Goal: Task Accomplishment & Management: Use online tool/utility

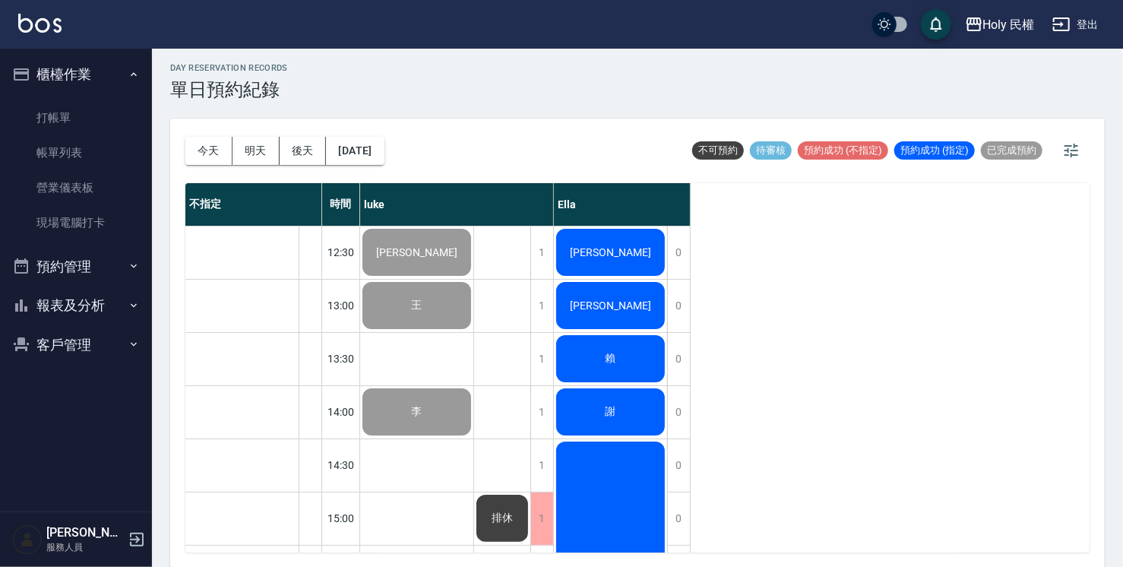
scroll to position [536, 0]
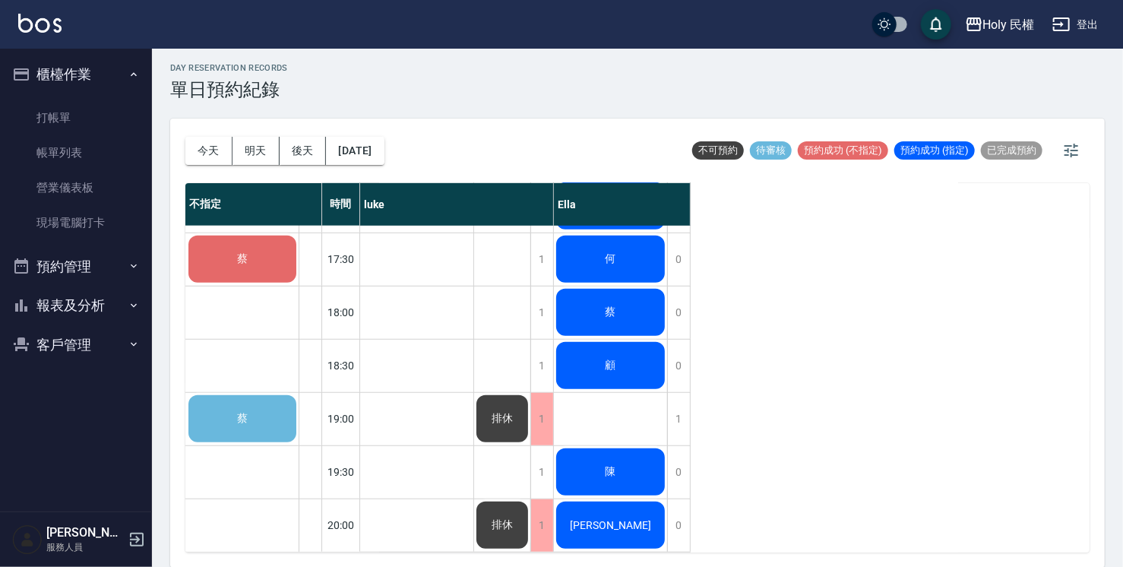
click at [642, 446] on div "陳" at bounding box center [610, 472] width 113 height 52
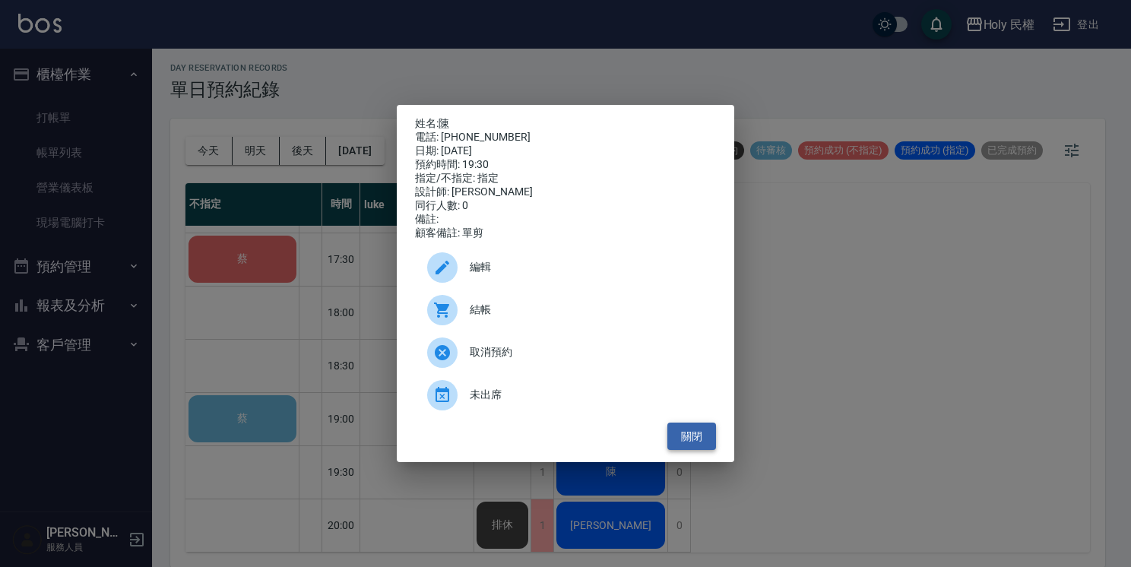
click at [689, 439] on button "關閉" at bounding box center [691, 437] width 49 height 28
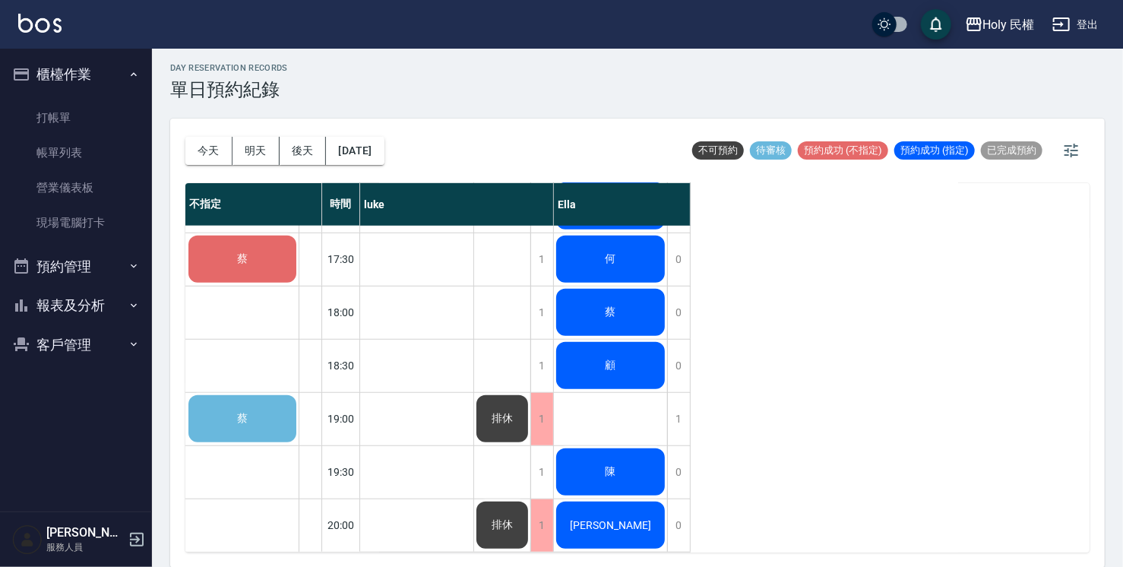
click at [247, 393] on div "蔡" at bounding box center [242, 419] width 112 height 52
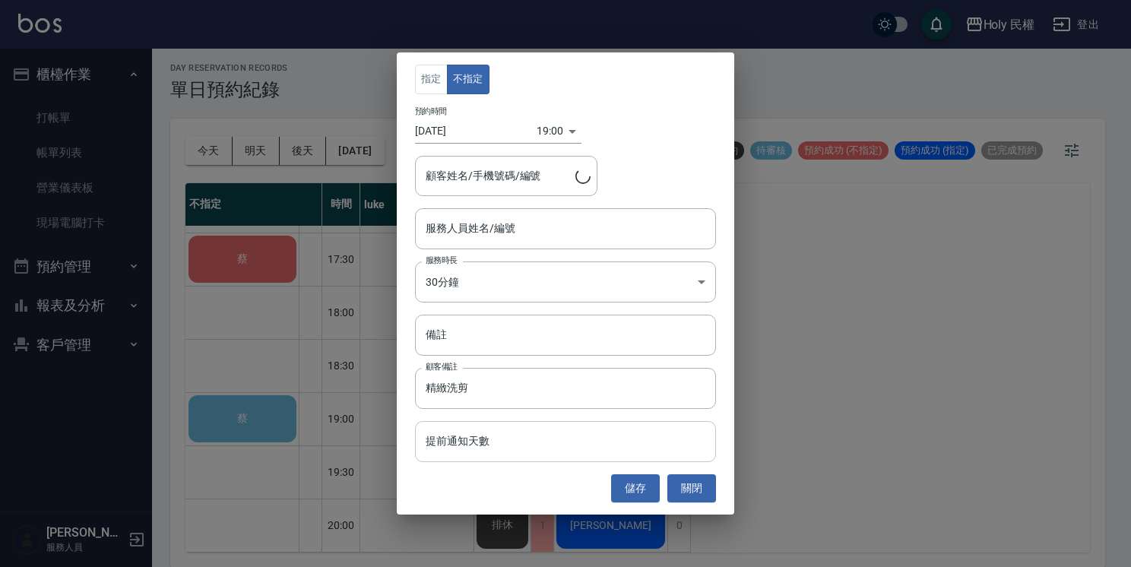
type input "蔡/0966310999/"
click at [692, 489] on button "關閉" at bounding box center [691, 488] width 49 height 28
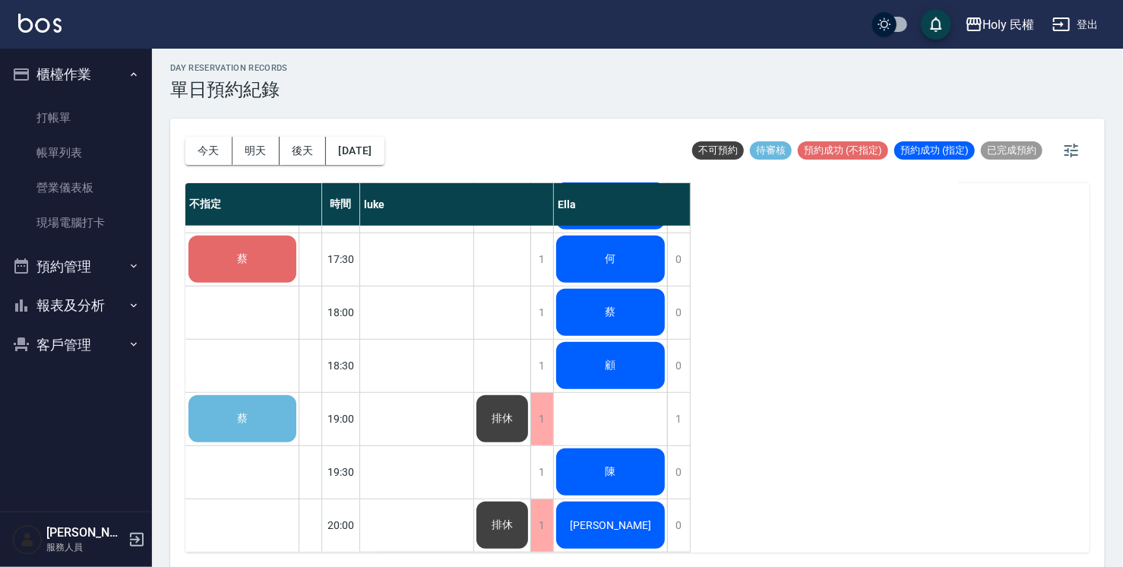
click at [284, 258] on div "蔡" at bounding box center [242, 259] width 112 height 52
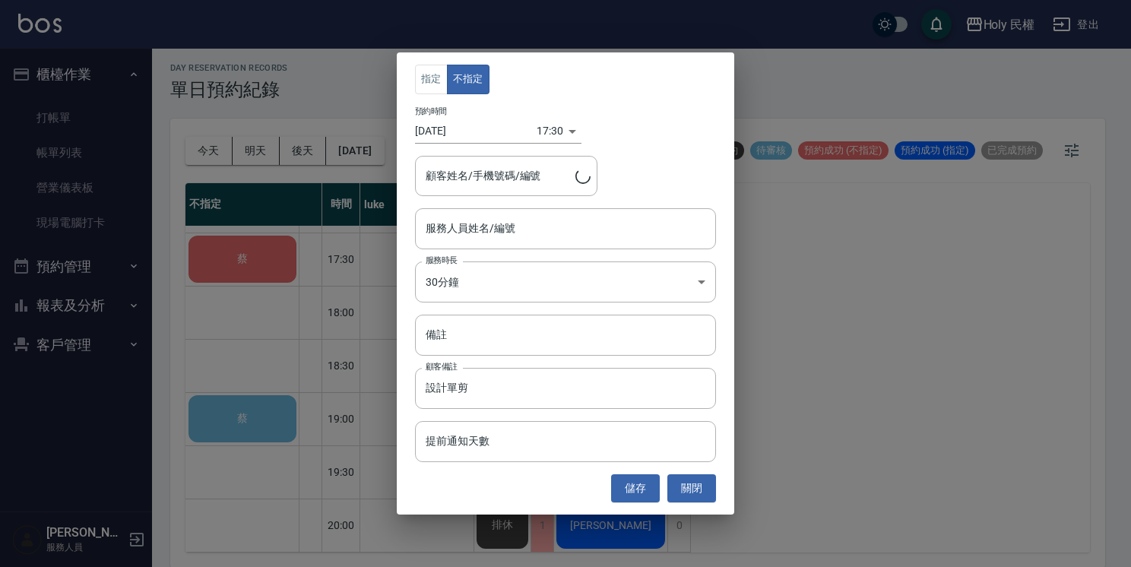
type input "蔡/0958920425"
click at [686, 488] on button "關閉" at bounding box center [691, 488] width 49 height 28
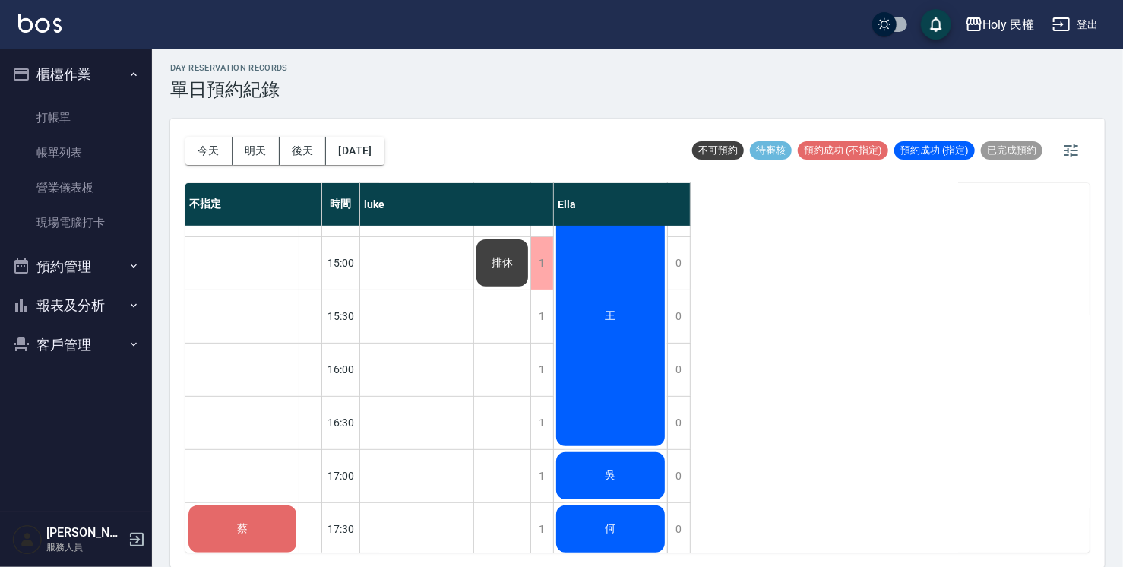
scroll to position [232, 0]
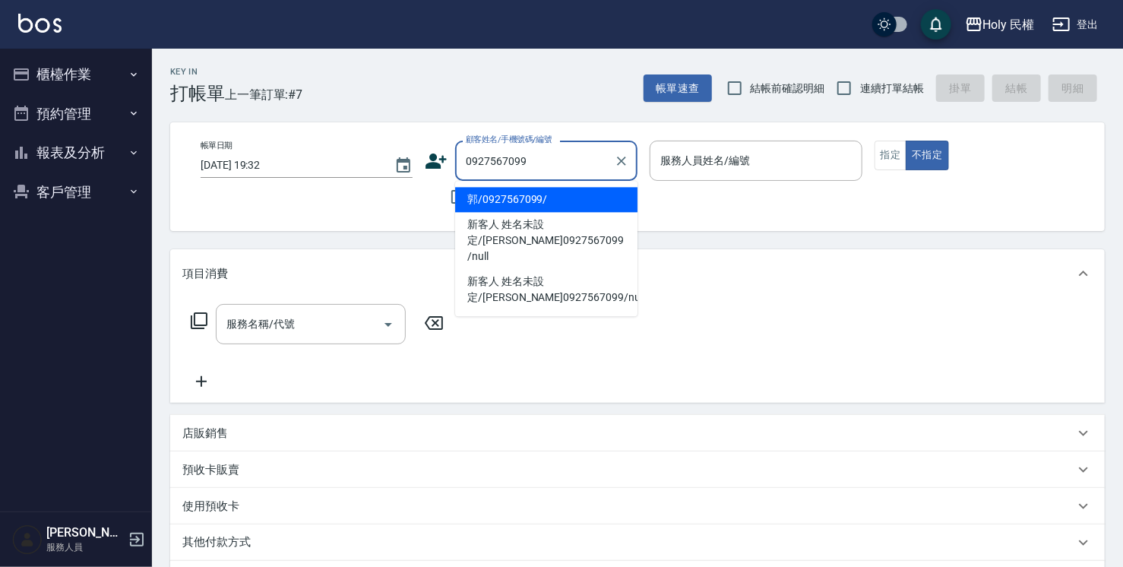
click at [524, 195] on li "郭/0927567099/" at bounding box center [546, 199] width 182 height 25
type input "郭/0927567099/"
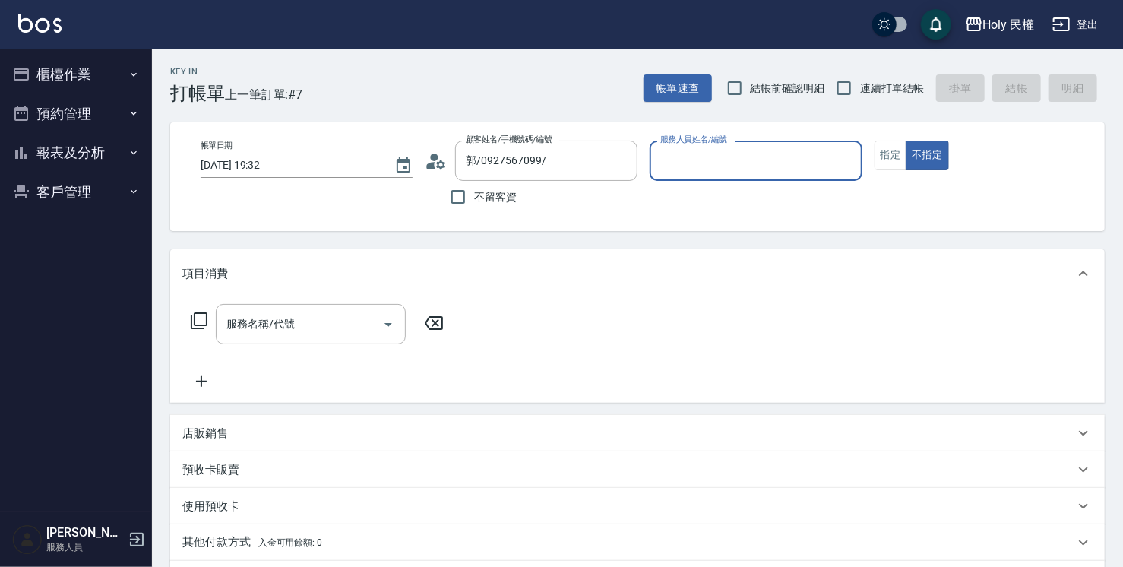
click at [776, 163] on input "服務人員姓名/編號" at bounding box center [756, 160] width 198 height 27
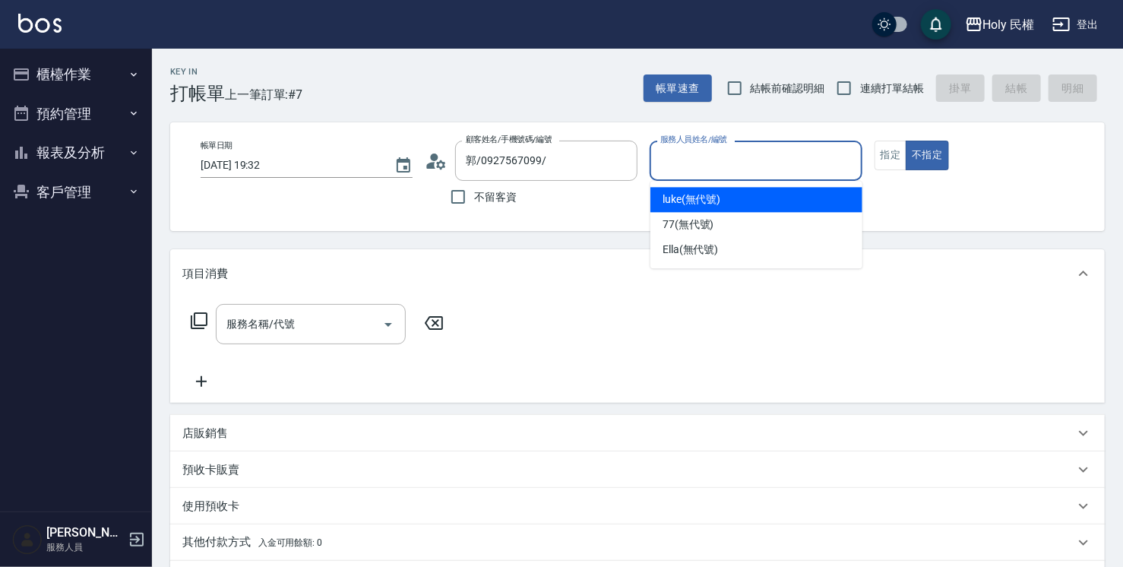
click at [724, 201] on div "luke (無代號)" at bounding box center [757, 199] width 212 height 25
type input "luke(無代號)"
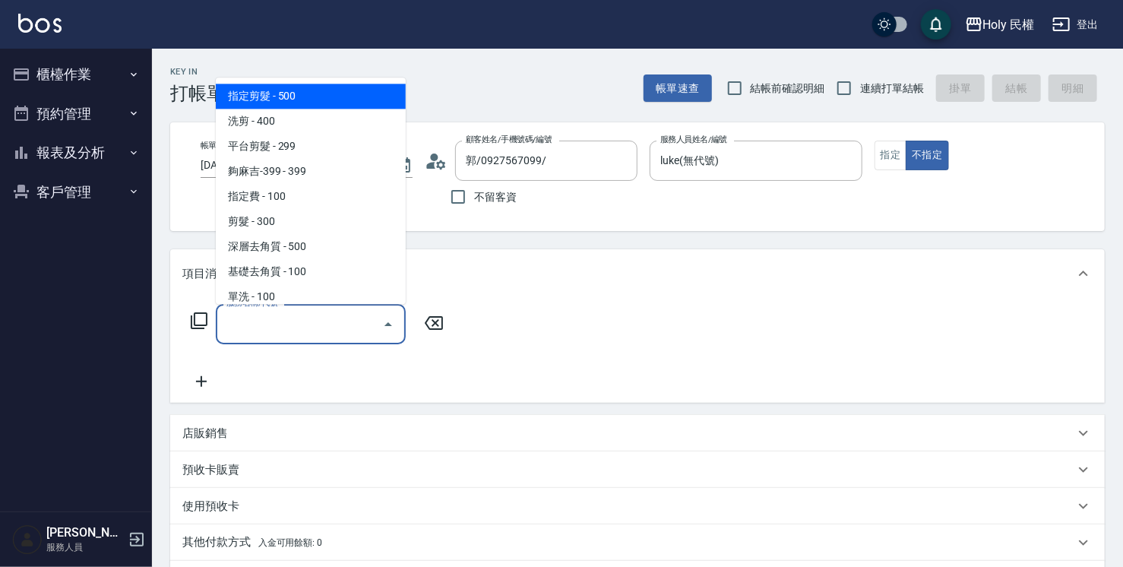
click at [301, 320] on input "服務名稱/代號" at bounding box center [300, 324] width 154 height 27
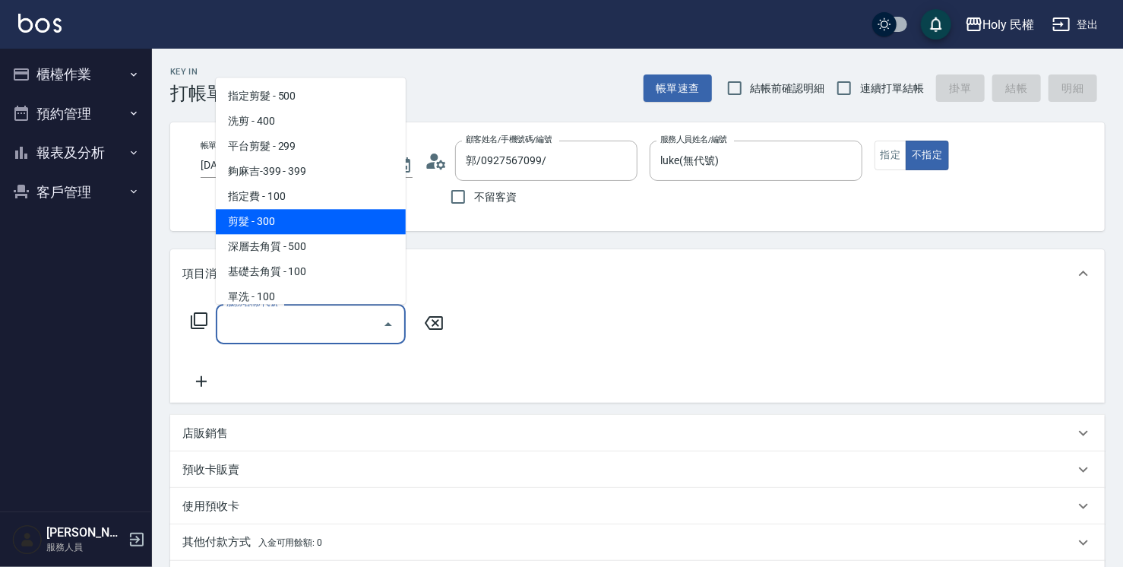
click at [278, 217] on span "剪髮 - 300" at bounding box center [311, 221] width 190 height 25
type input "剪髮(C02)"
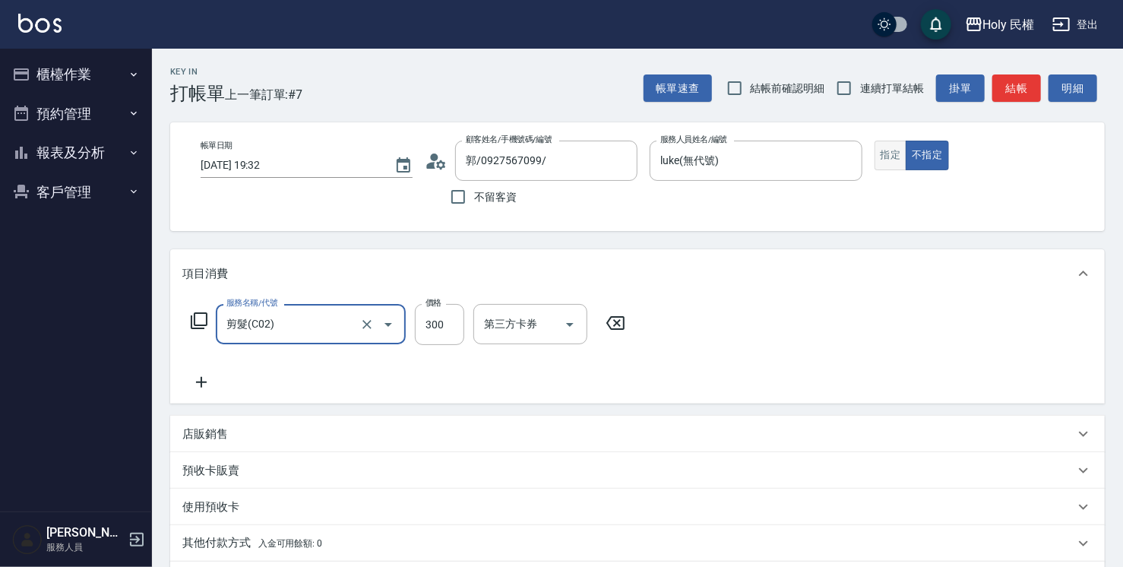
click at [886, 152] on button "指定" at bounding box center [891, 156] width 33 height 30
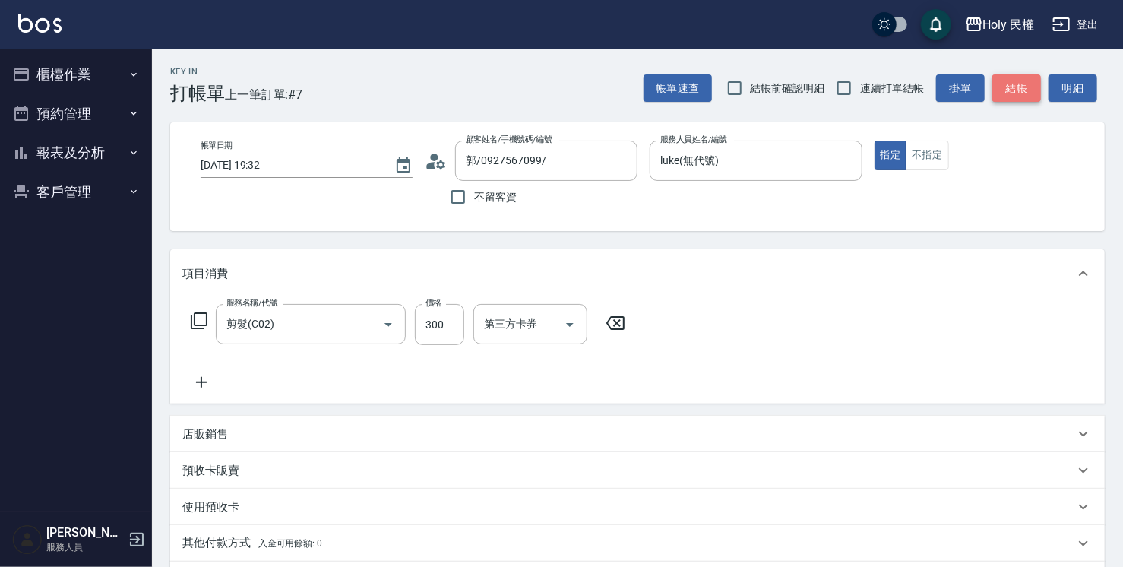
click at [1009, 85] on button "結帳" at bounding box center [1017, 88] width 49 height 28
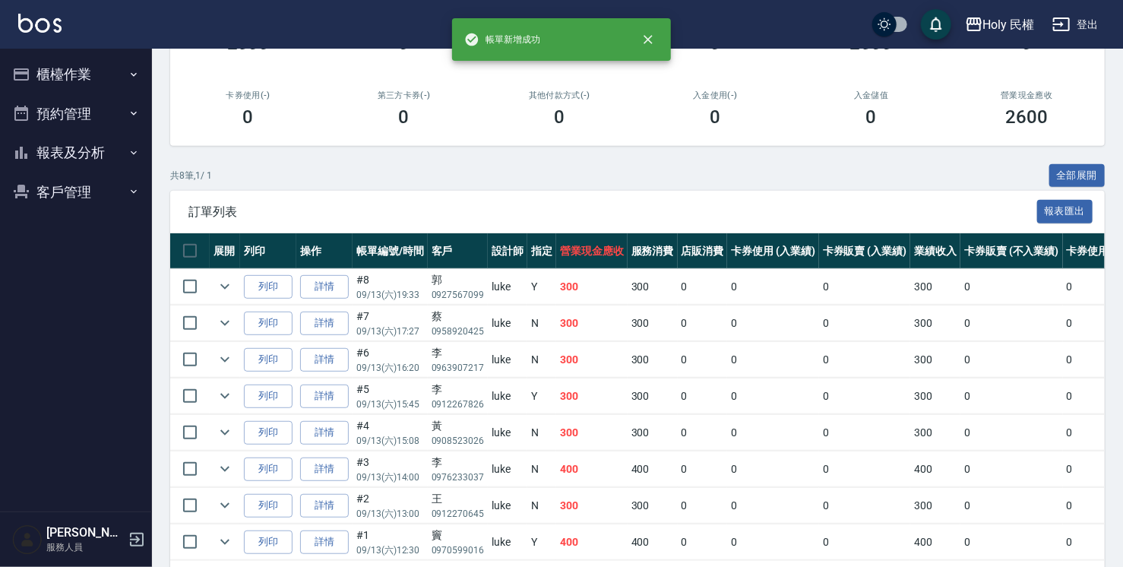
scroll to position [298, 0]
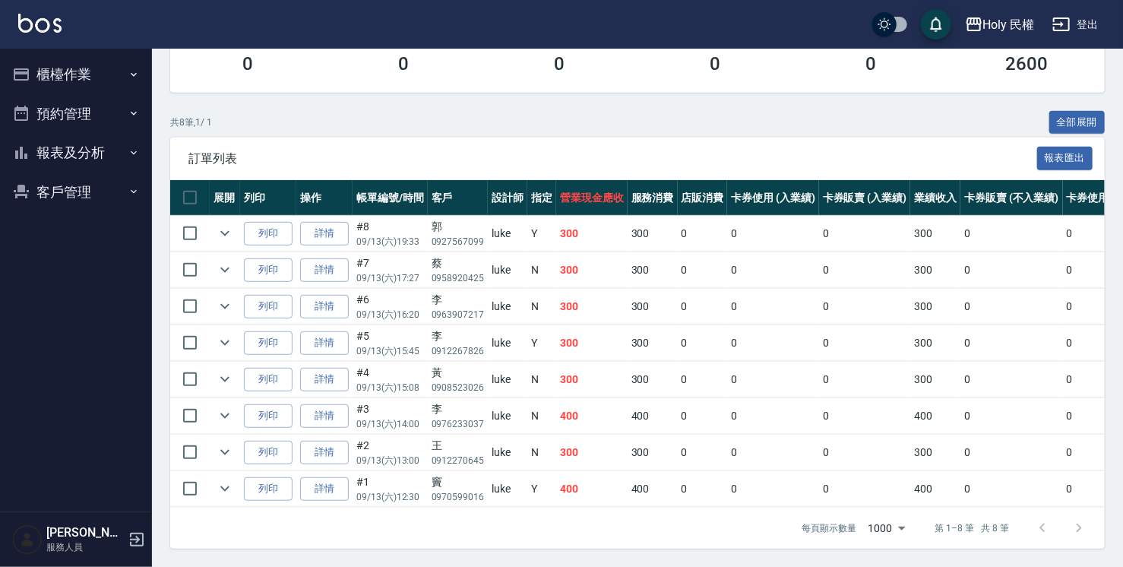
click at [74, 61] on button "櫃檯作業" at bounding box center [76, 75] width 140 height 40
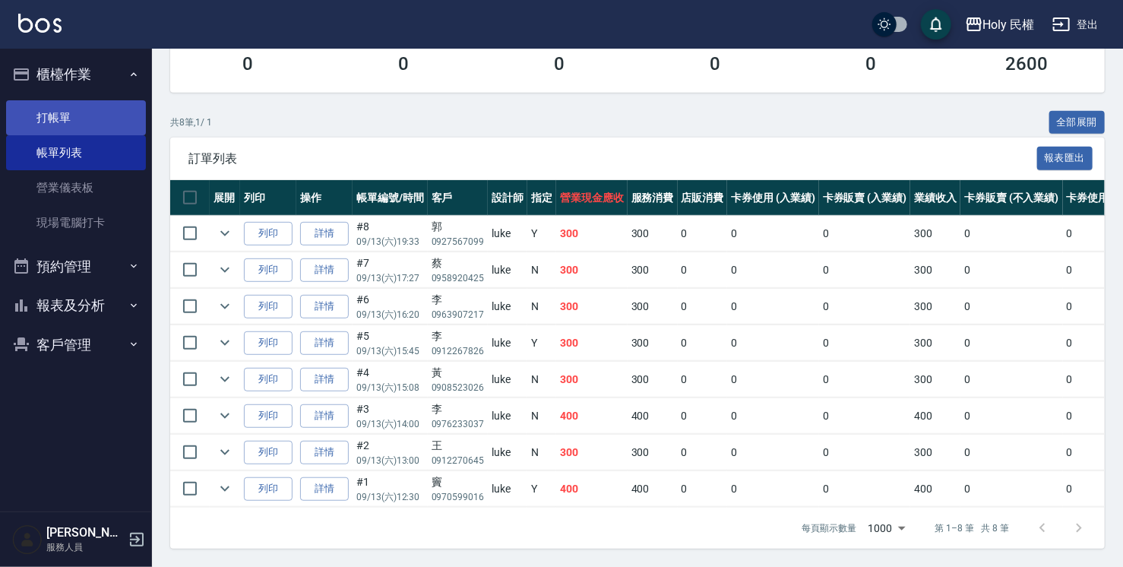
click at [78, 120] on link "打帳單" at bounding box center [76, 117] width 140 height 35
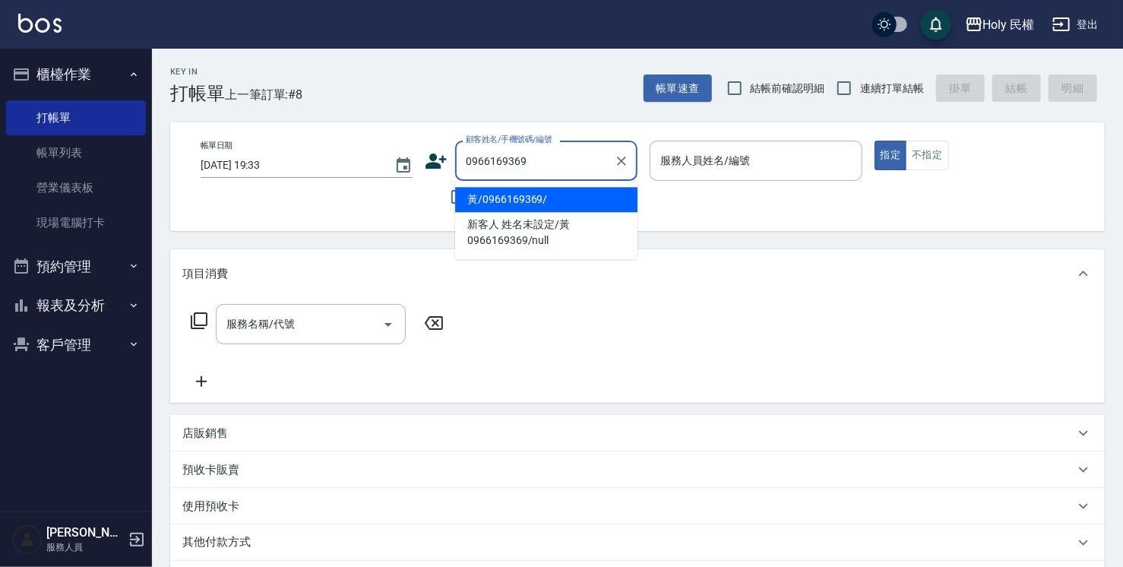
click at [577, 193] on li "黃/0966169369/" at bounding box center [546, 199] width 182 height 25
type input "黃/0966169369/"
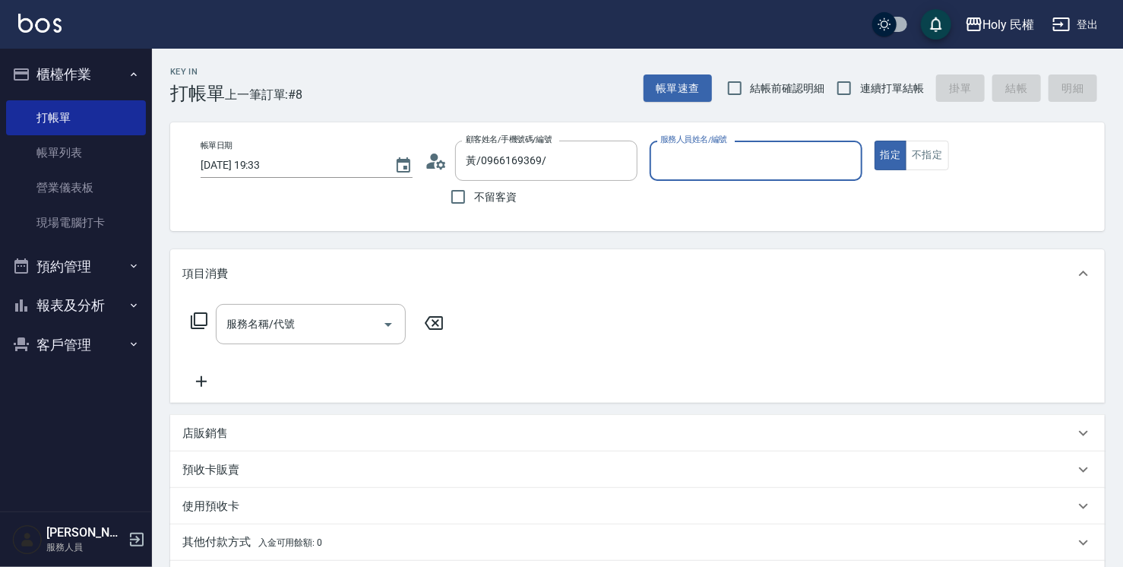
click at [697, 168] on input "服務人員姓名/編號" at bounding box center [756, 160] width 198 height 27
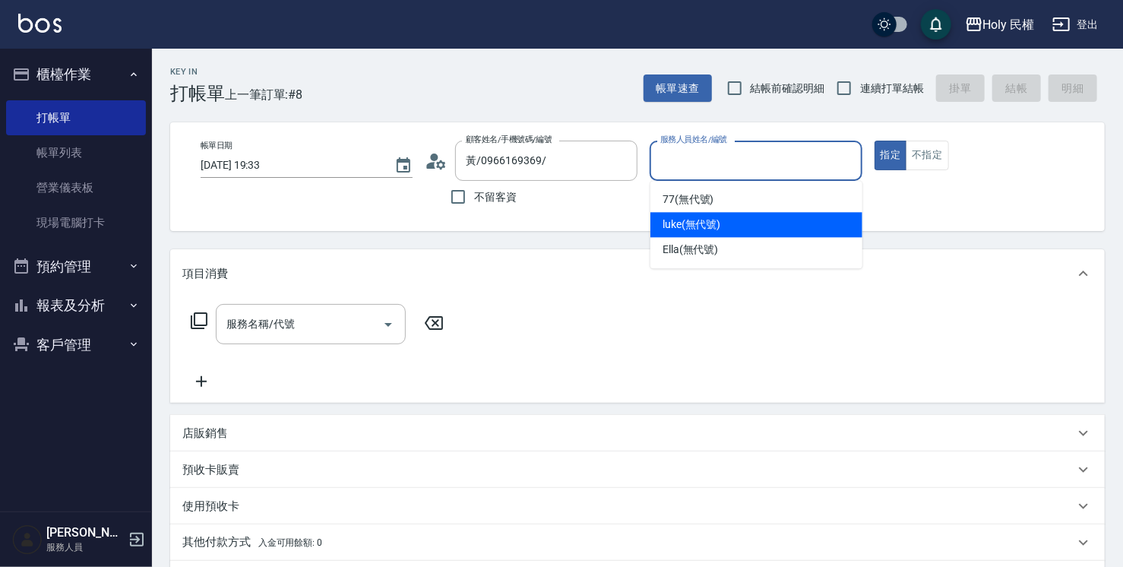
click at [713, 228] on span "luke (無代號)" at bounding box center [692, 225] width 59 height 16
type input "luke(無代號)"
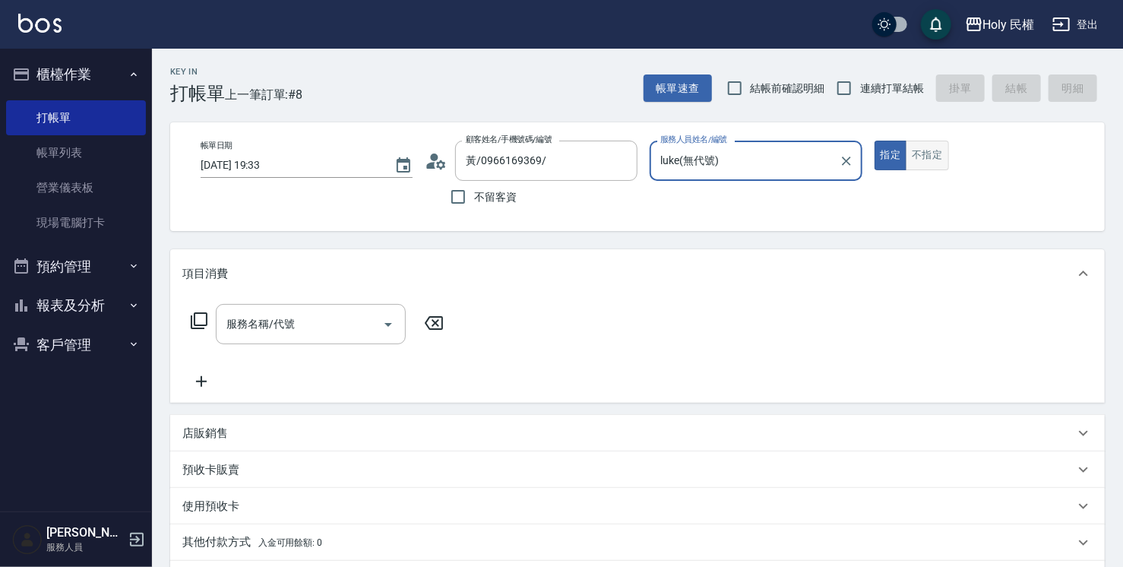
click at [933, 166] on button "不指定" at bounding box center [927, 156] width 43 height 30
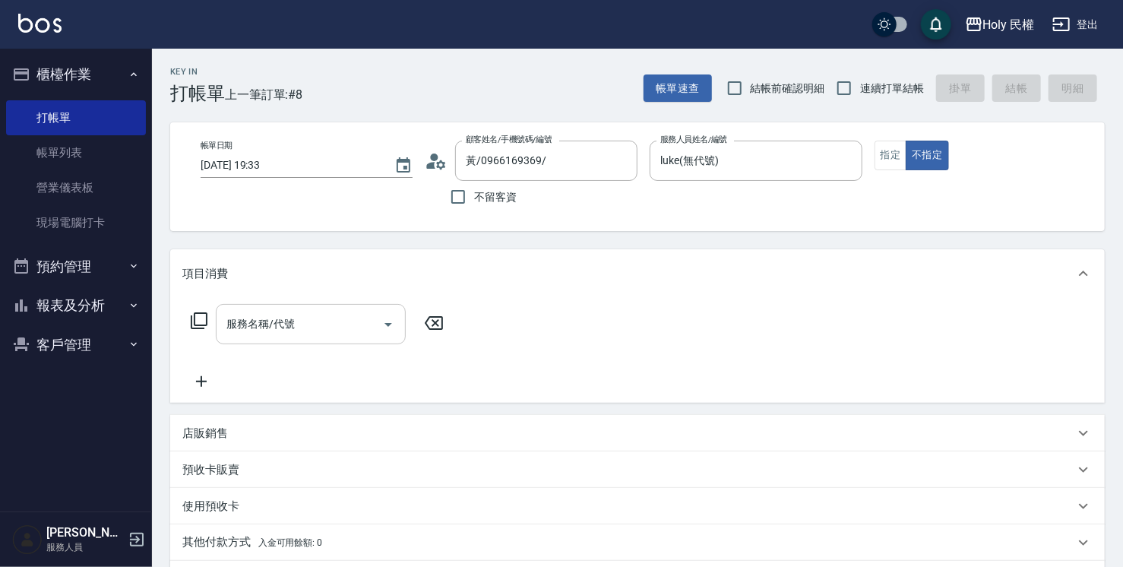
click at [281, 339] on div "服務名稱/代號" at bounding box center [311, 324] width 190 height 40
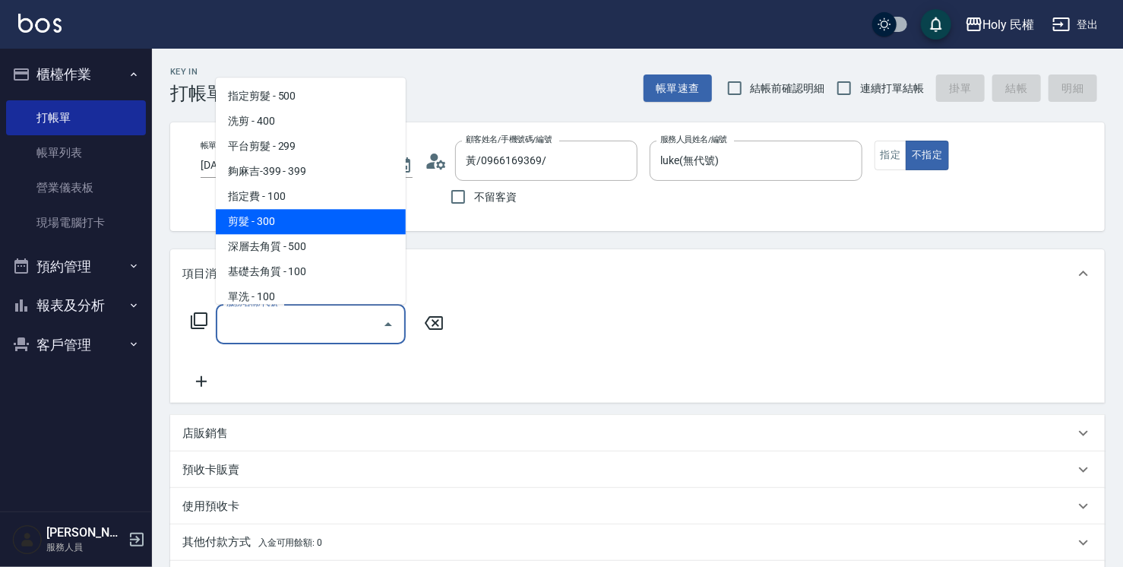
click at [292, 214] on span "剪髮 - 300" at bounding box center [311, 221] width 190 height 25
type input "剪髮(C02)"
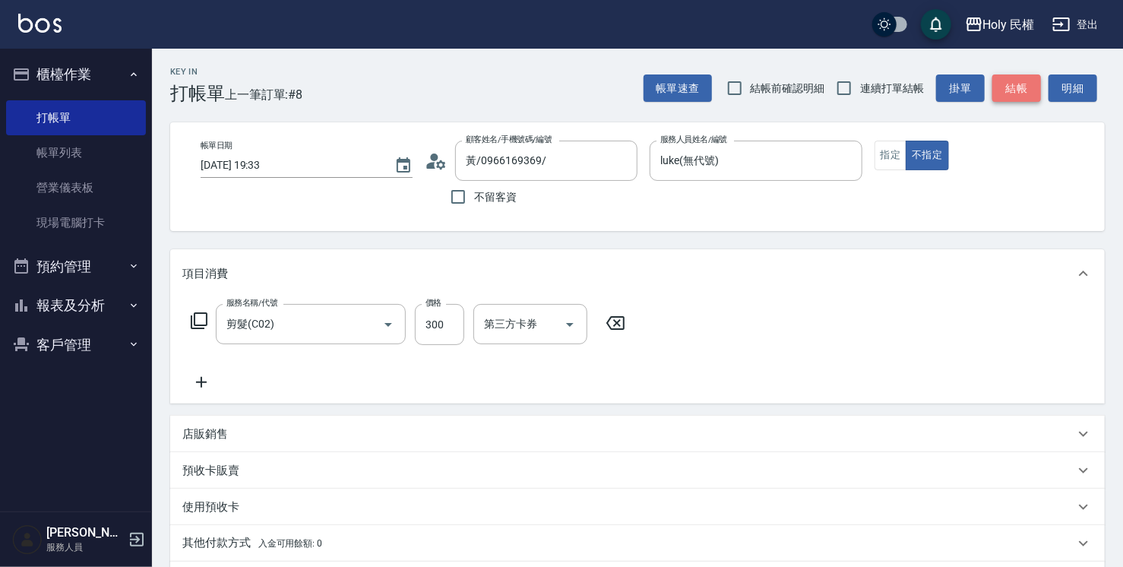
click at [1023, 94] on button "結帳" at bounding box center [1017, 88] width 49 height 28
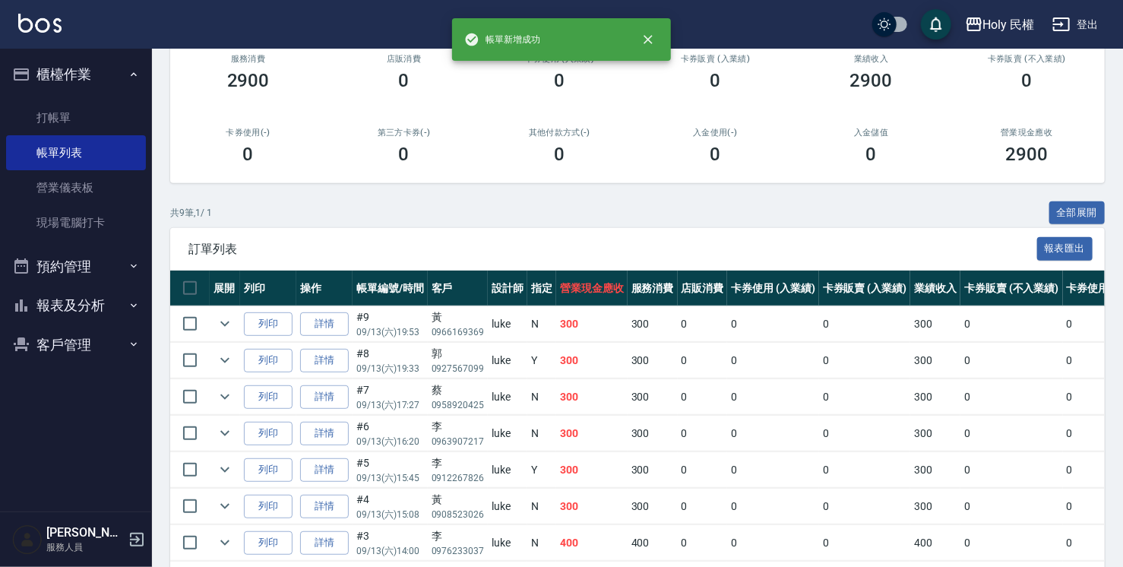
scroll to position [334, 0]
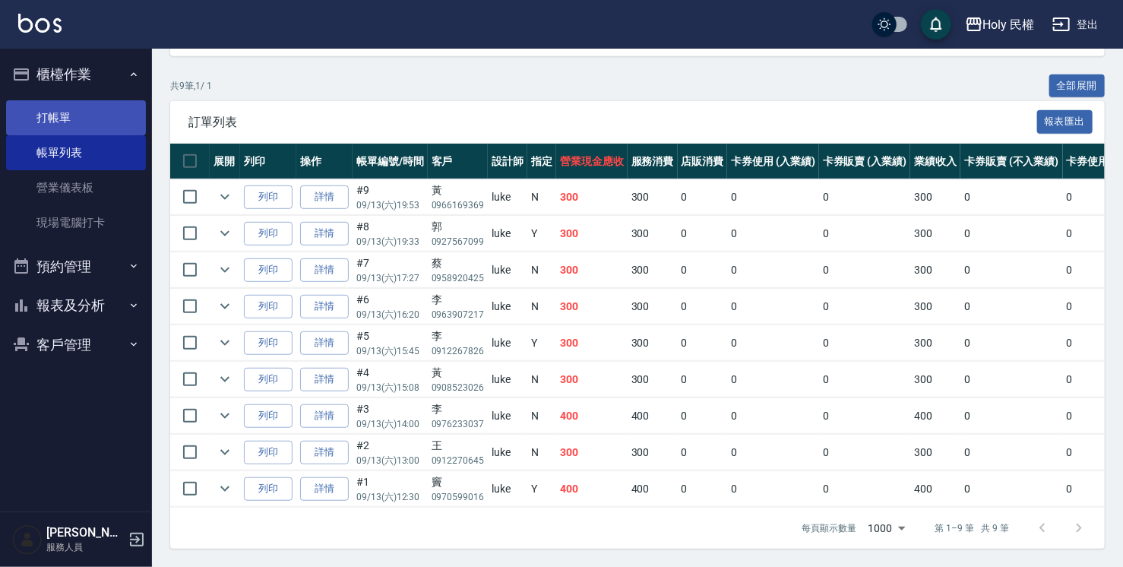
click at [68, 110] on link "打帳單" at bounding box center [76, 117] width 140 height 35
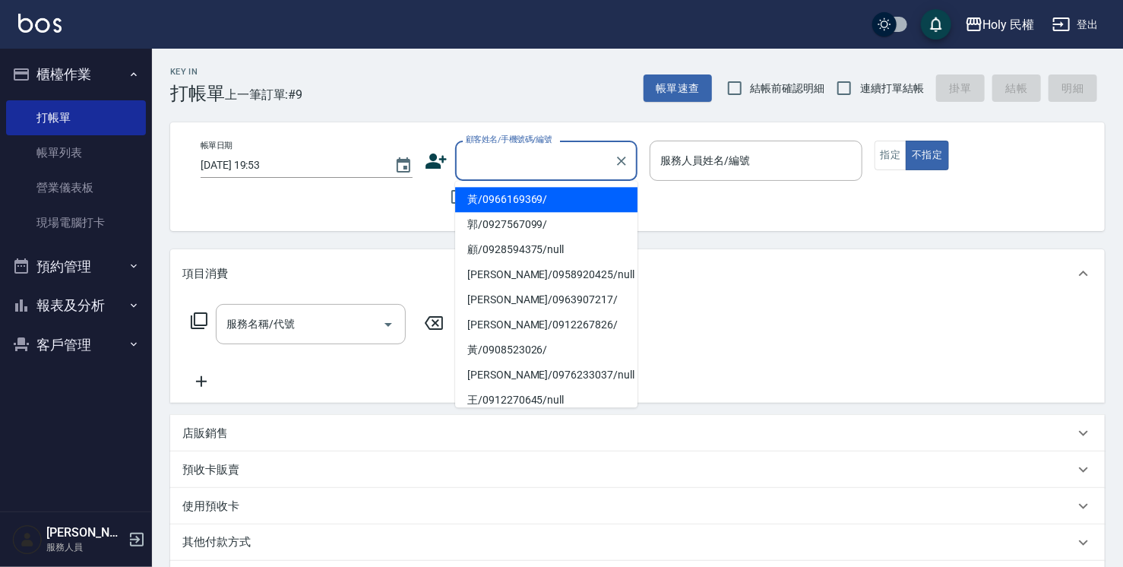
paste input "0963785787"
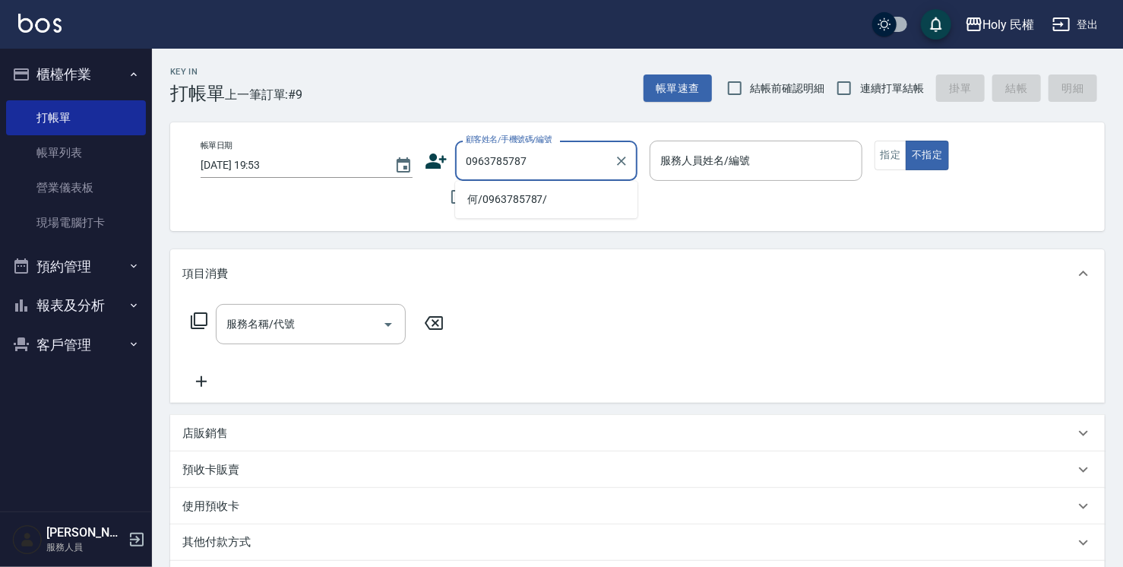
click at [559, 198] on li "何/0963785787/" at bounding box center [546, 199] width 182 height 25
type input "何/0963785787/"
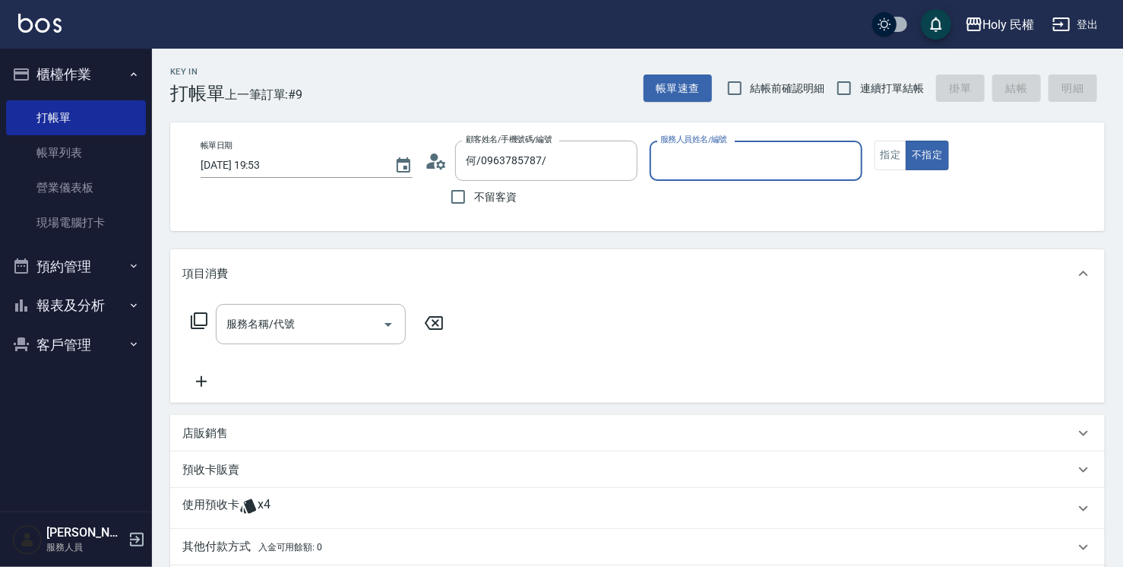
click at [753, 175] on div "服務人員姓名/編號" at bounding box center [756, 161] width 212 height 40
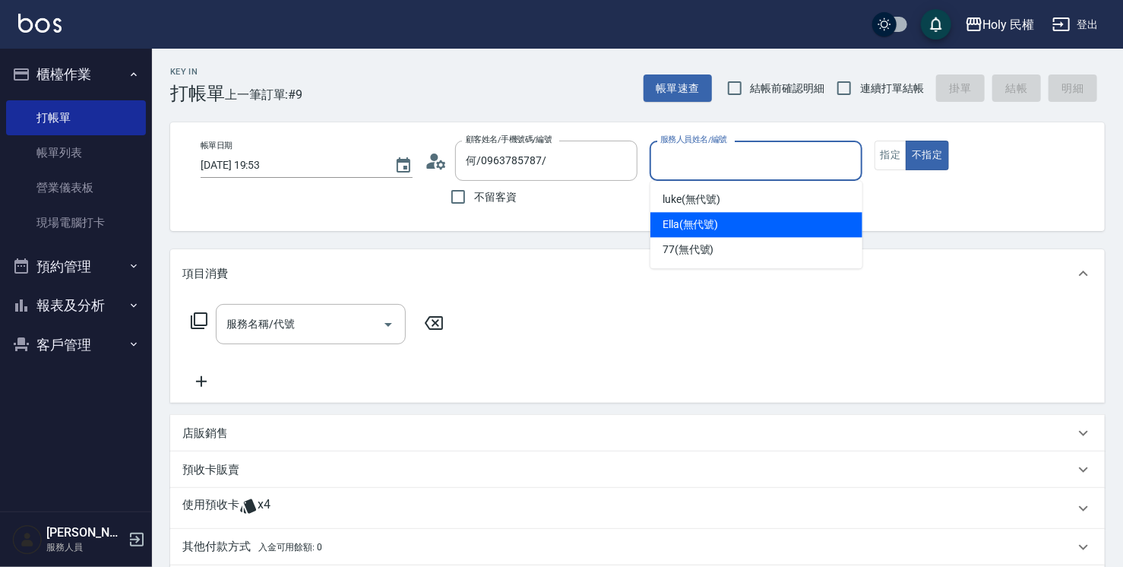
click at [742, 219] on div "Ella (無代號)" at bounding box center [757, 224] width 212 height 25
type input "Ella(無代號)"
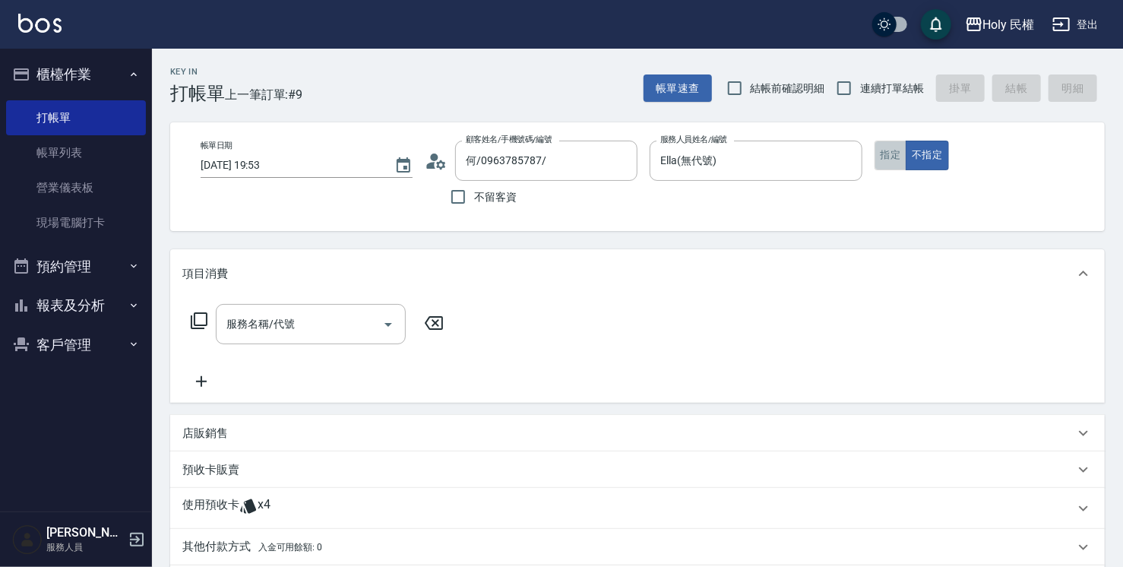
click at [876, 167] on button "指定" at bounding box center [891, 156] width 33 height 30
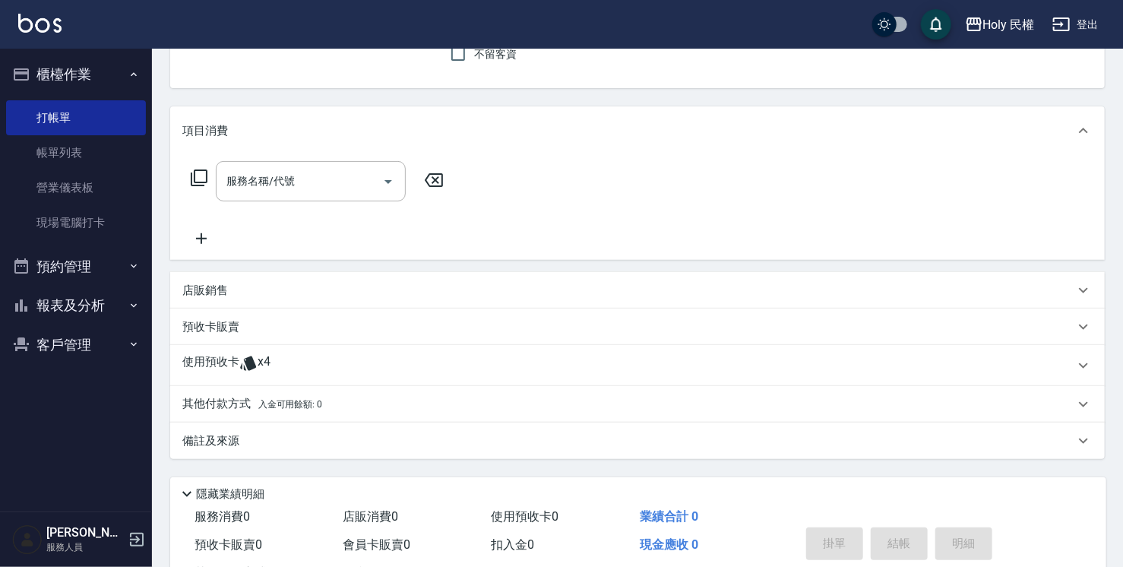
scroll to position [152, 0]
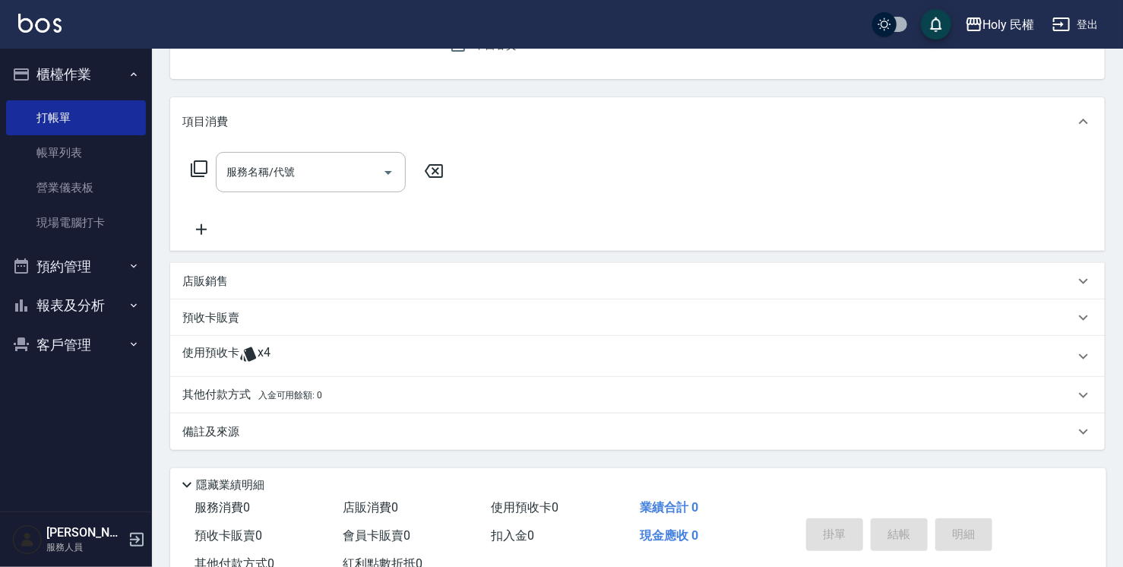
click at [432, 358] on div "使用預收卡 x4" at bounding box center [628, 356] width 892 height 23
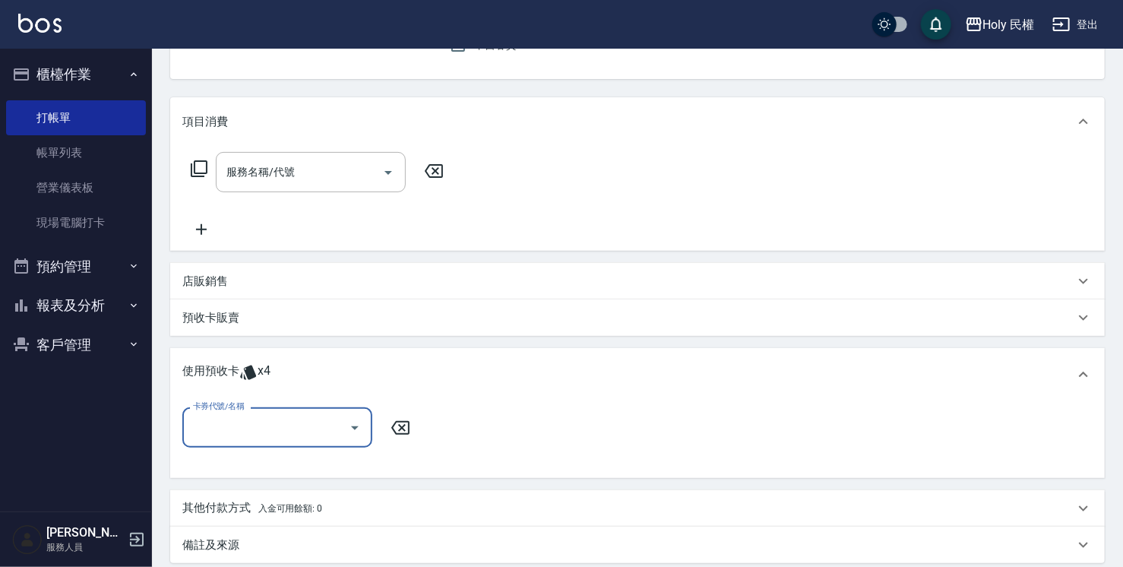
scroll to position [0, 0]
click at [358, 430] on icon "Open" at bounding box center [355, 428] width 18 height 18
click at [330, 463] on div "VIP洗剪髮卡6次送(頭皮水) 剩餘4張" at bounding box center [277, 466] width 190 height 25
type input "VIP洗剪髮卡6次送(頭皮水)"
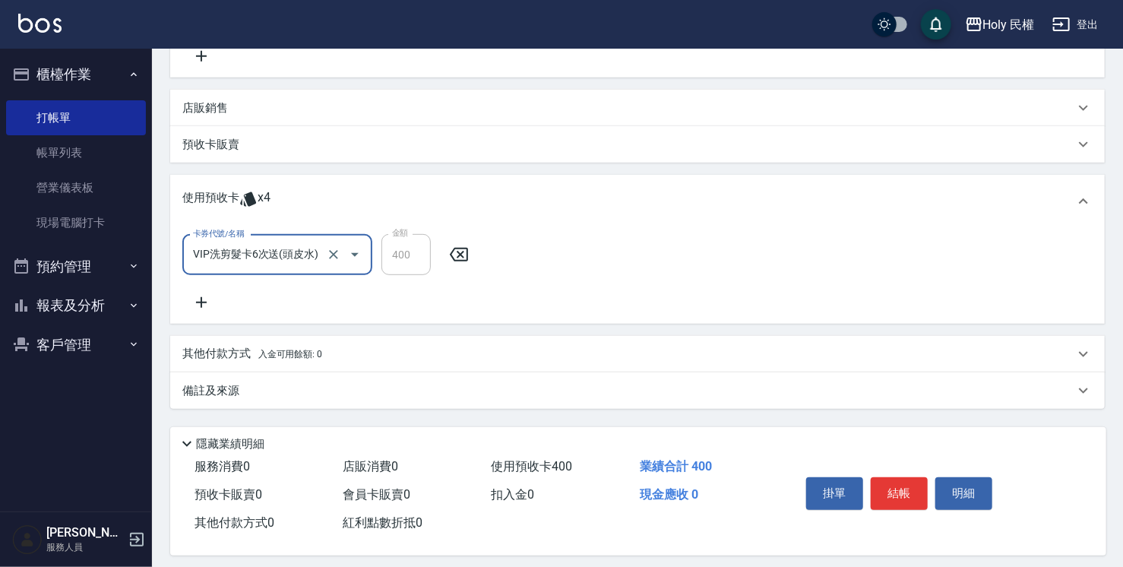
scroll to position [337, 0]
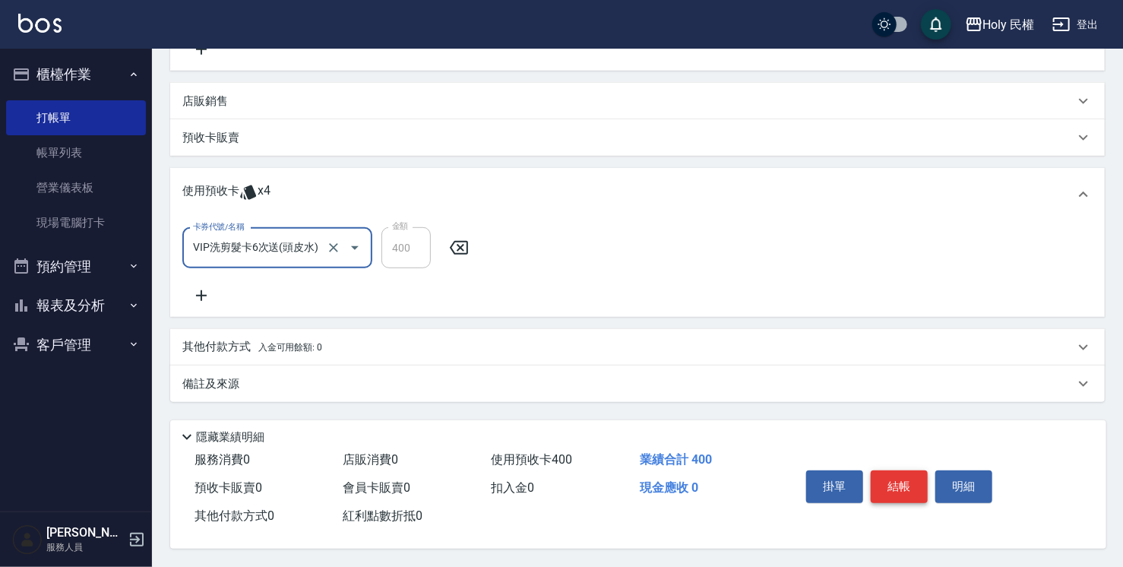
click at [904, 481] on button "結帳" at bounding box center [899, 486] width 57 height 32
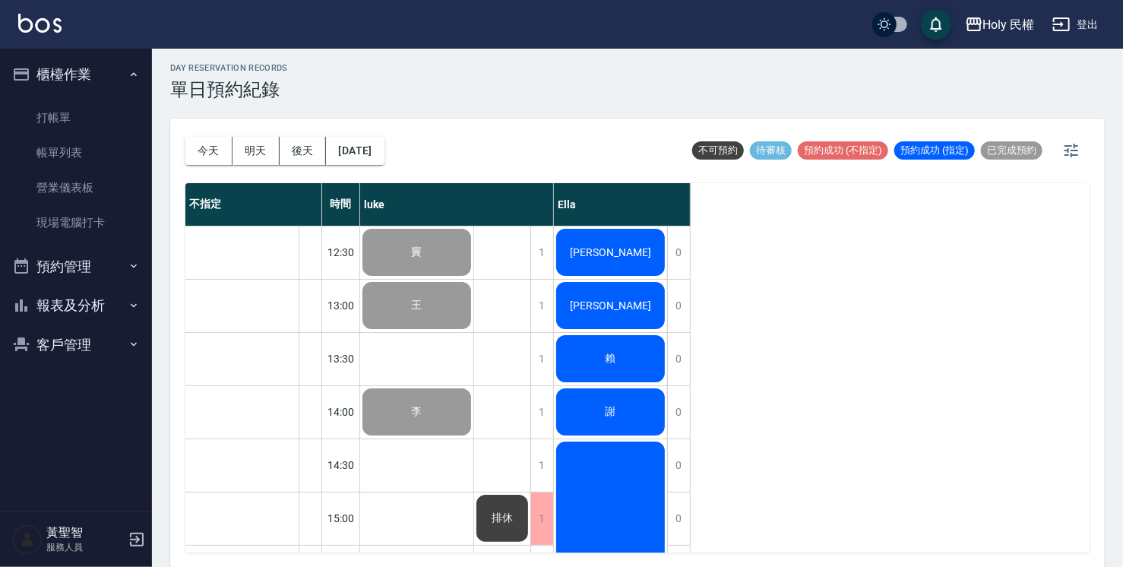
click at [620, 252] on span "[PERSON_NAME]" at bounding box center [610, 252] width 87 height 12
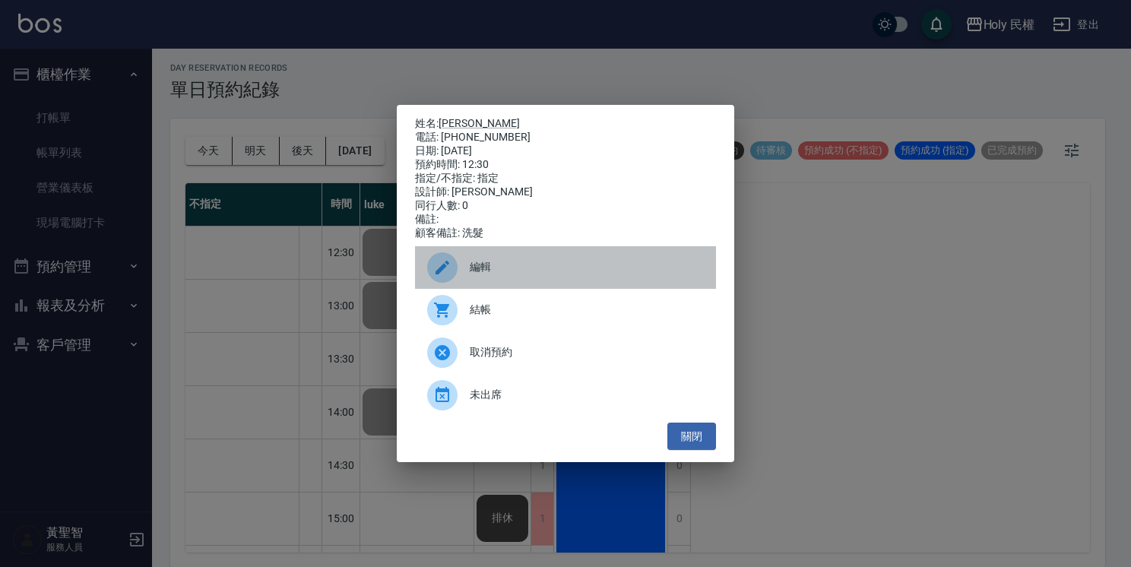
click at [558, 266] on span "編輯" at bounding box center [587, 267] width 234 height 16
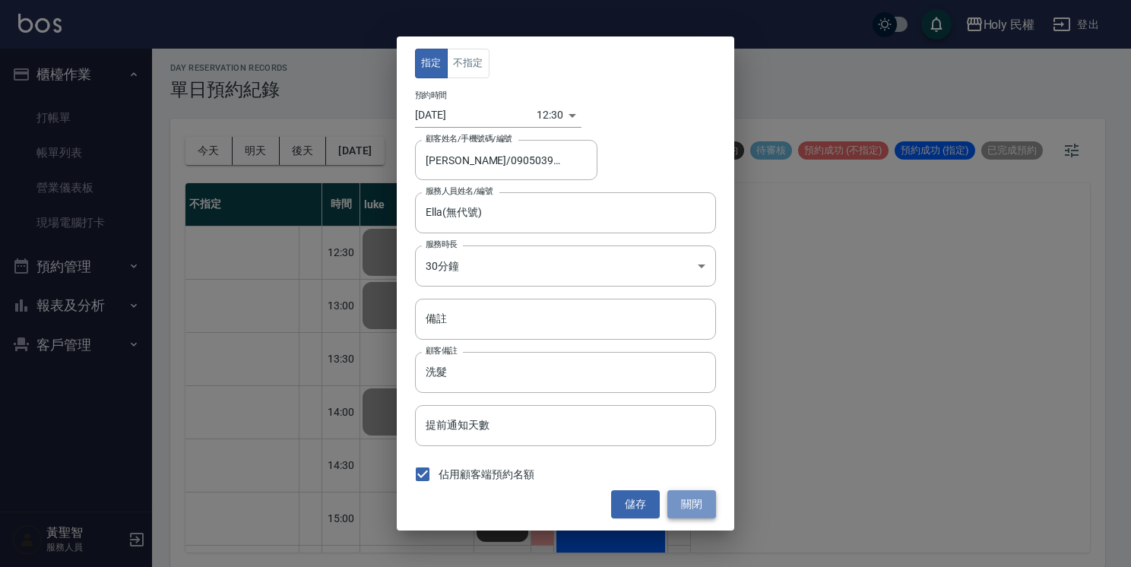
click at [706, 502] on button "關閉" at bounding box center [691, 504] width 49 height 28
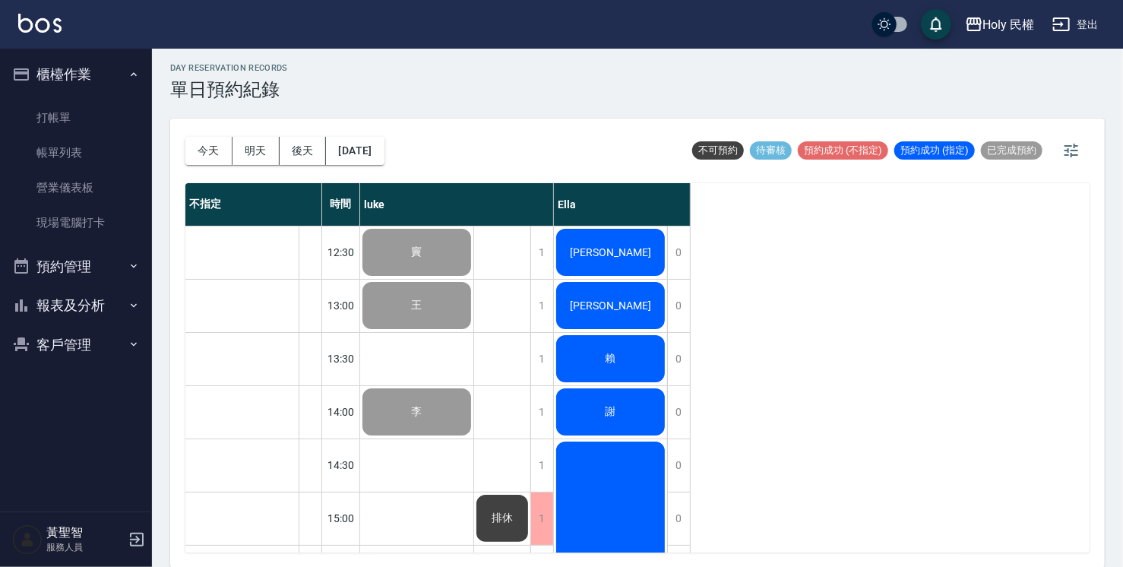
click at [665, 247] on div "[PERSON_NAME]" at bounding box center [610, 252] width 113 height 52
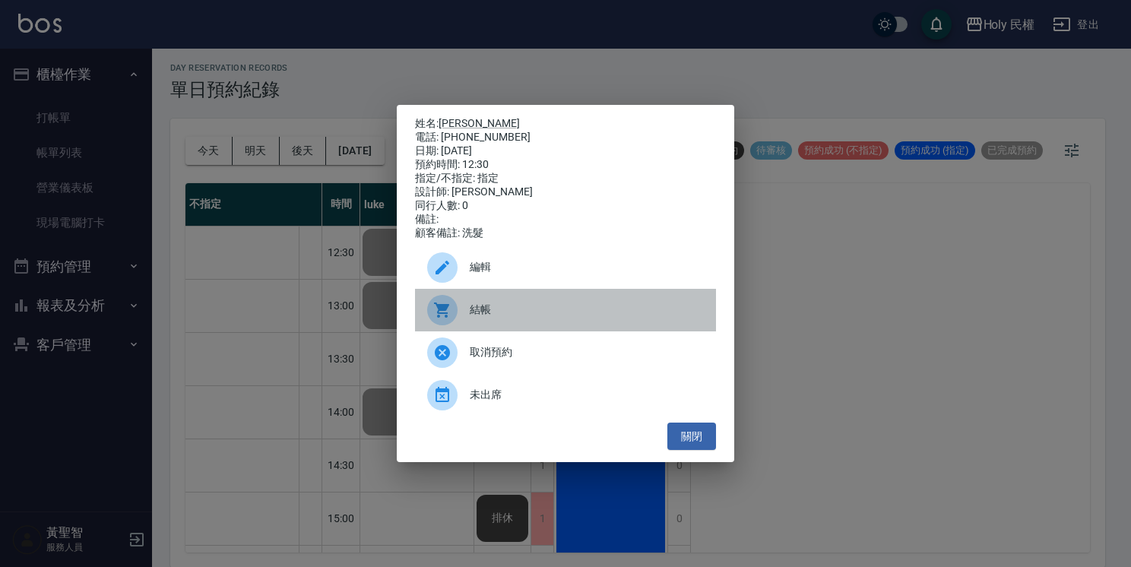
click at [556, 301] on div "結帳" at bounding box center [565, 310] width 301 height 43
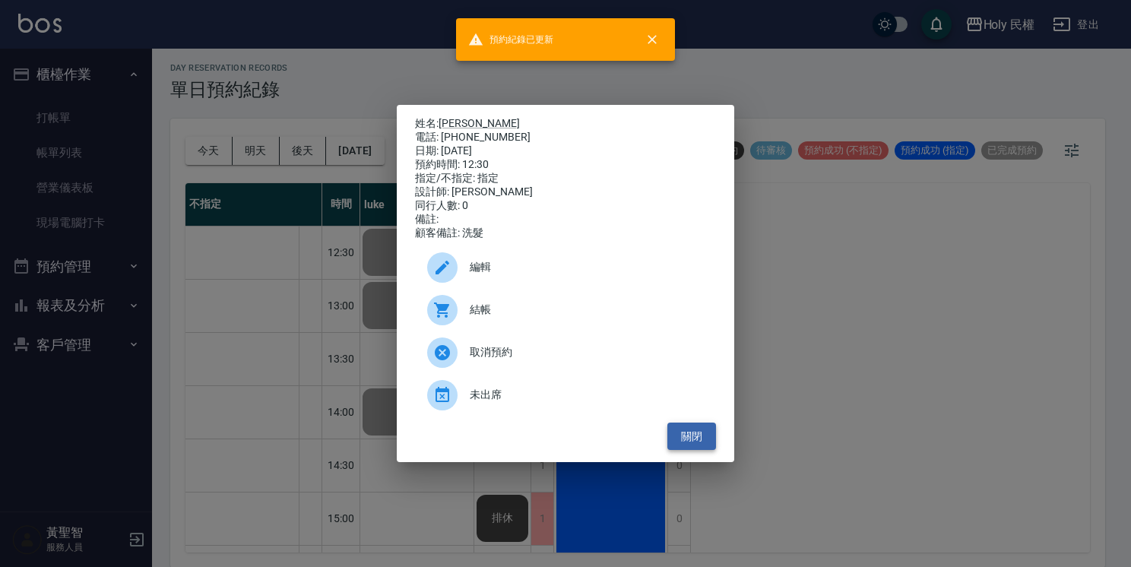
click at [678, 443] on button "關閉" at bounding box center [691, 437] width 49 height 28
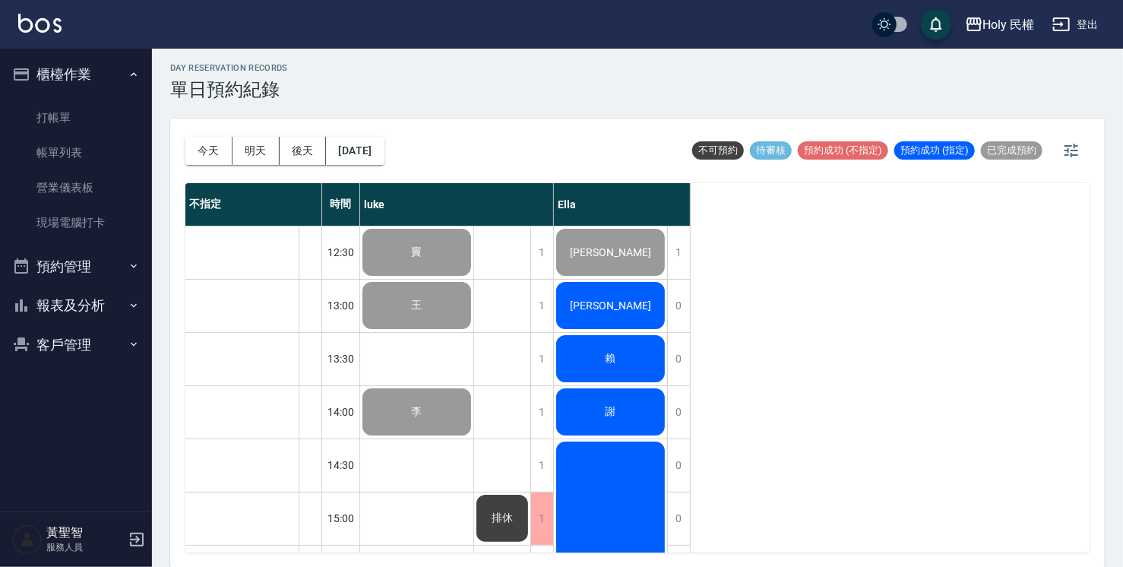
click at [604, 315] on div "廖浩成" at bounding box center [610, 306] width 113 height 52
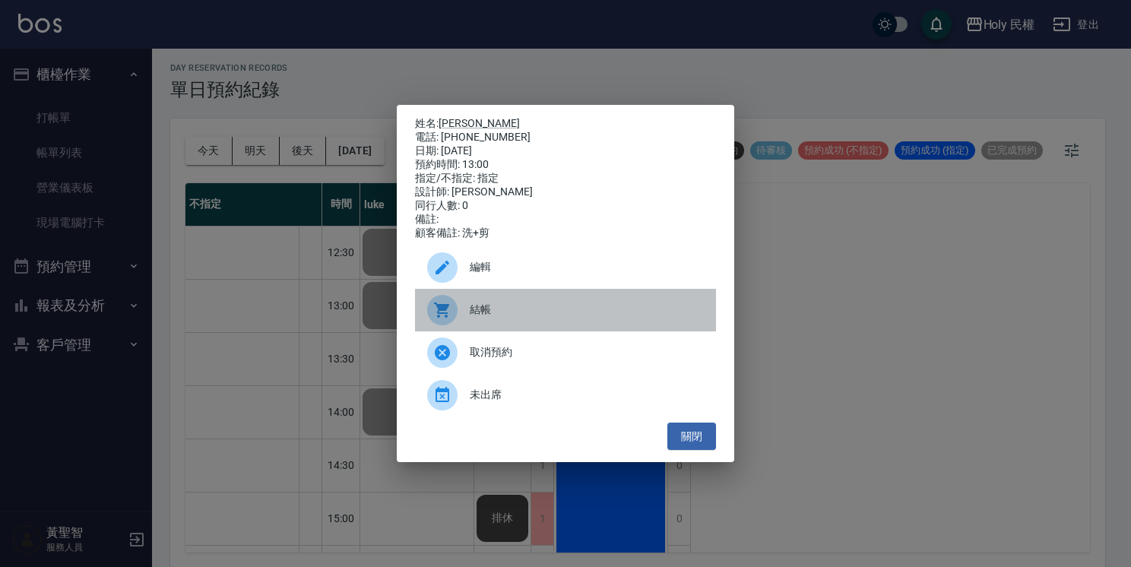
click at [599, 317] on span "結帳" at bounding box center [587, 310] width 234 height 16
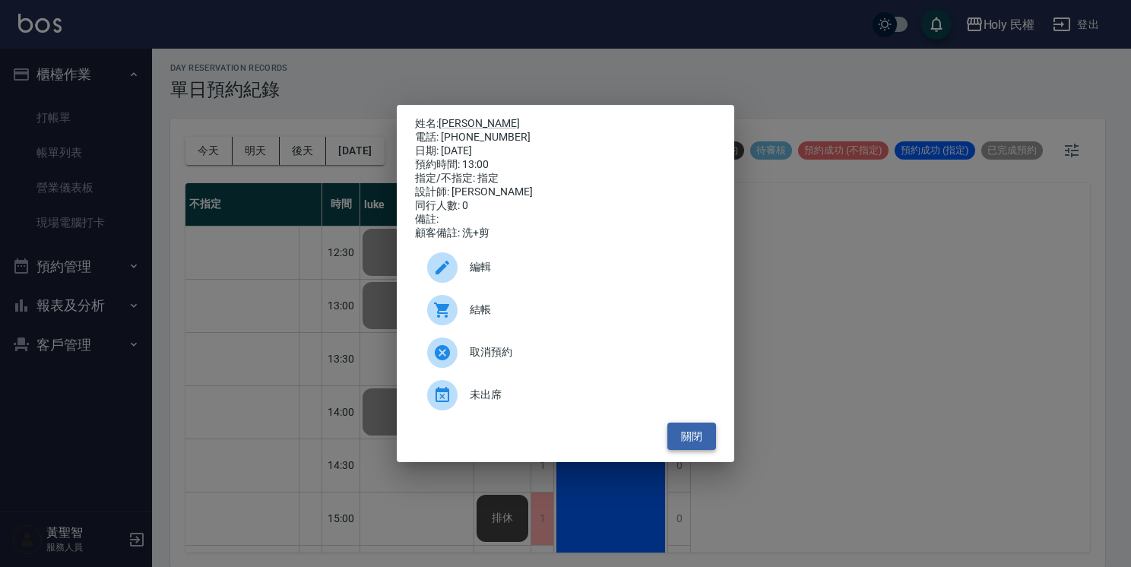
click at [686, 439] on button "關閉" at bounding box center [691, 437] width 49 height 28
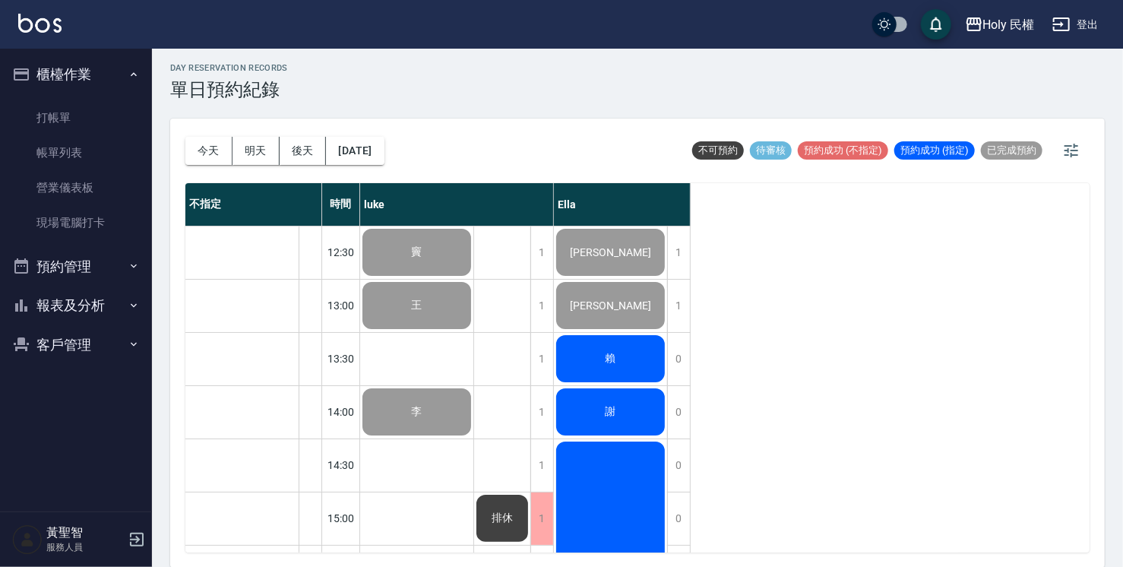
click at [629, 349] on div "賴" at bounding box center [610, 359] width 113 height 52
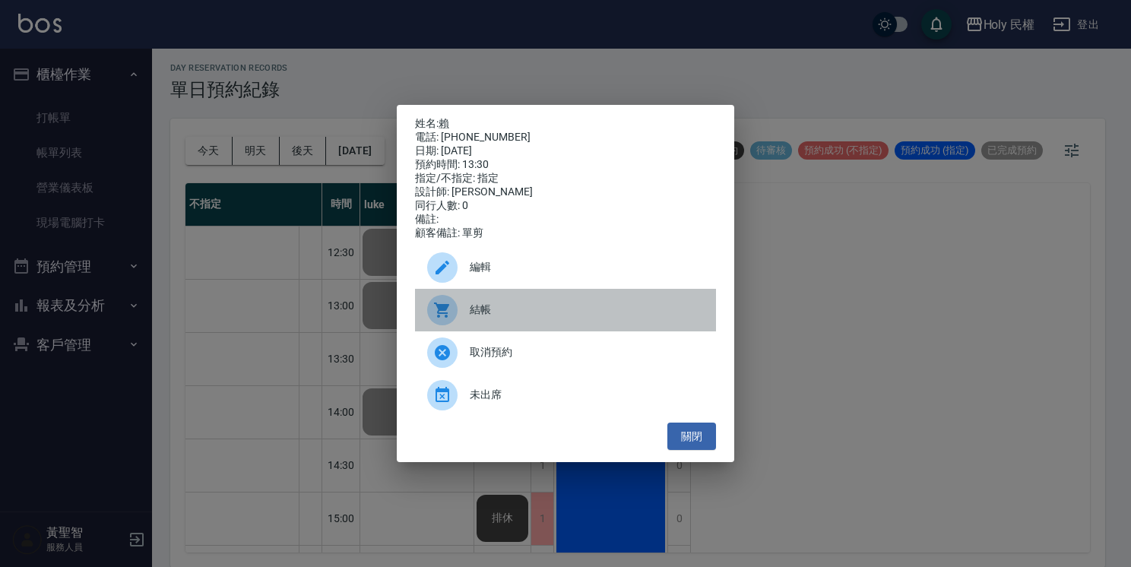
click at [604, 310] on span "結帳" at bounding box center [587, 310] width 234 height 16
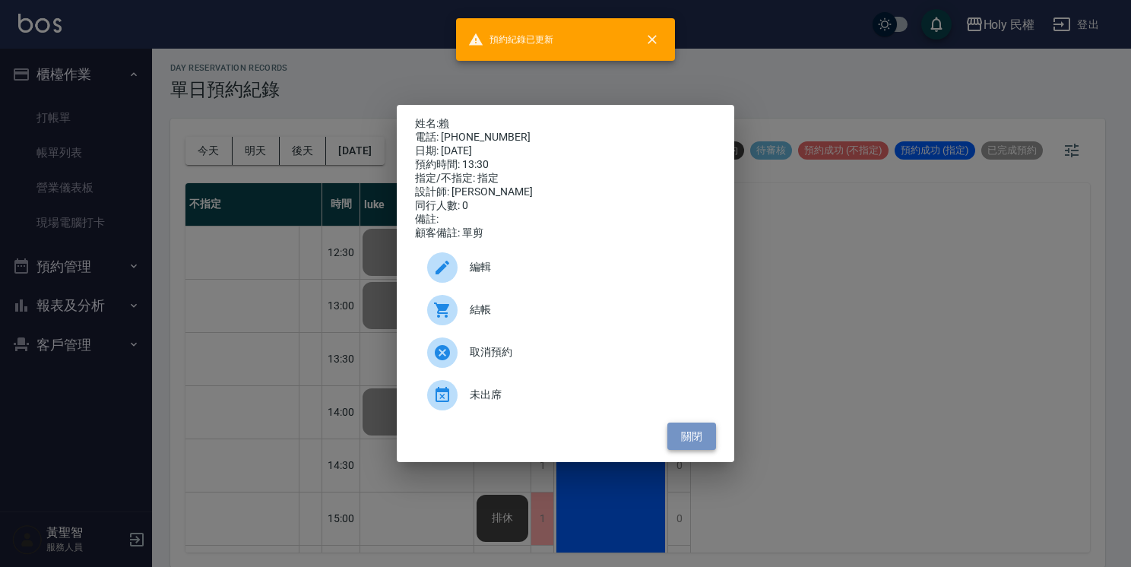
click at [695, 439] on button "關閉" at bounding box center [691, 437] width 49 height 28
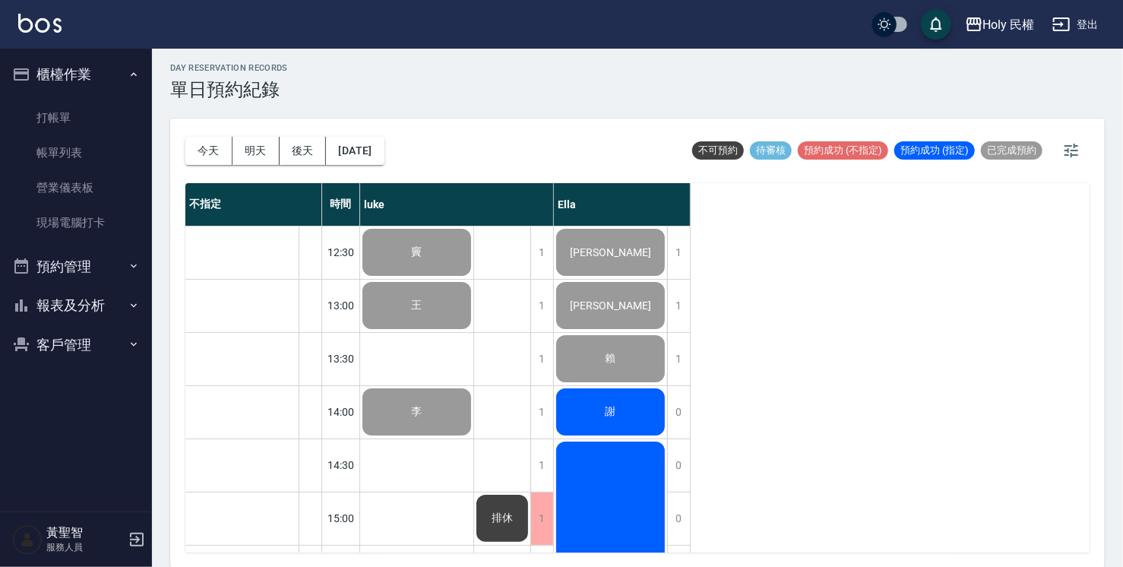
click at [626, 412] on div "謝" at bounding box center [610, 412] width 113 height 52
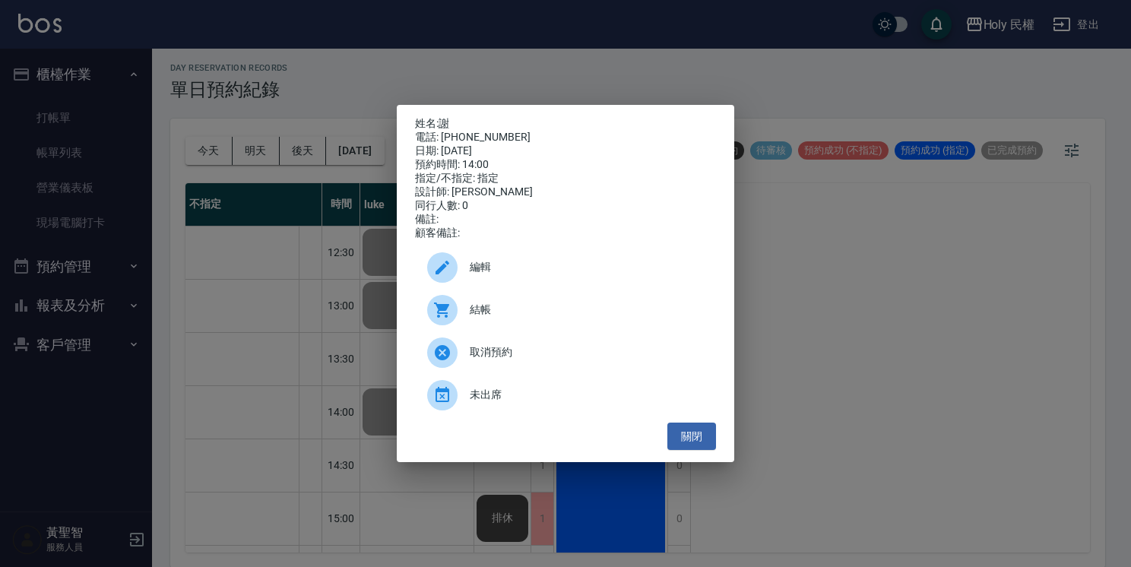
click at [527, 315] on span "結帳" at bounding box center [587, 310] width 234 height 16
click at [690, 445] on button "關閉" at bounding box center [691, 437] width 49 height 28
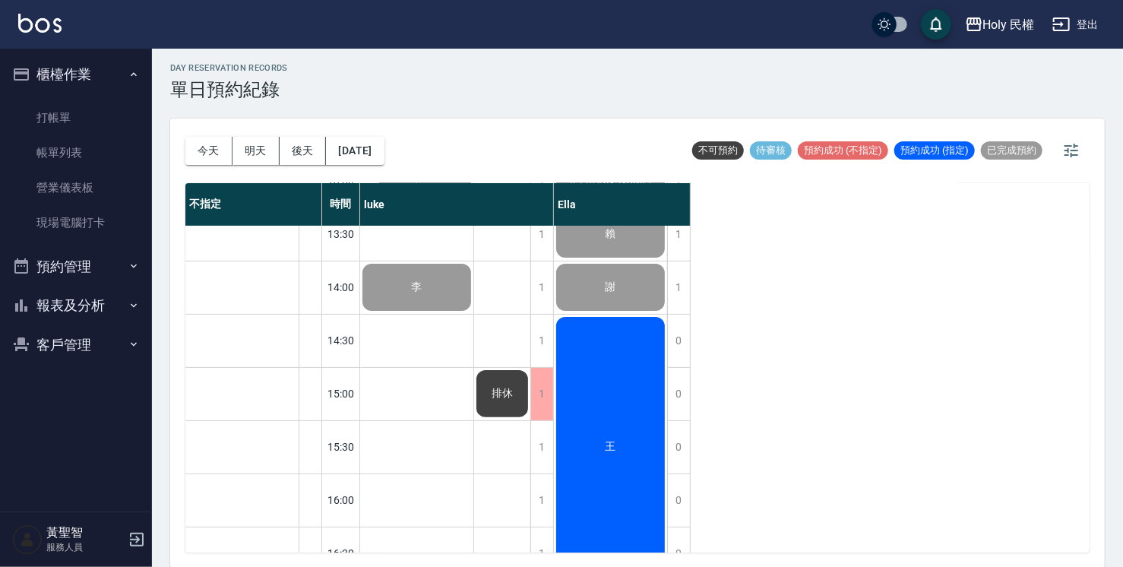
scroll to position [152, 0]
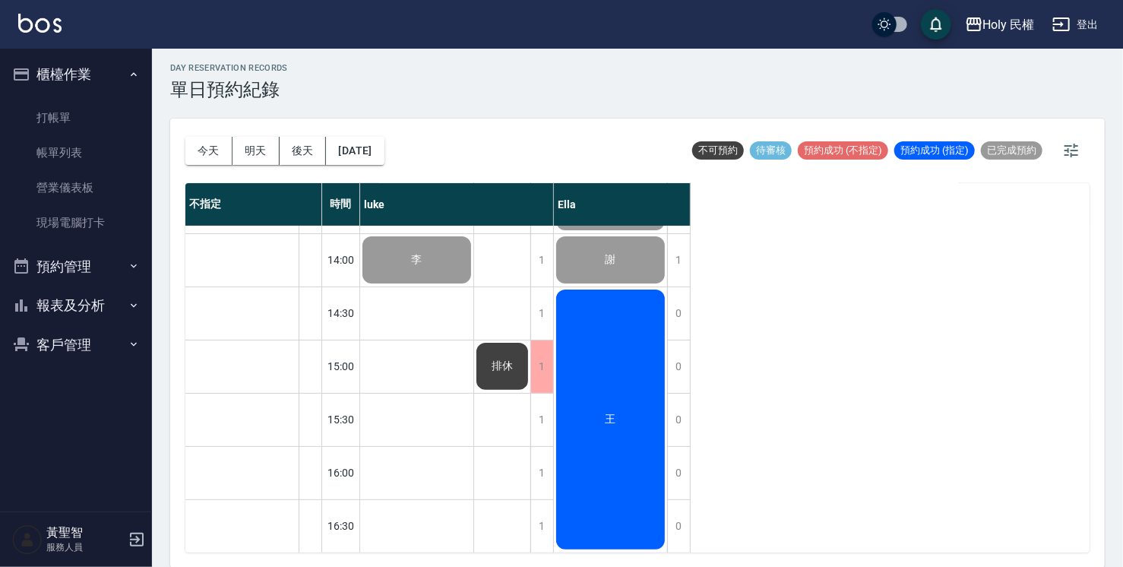
click at [623, 432] on div "王" at bounding box center [610, 419] width 113 height 265
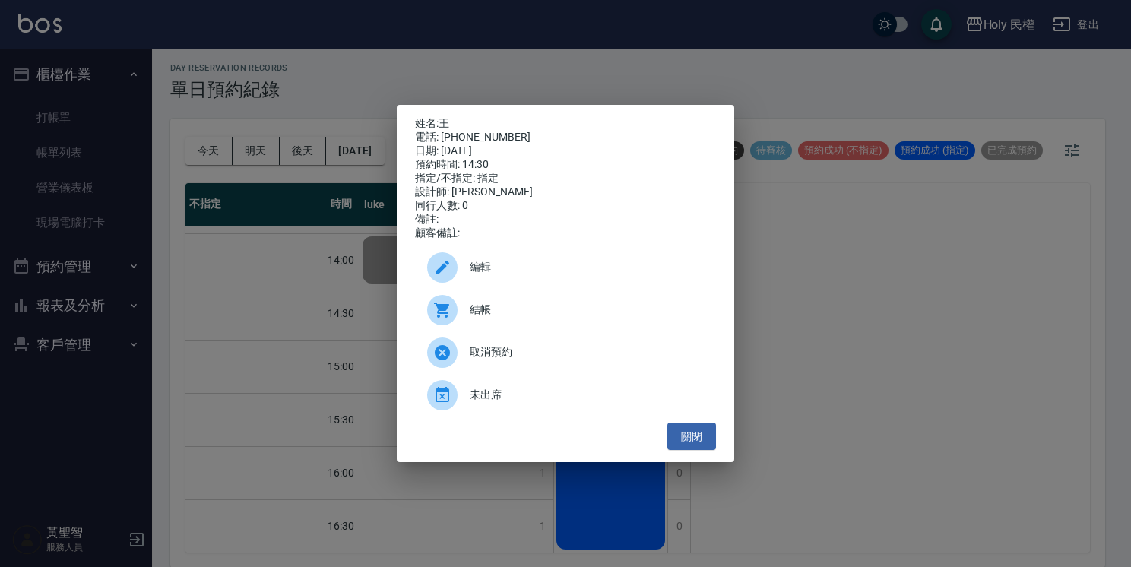
click at [524, 327] on div "結帳" at bounding box center [565, 310] width 301 height 43
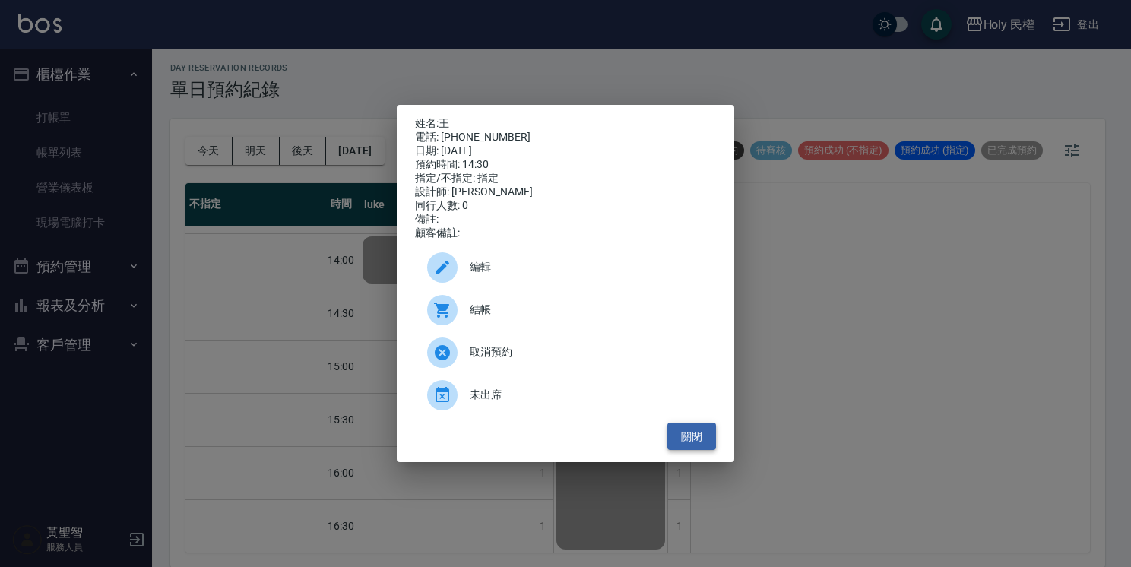
click at [681, 437] on button "關閉" at bounding box center [691, 437] width 49 height 28
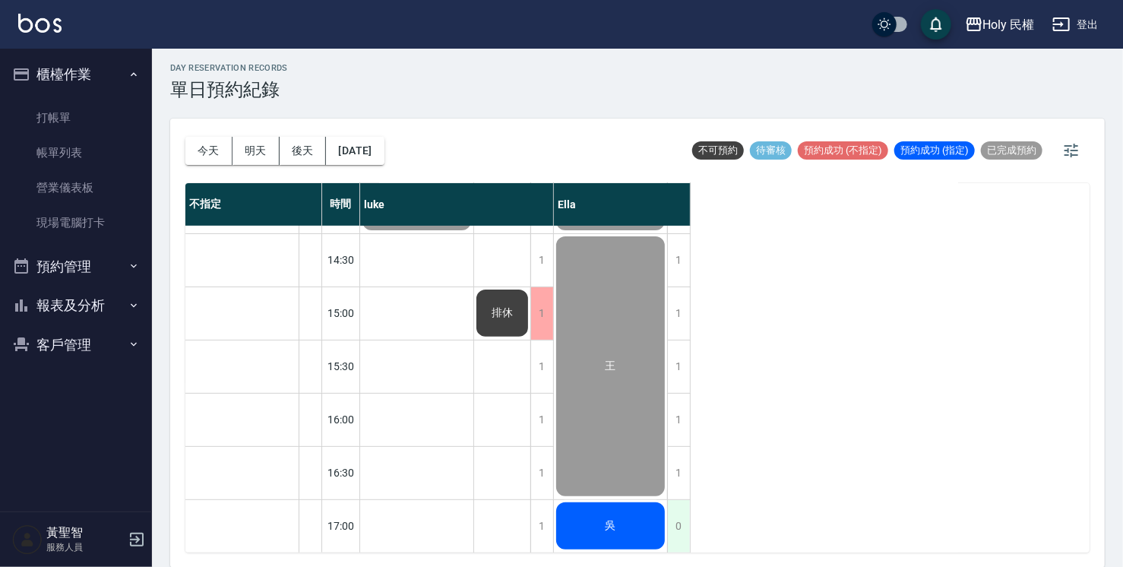
scroll to position [304, 0]
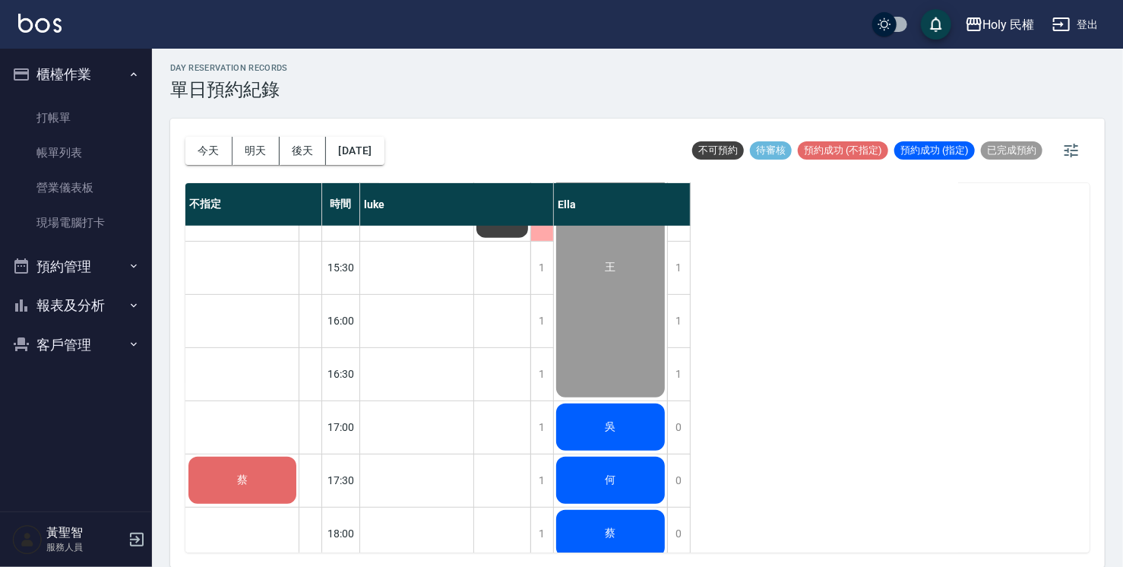
click at [635, 418] on div "吳" at bounding box center [610, 427] width 113 height 52
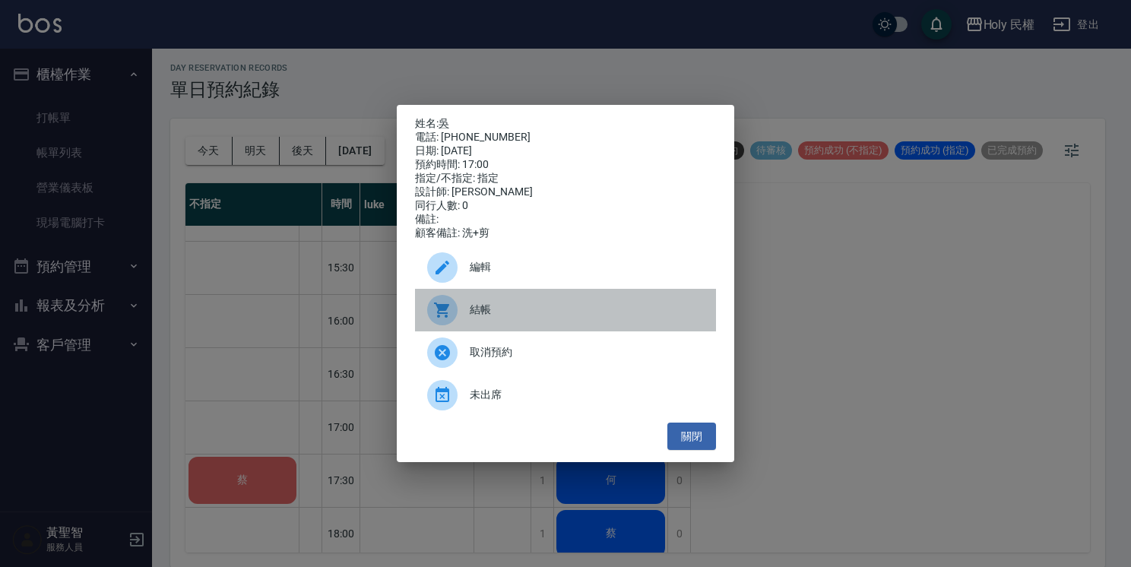
click at [540, 299] on div "結帳" at bounding box center [565, 310] width 301 height 43
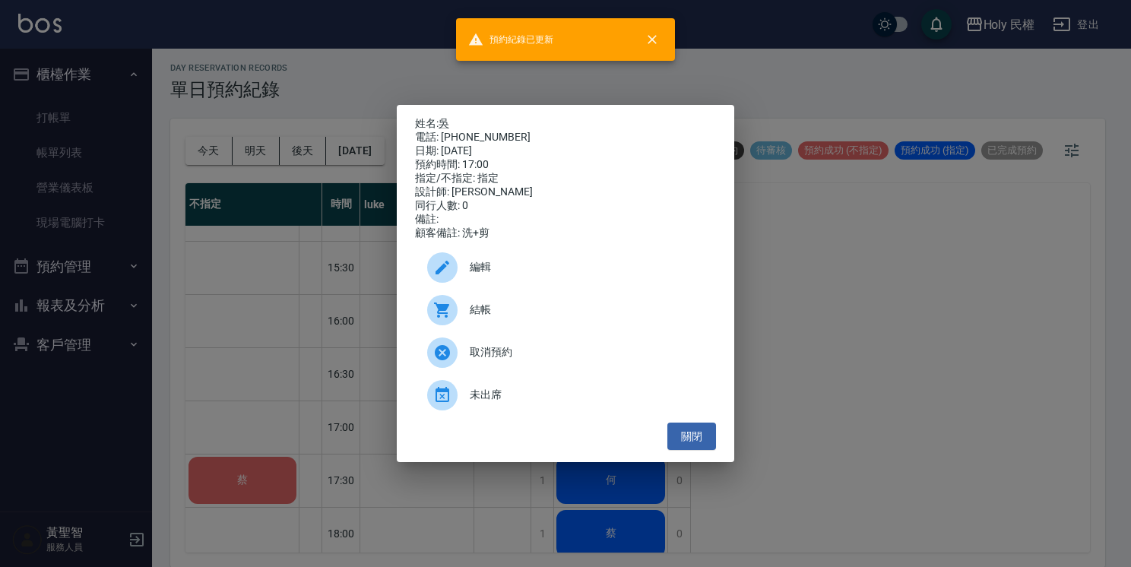
click at [720, 457] on div "姓名: 吳 電話: 0955704186 日期: 2025/09/13 預約時間: 17:00 指定/不指定: 指定 設計師: Ella 同行人數: 0 備註…" at bounding box center [565, 284] width 337 height 358
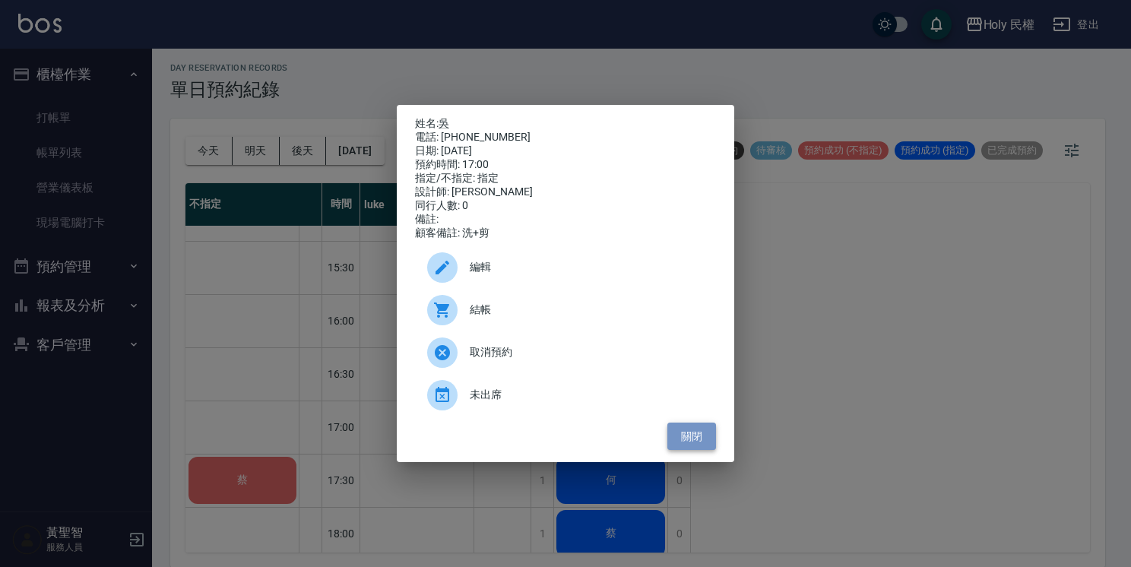
click at [710, 451] on button "關閉" at bounding box center [691, 437] width 49 height 28
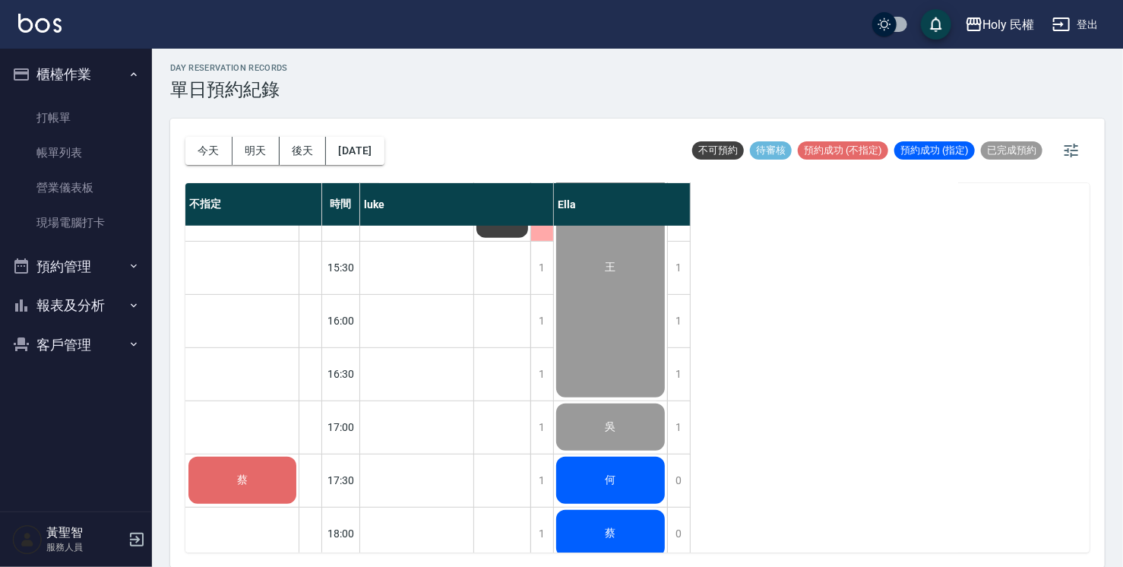
click at [638, 476] on div "何" at bounding box center [610, 481] width 113 height 52
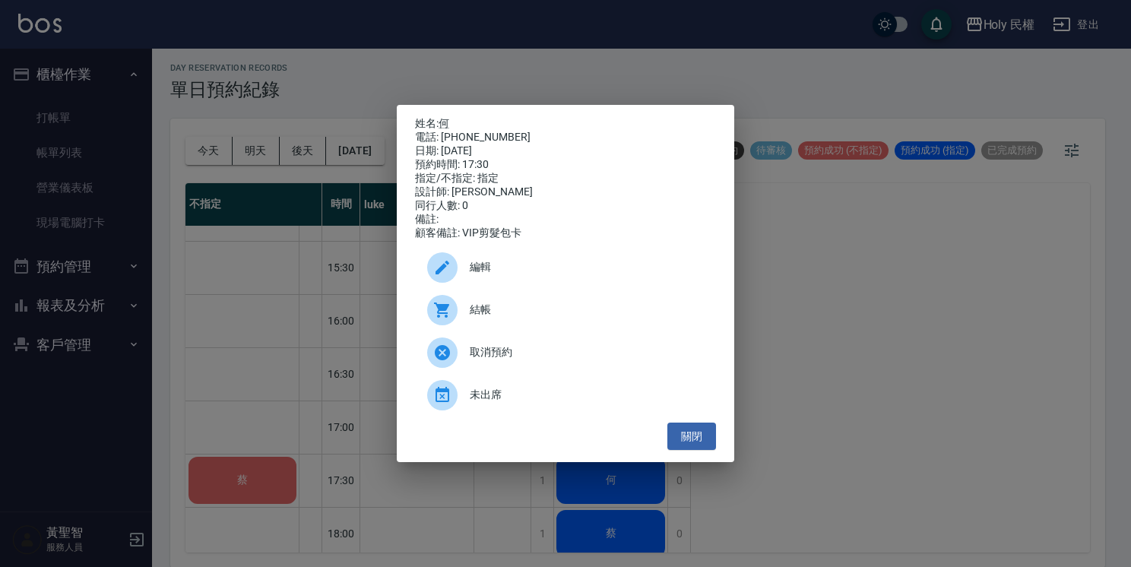
click at [534, 314] on span "結帳" at bounding box center [587, 310] width 234 height 16
click at [680, 451] on button "關閉" at bounding box center [691, 437] width 49 height 28
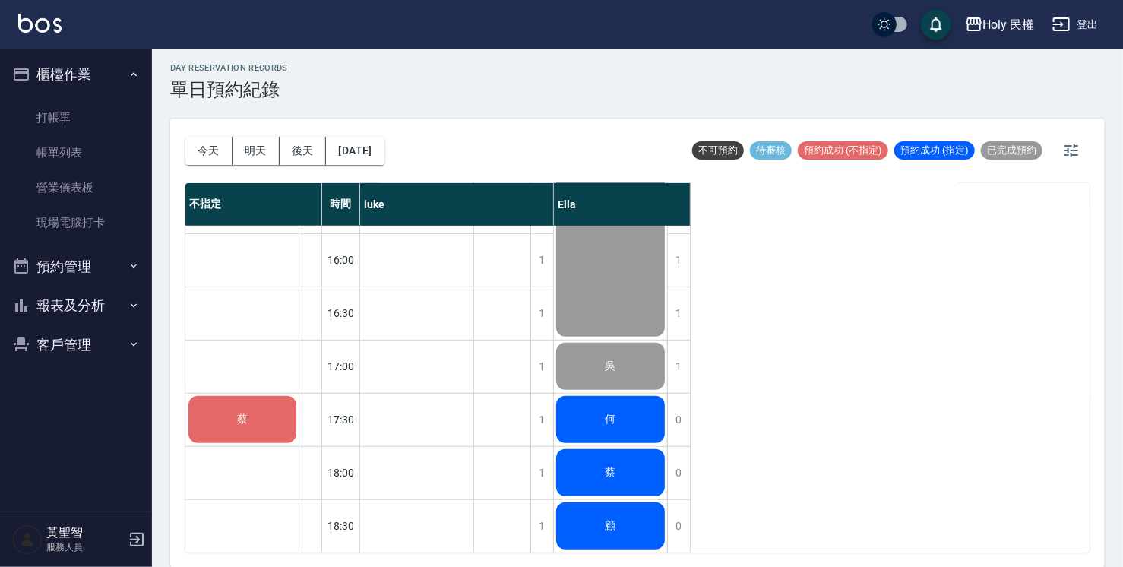
scroll to position [456, 0]
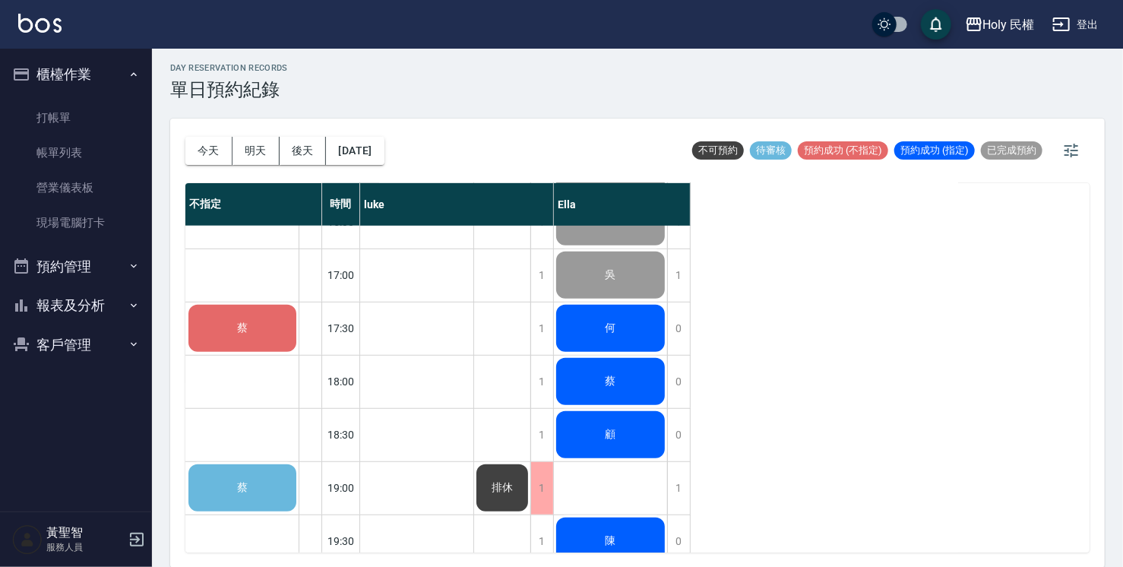
click at [648, 375] on div "蔡" at bounding box center [610, 382] width 113 height 52
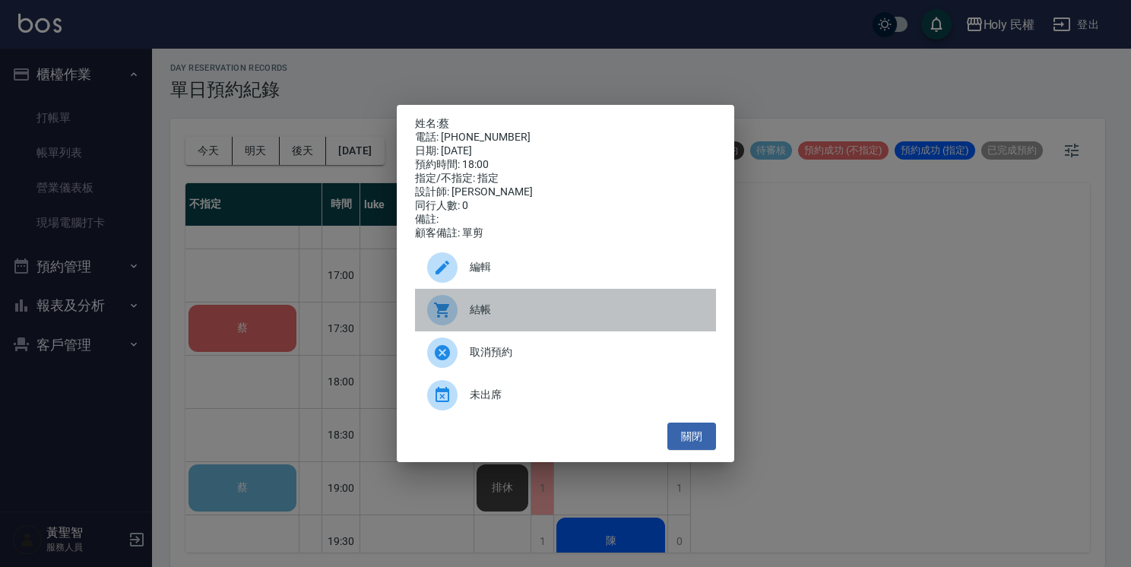
click at [529, 306] on div "結帳" at bounding box center [565, 310] width 301 height 43
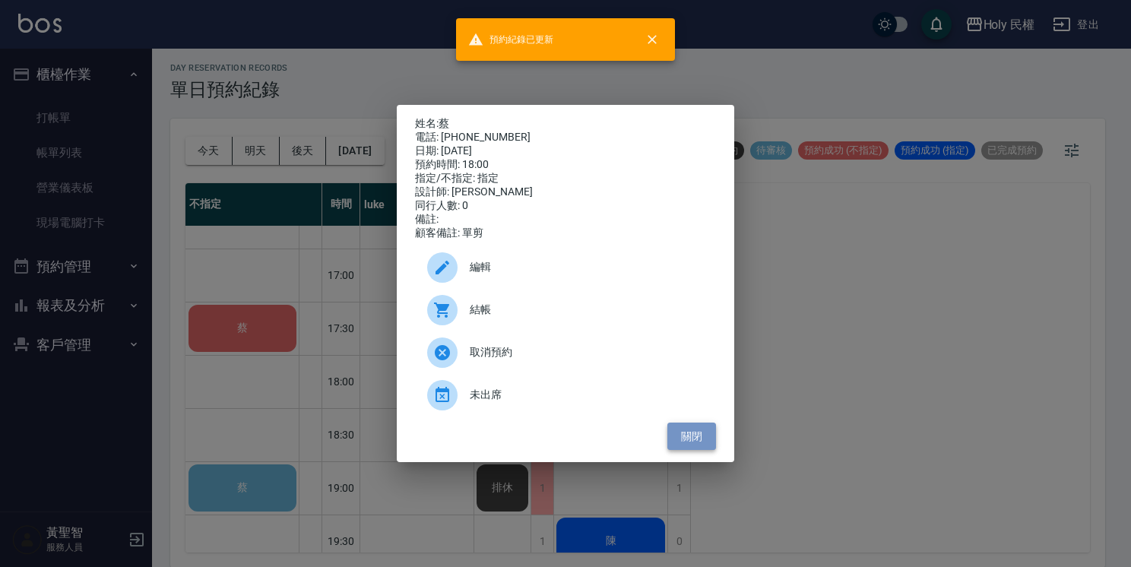
click at [687, 444] on button "關閉" at bounding box center [691, 437] width 49 height 28
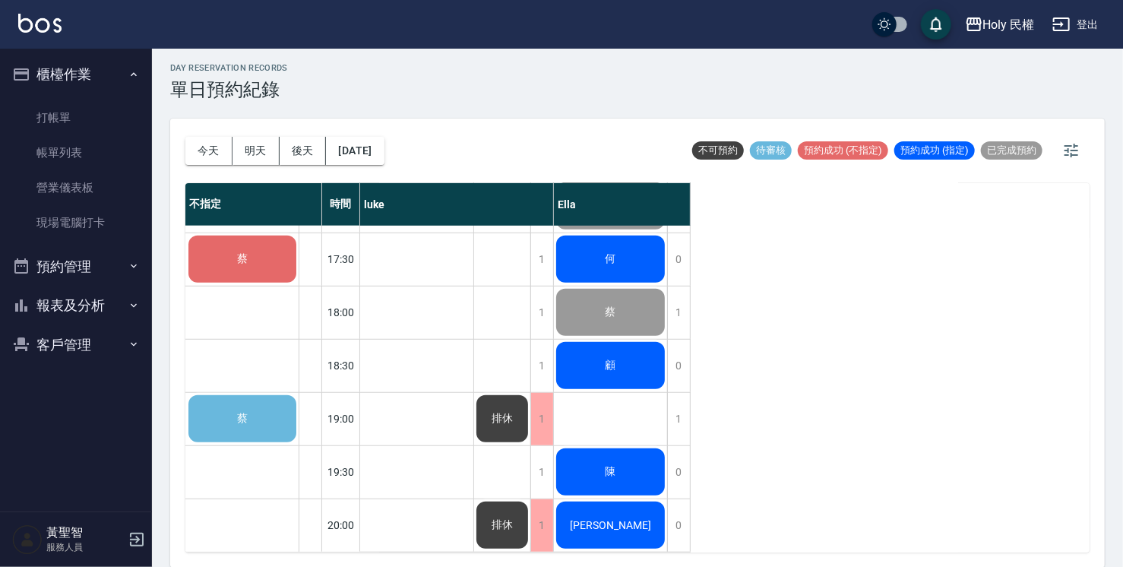
scroll to position [536, 0]
click at [648, 369] on div "顧" at bounding box center [610, 366] width 113 height 52
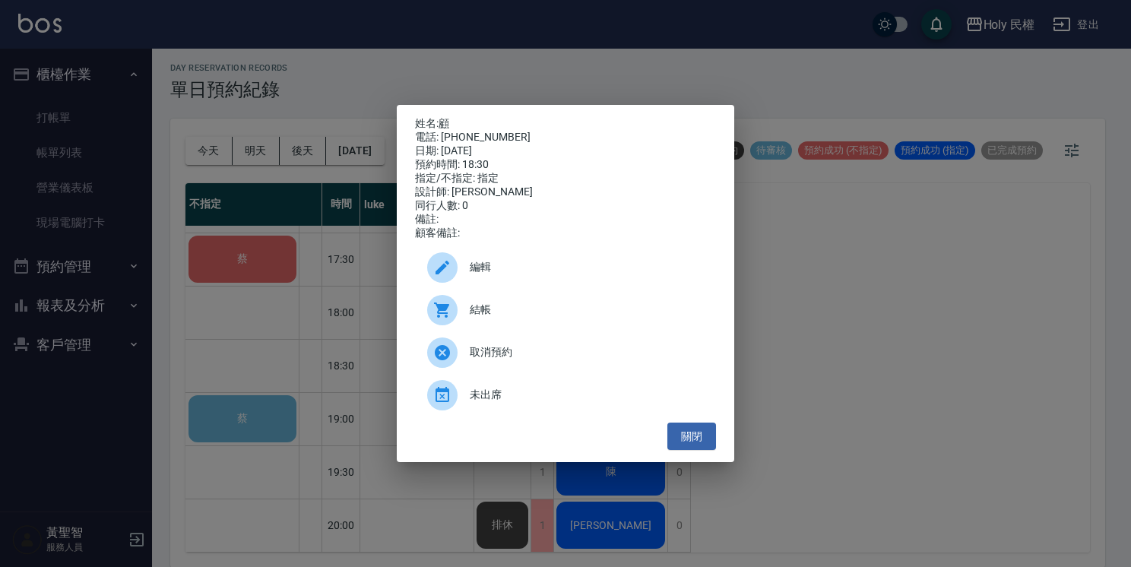
click at [575, 311] on span "結帳" at bounding box center [587, 310] width 234 height 16
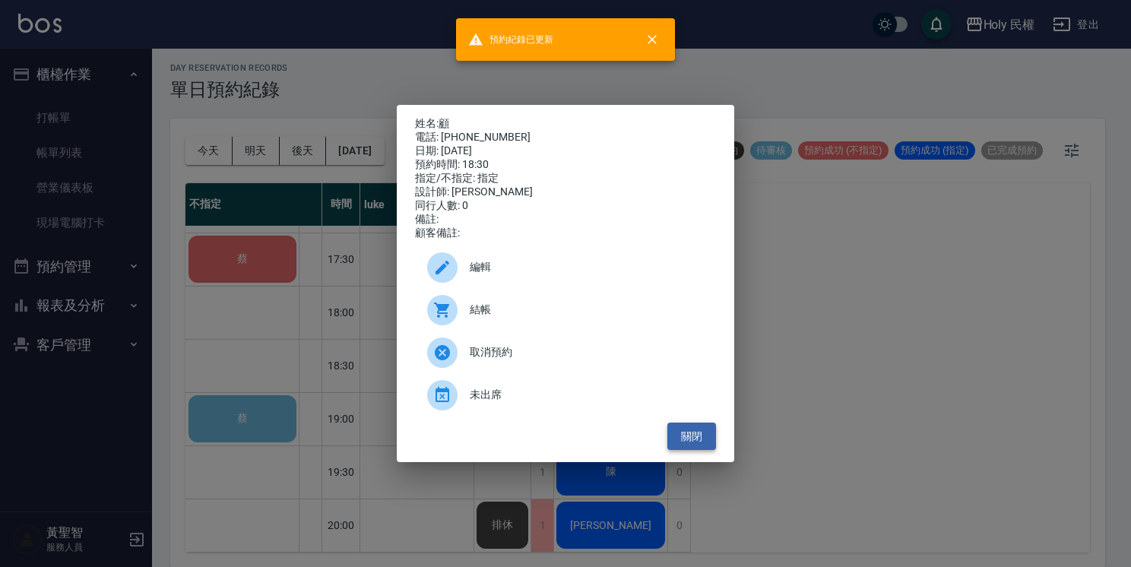
click at [706, 444] on button "關閉" at bounding box center [691, 437] width 49 height 28
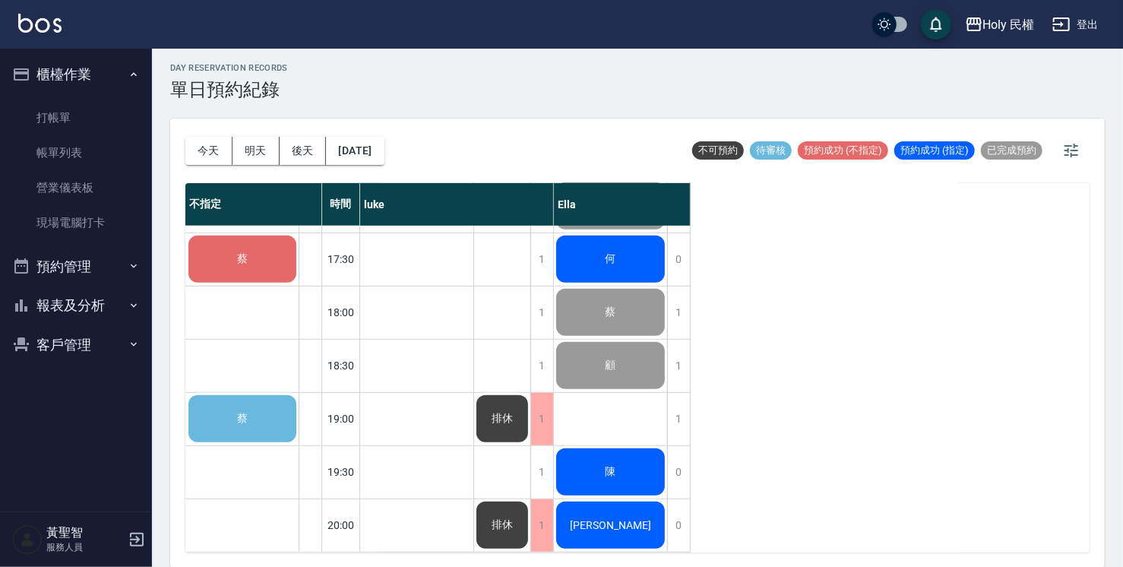
click at [638, 475] on div "陳" at bounding box center [610, 472] width 113 height 52
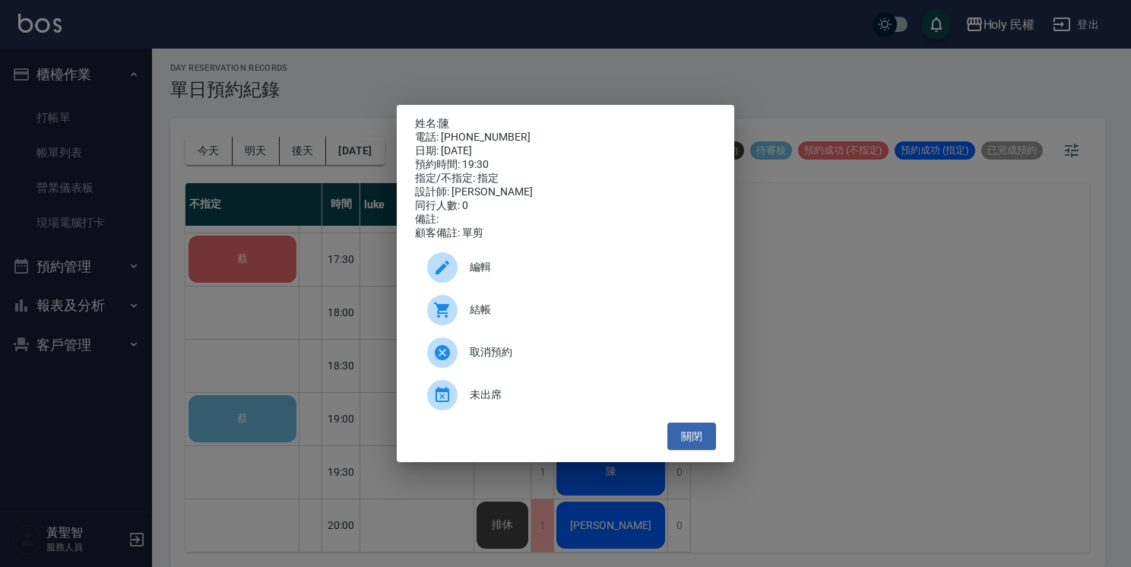
click at [486, 317] on span "結帳" at bounding box center [587, 310] width 234 height 16
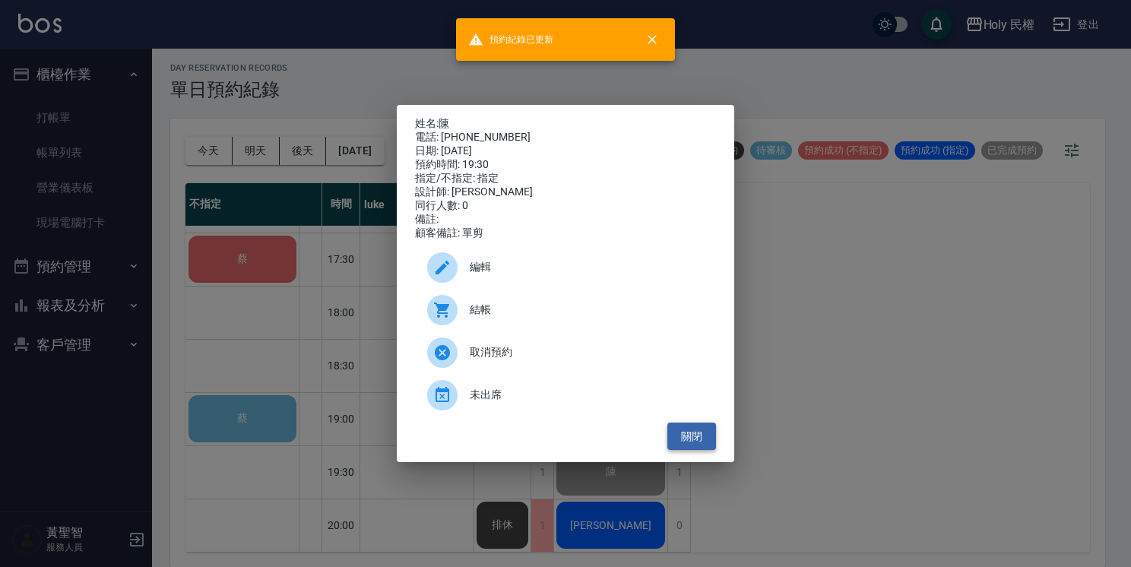
click at [676, 442] on button "關閉" at bounding box center [691, 437] width 49 height 28
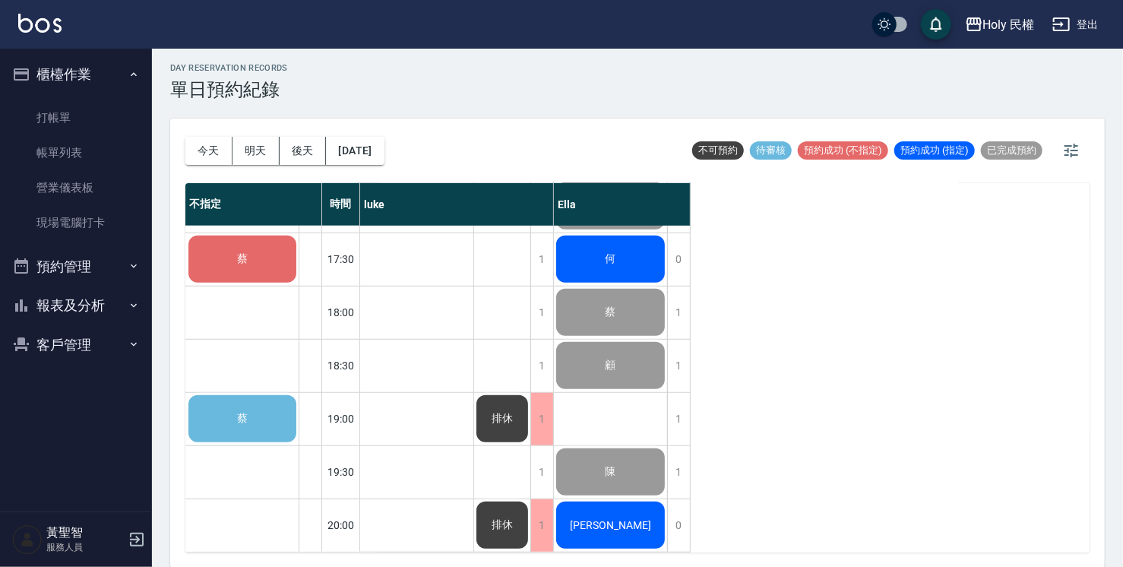
click at [621, 519] on span "Jamie" at bounding box center [610, 525] width 87 height 12
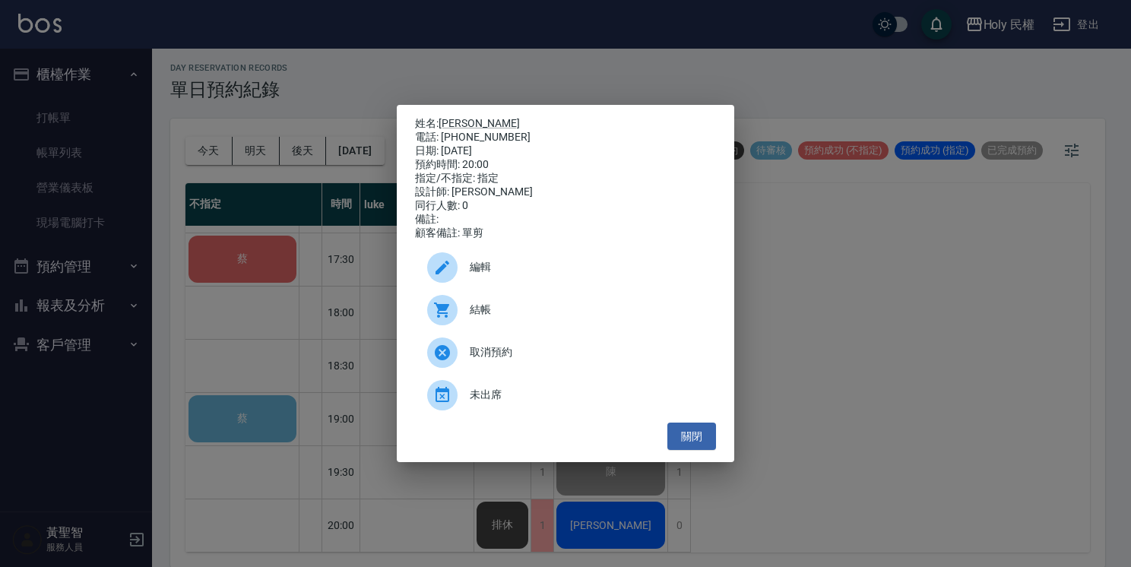
click at [524, 315] on span "結帳" at bounding box center [587, 310] width 234 height 16
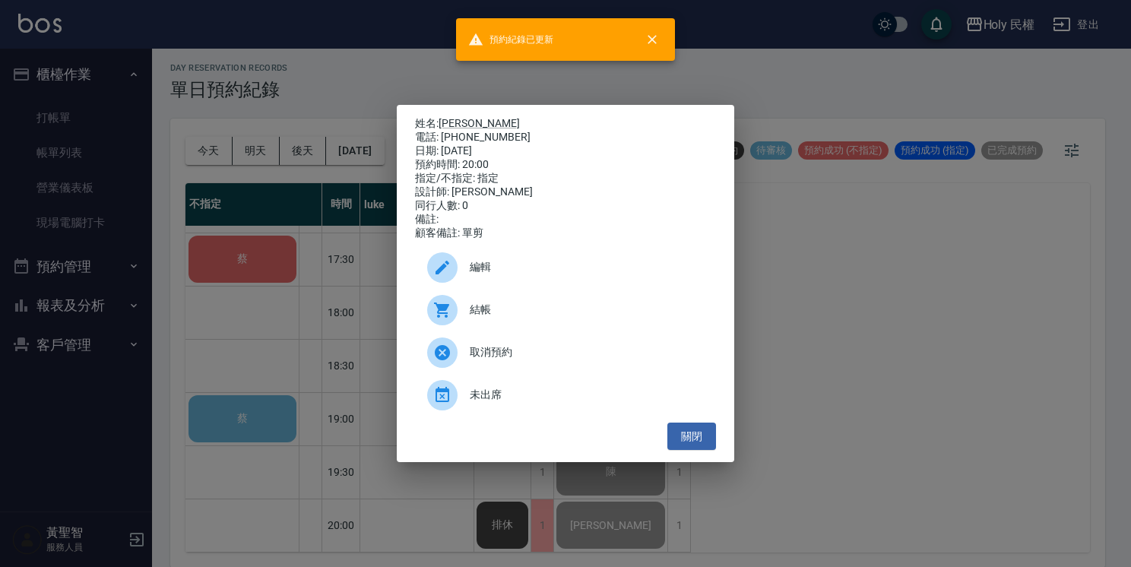
click at [717, 439] on div "姓名: Jamie 電話: 0963031453 日期: 2025/09/13 預約時間: 20:00 指定/不指定: 指定 設計師: Ella 同行人數: …" at bounding box center [565, 284] width 337 height 358
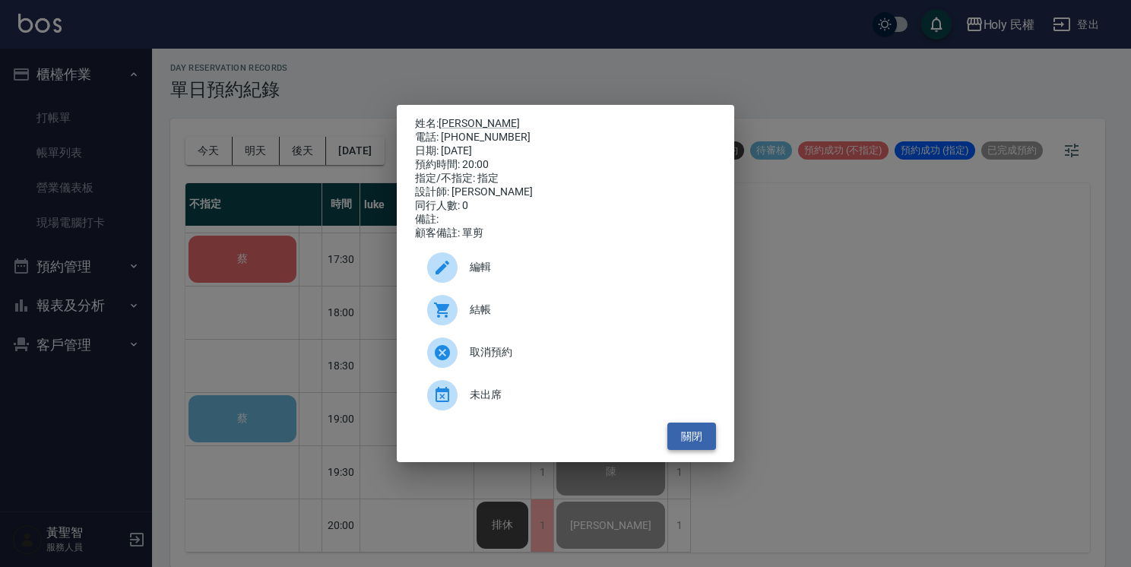
click at [708, 439] on button "關閉" at bounding box center [691, 437] width 49 height 28
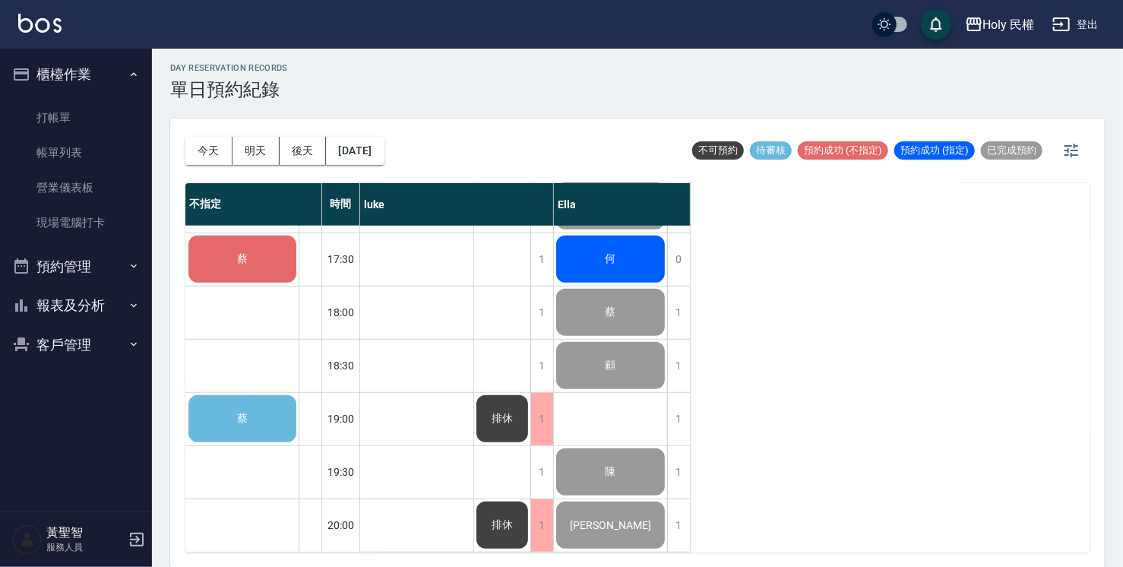
click at [206, 393] on div "蔡" at bounding box center [242, 419] width 112 height 52
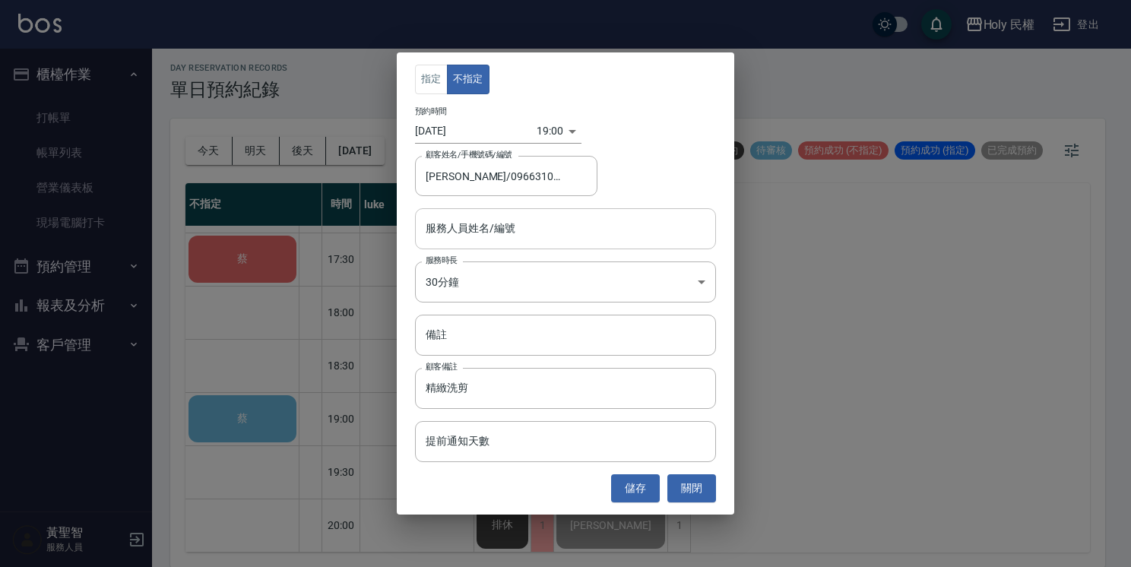
click at [534, 229] on input "服務人員姓名/編號" at bounding box center [565, 228] width 287 height 27
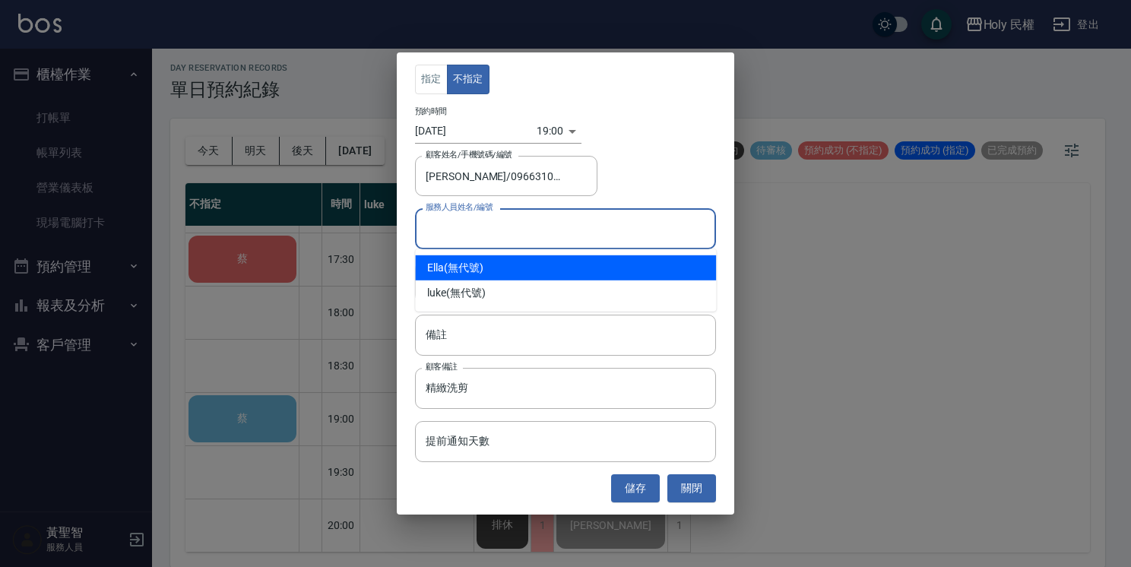
click at [520, 272] on div "Ella (無代號)" at bounding box center [565, 267] width 301 height 25
type input "Ella(無代號)"
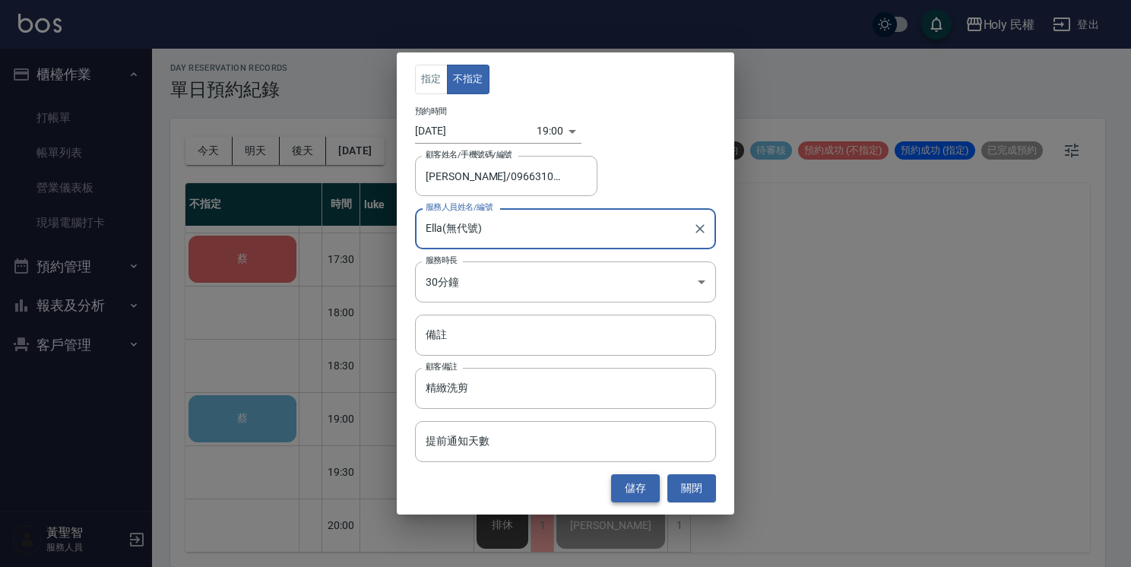
click at [641, 491] on button "儲存" at bounding box center [635, 488] width 49 height 28
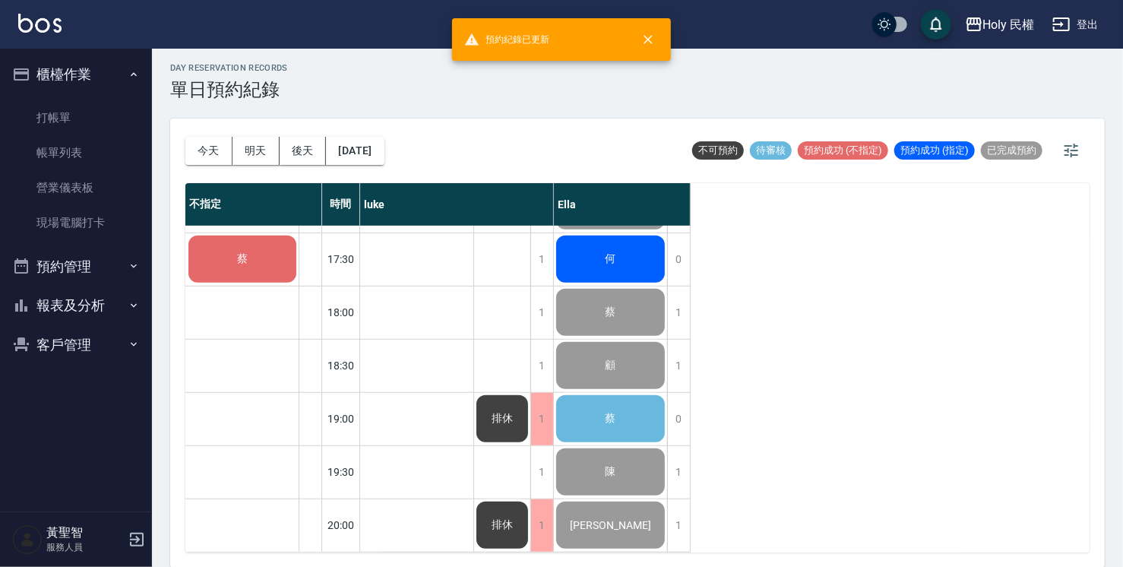
click at [614, 397] on div "蔡" at bounding box center [610, 419] width 113 height 52
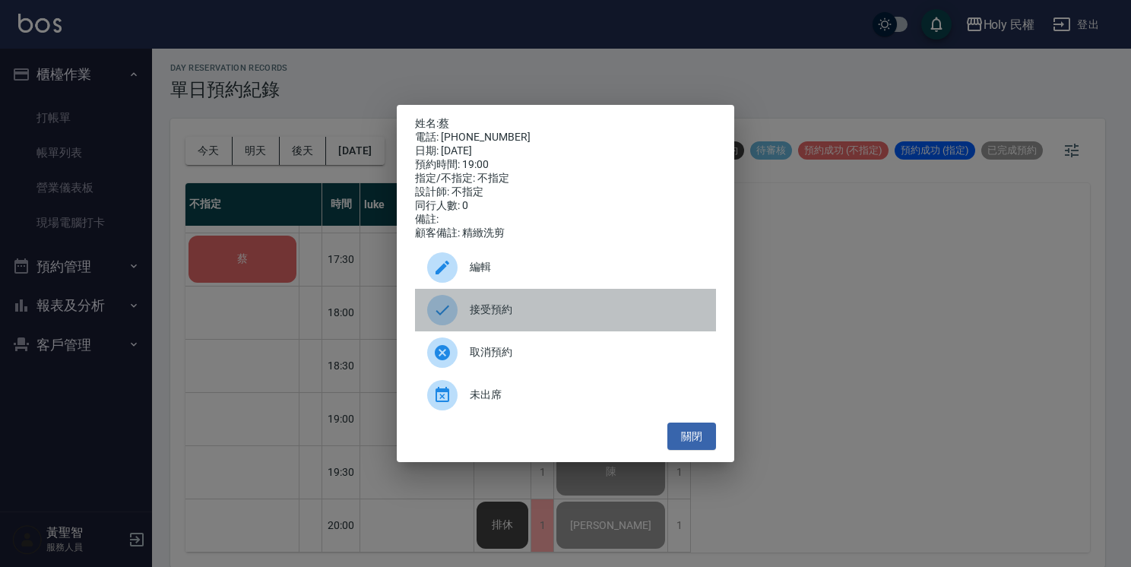
click at [575, 312] on span "接受預約" at bounding box center [587, 310] width 234 height 16
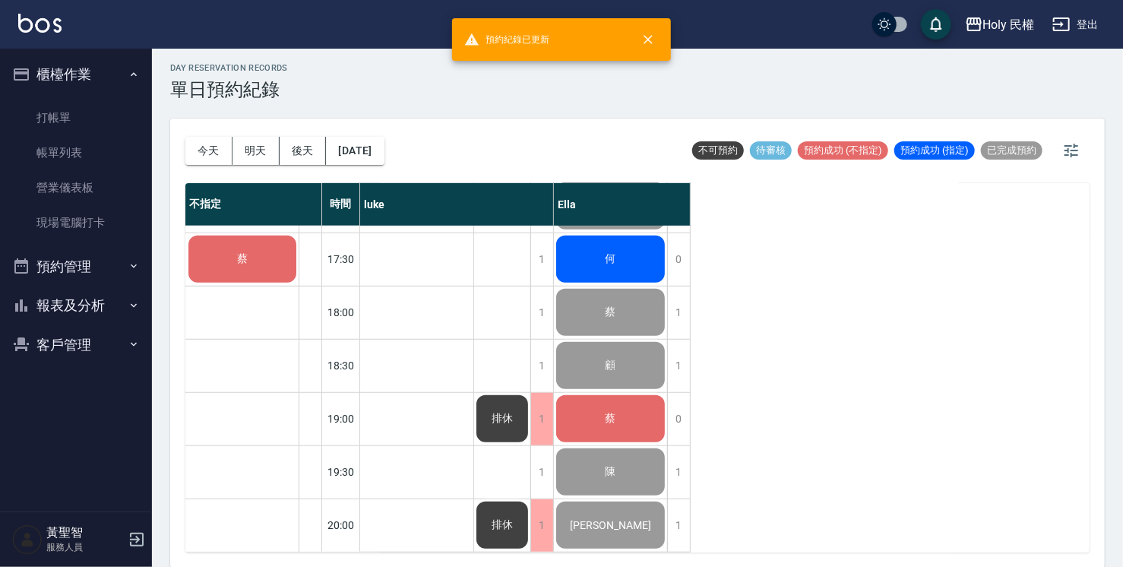
click at [639, 395] on div "蔡" at bounding box center [610, 419] width 113 height 52
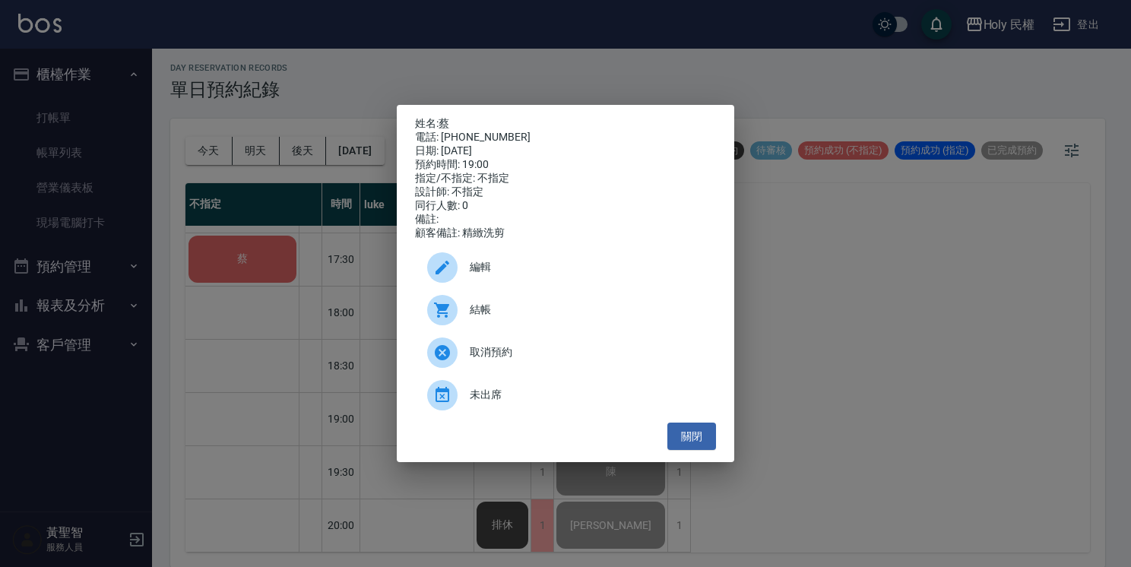
click at [554, 312] on span "結帳" at bounding box center [587, 310] width 234 height 16
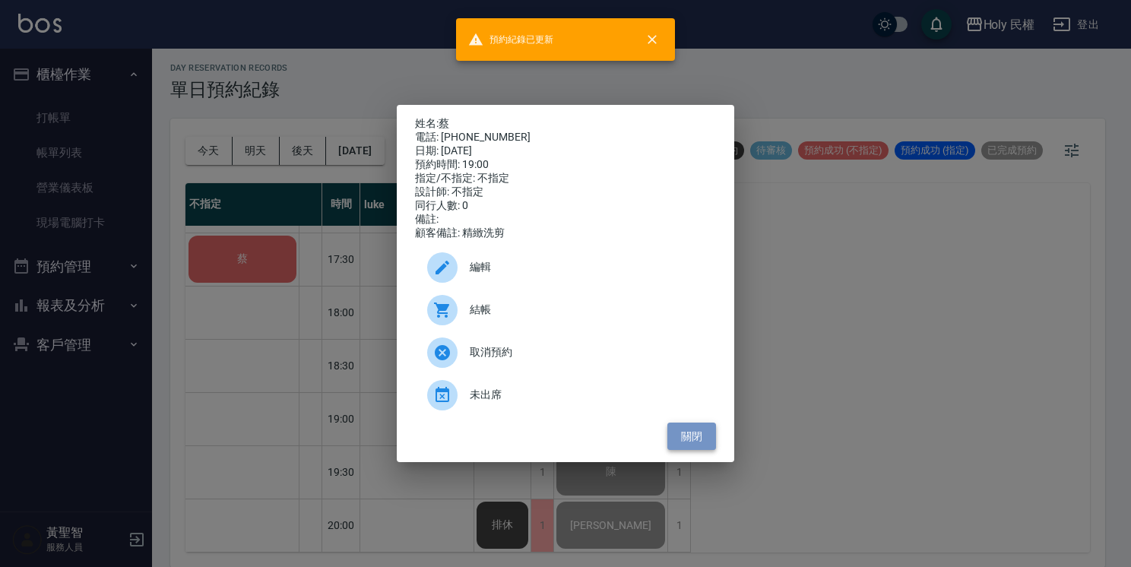
click at [705, 435] on button "關閉" at bounding box center [691, 437] width 49 height 28
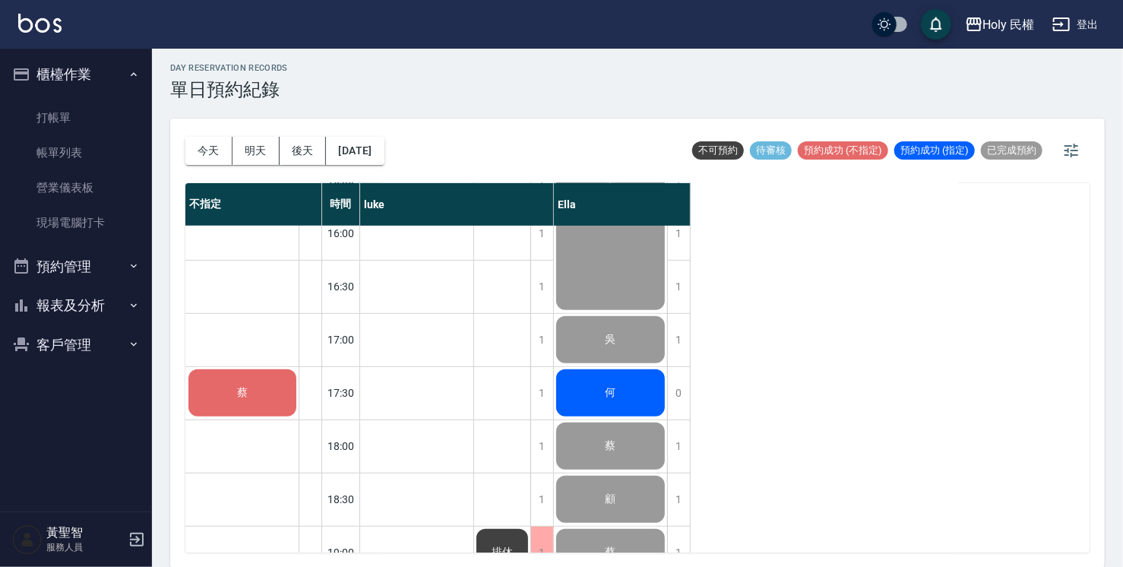
scroll to position [384, 0]
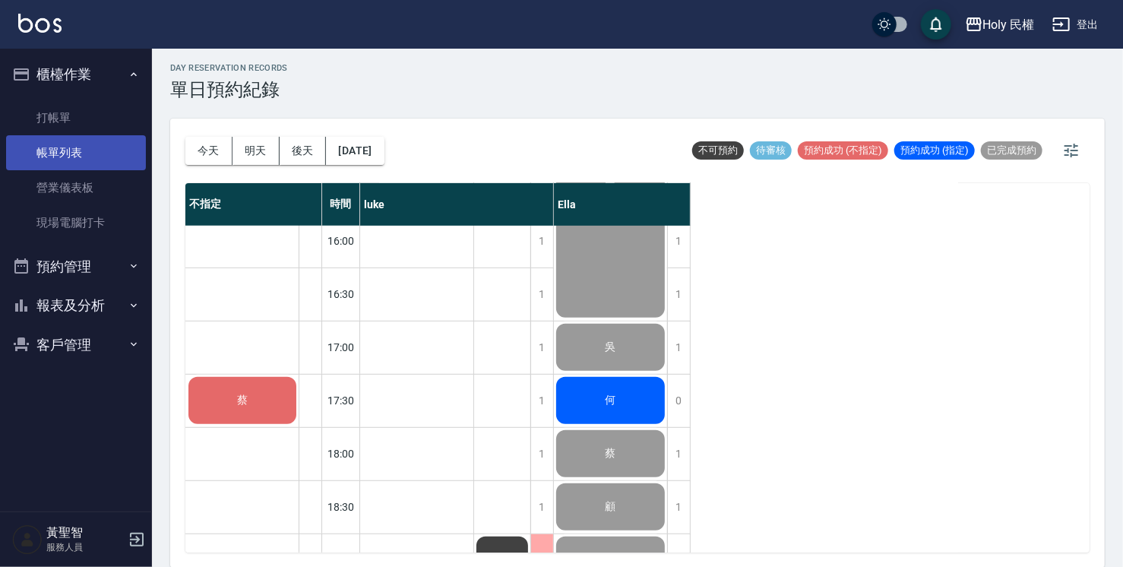
click at [69, 158] on link "帳單列表" at bounding box center [76, 152] width 140 height 35
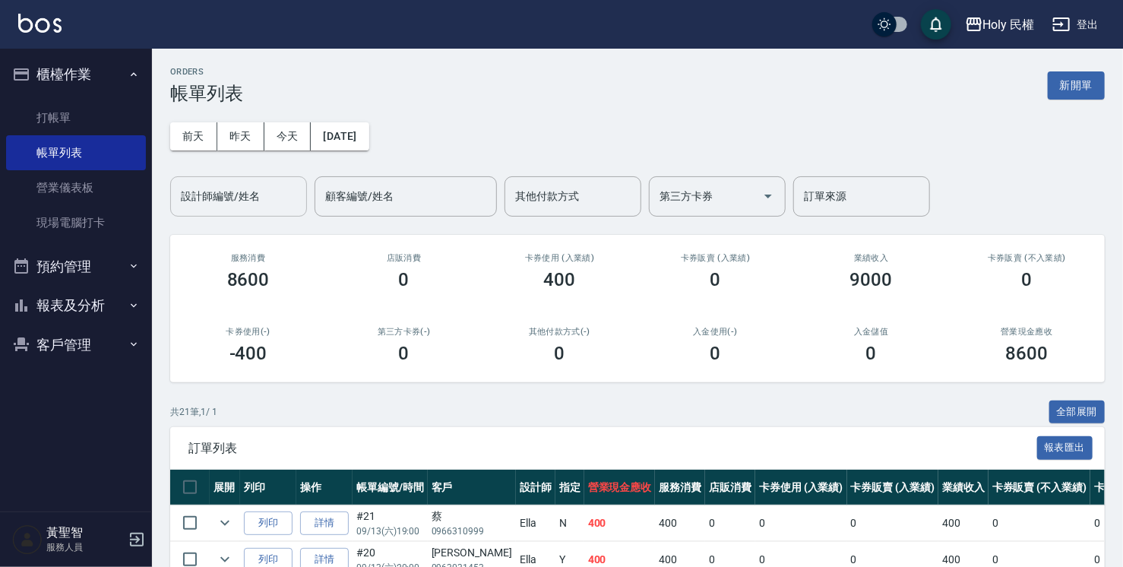
click at [229, 206] on input "設計師編號/姓名" at bounding box center [238, 196] width 123 height 27
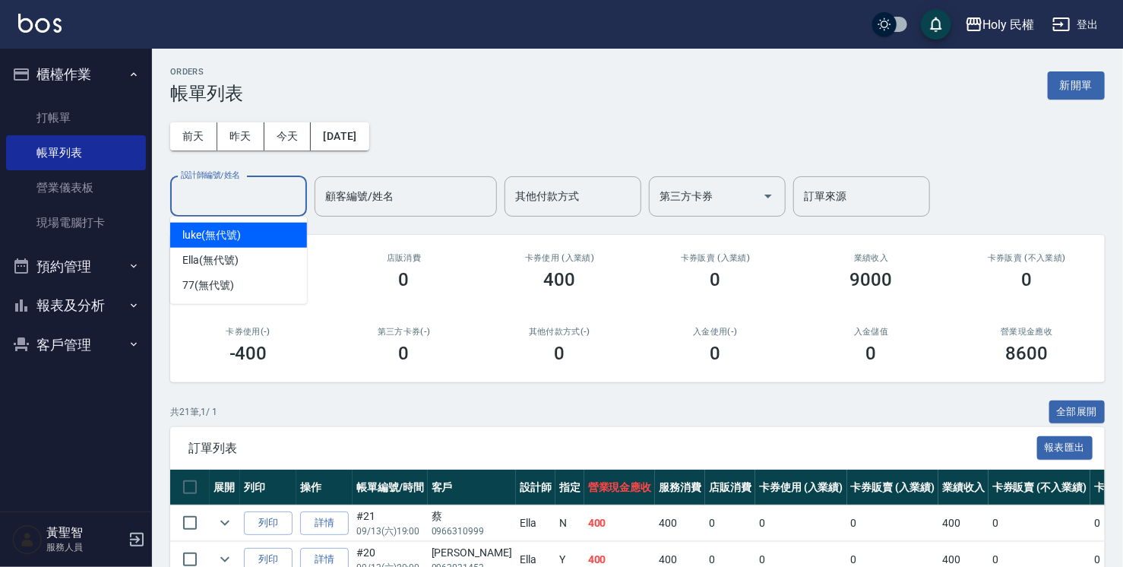
click at [252, 233] on div "luke (無代號)" at bounding box center [238, 235] width 137 height 25
type input "luke(無代號)"
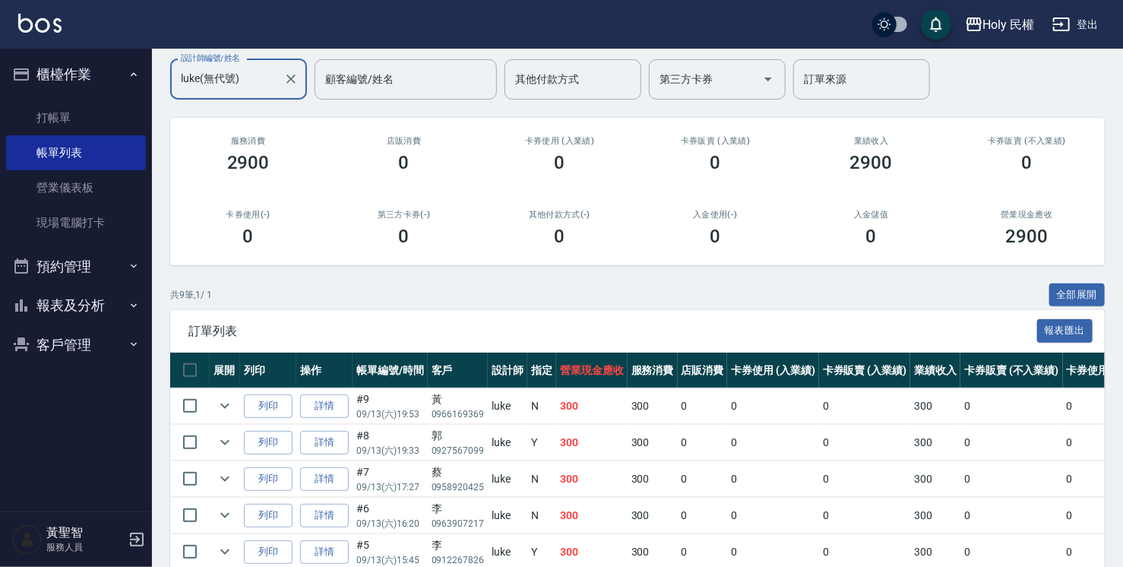
scroll to position [106, 0]
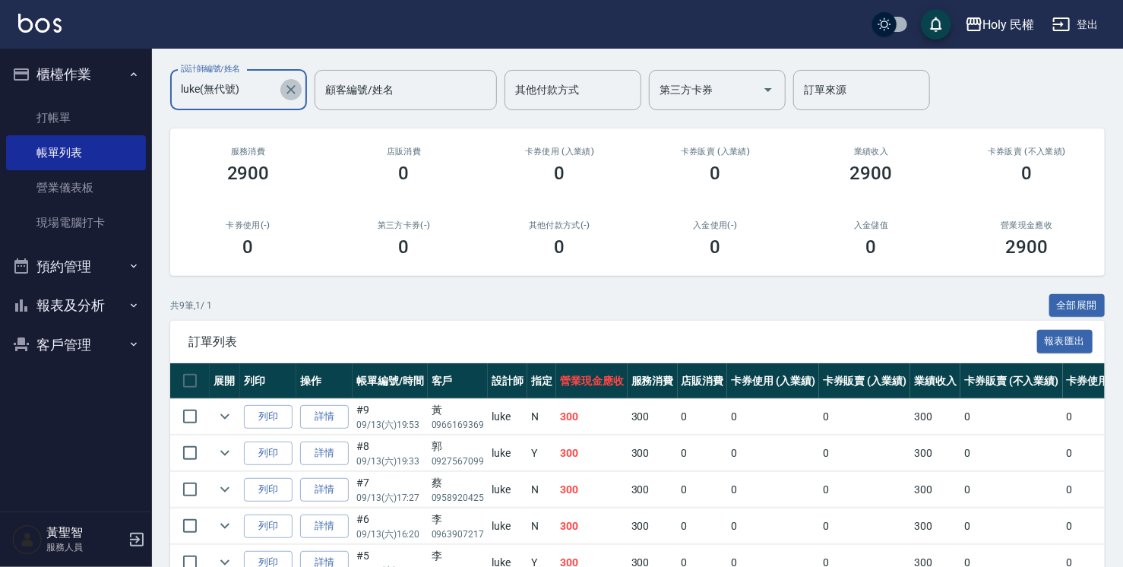
click at [284, 91] on icon "Clear" at bounding box center [291, 89] width 15 height 15
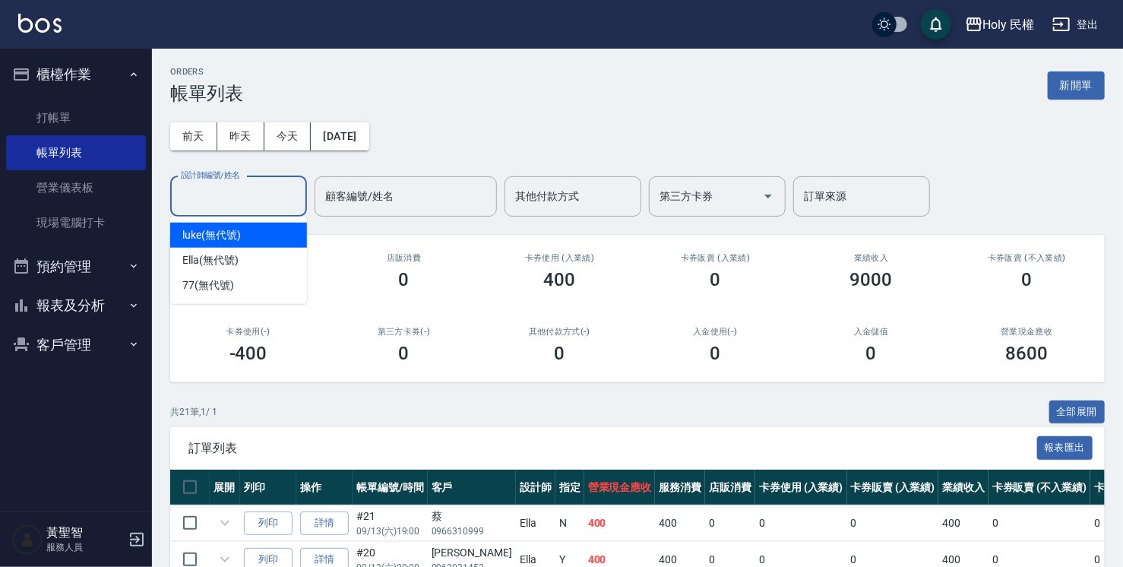
click at [254, 195] on input "設計師編號/姓名" at bounding box center [238, 196] width 123 height 27
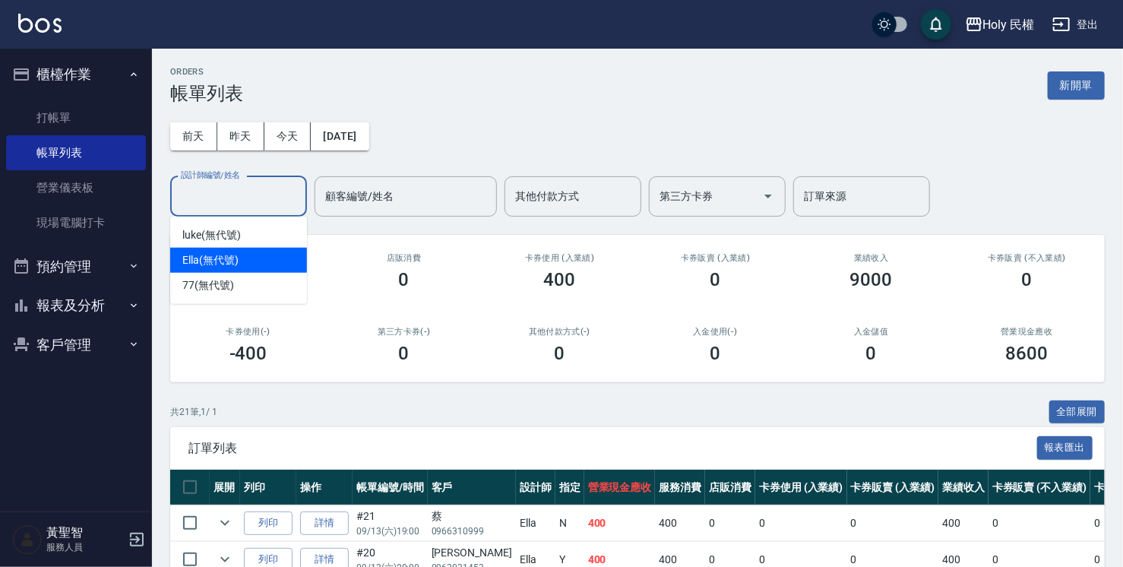
click at [256, 263] on div "Ella (無代號)" at bounding box center [238, 260] width 137 height 25
type input "Ella(無代號)"
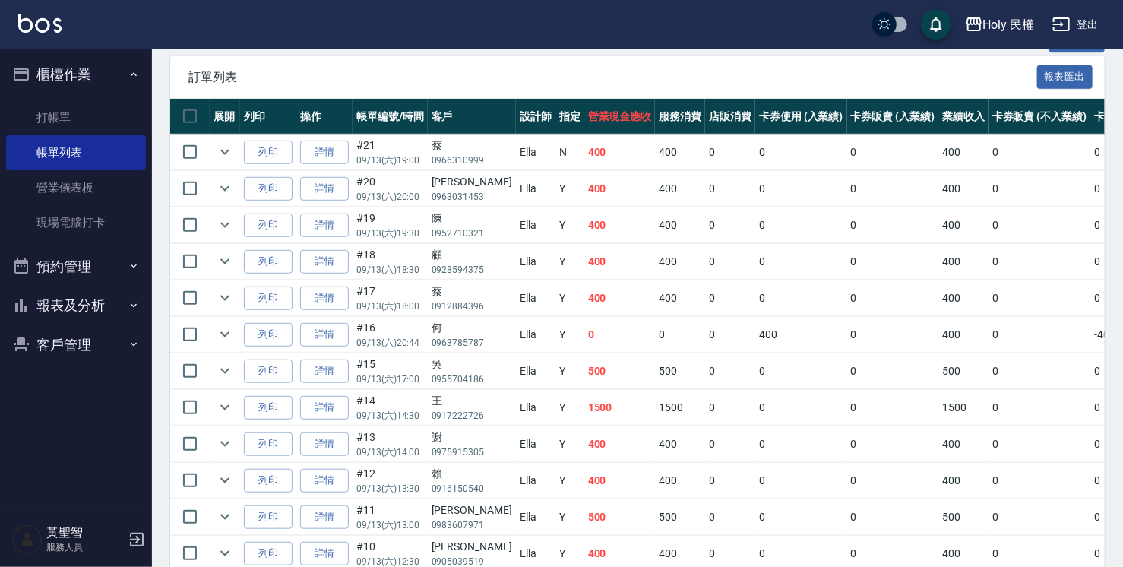
scroll to position [443, 0]
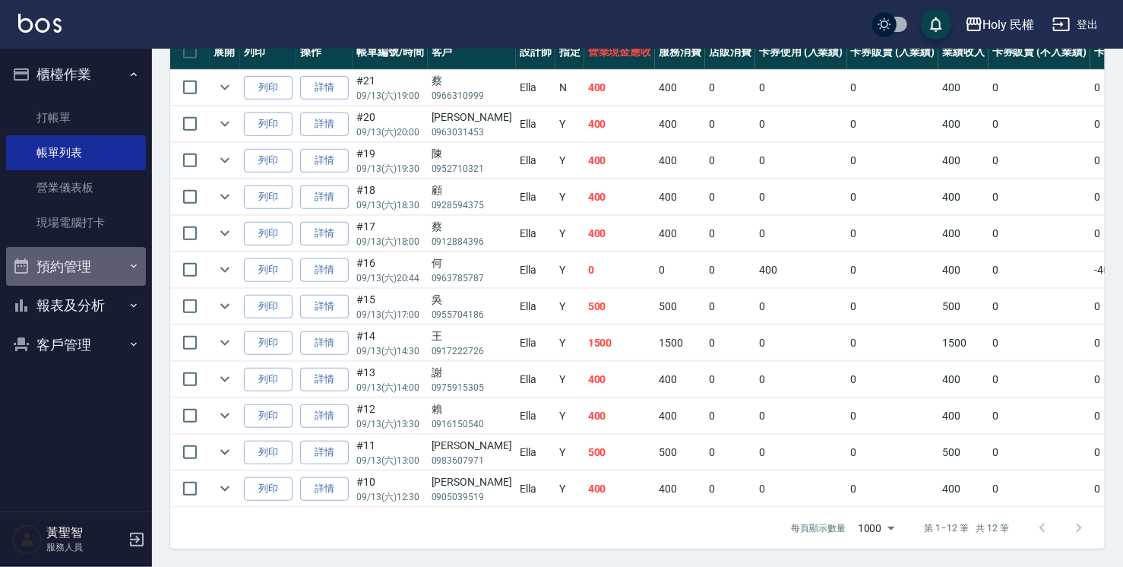
click at [81, 248] on button "預約管理" at bounding box center [76, 267] width 140 height 40
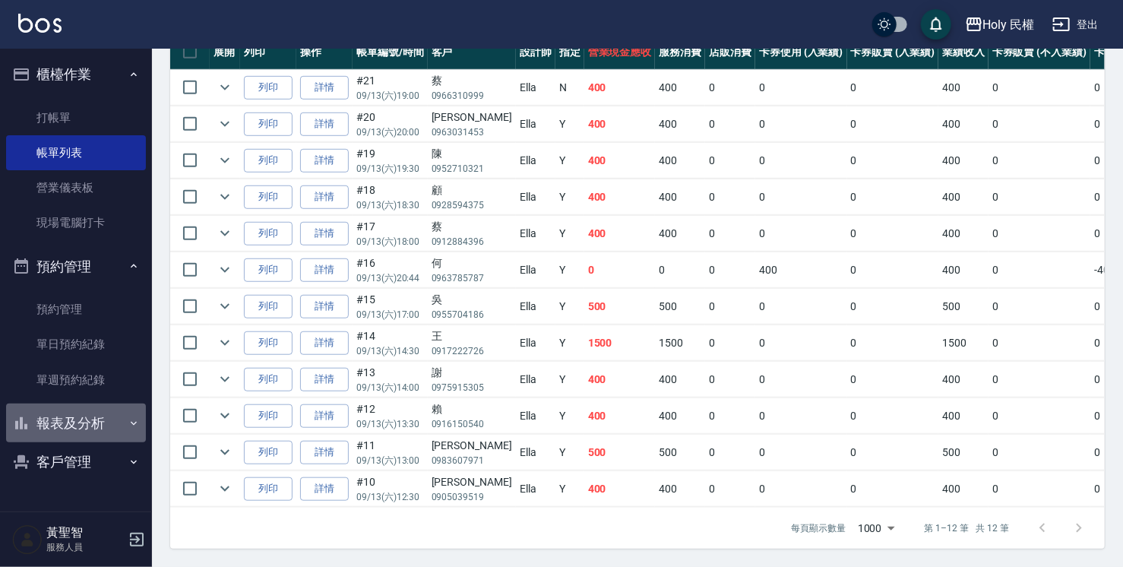
click at [100, 433] on button "報表及分析" at bounding box center [76, 424] width 140 height 40
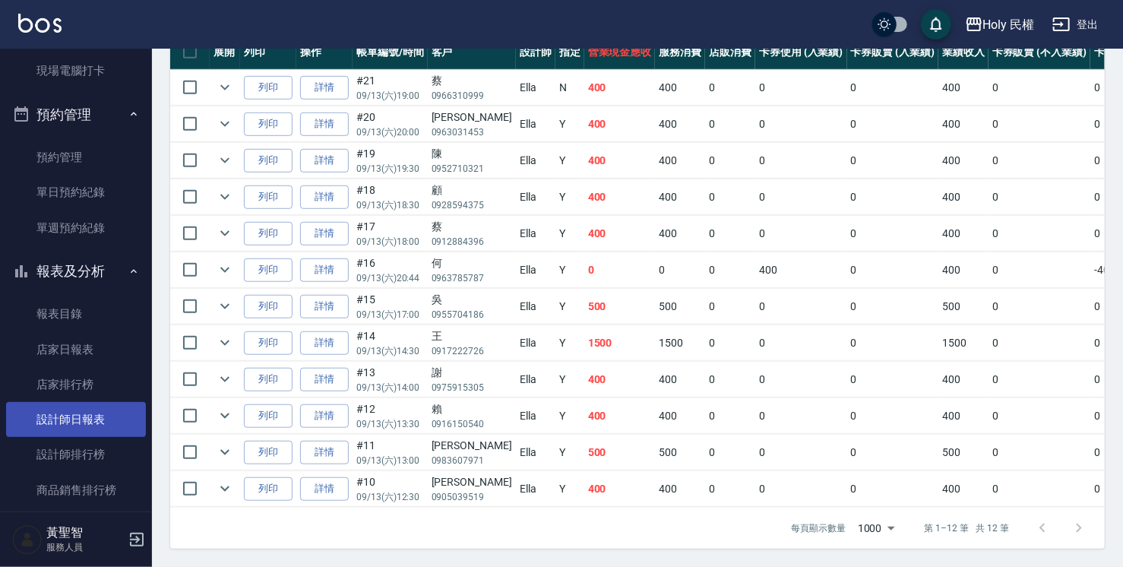
click at [81, 406] on link "設計師日報表" at bounding box center [76, 419] width 140 height 35
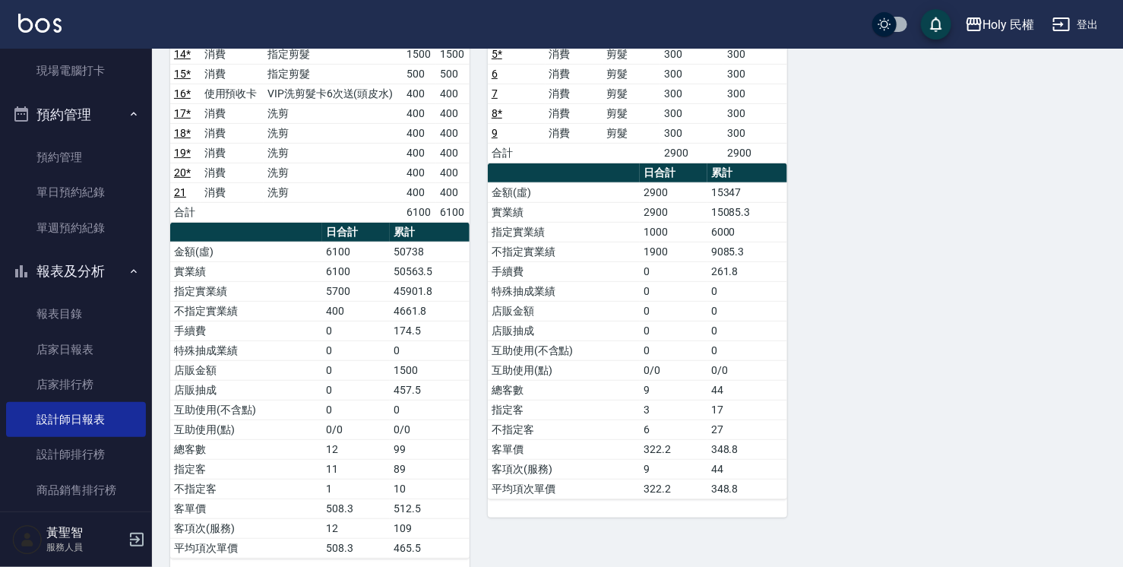
scroll to position [286, 0]
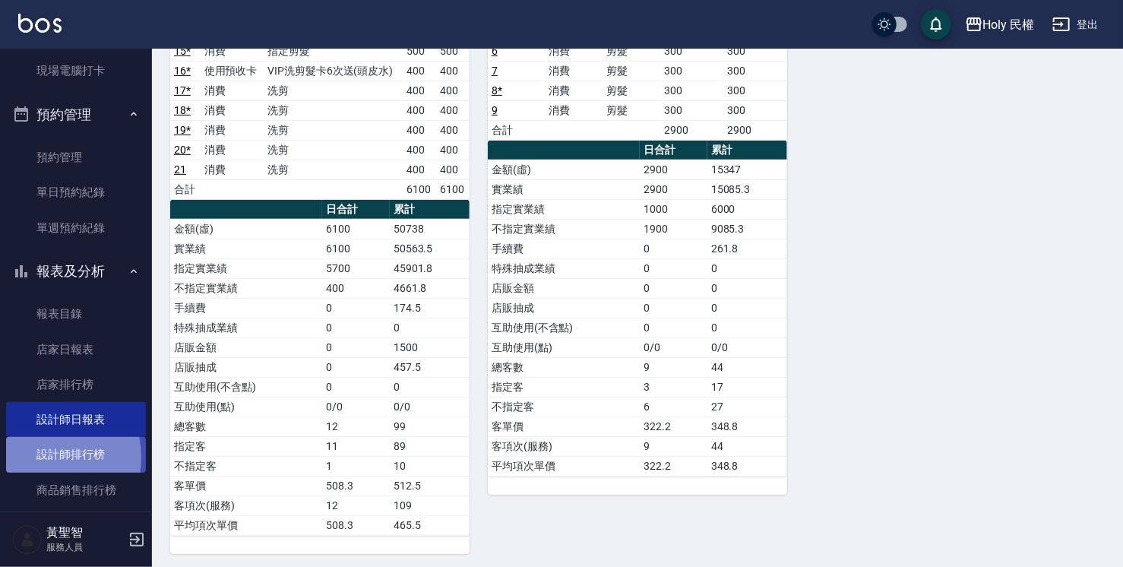
click at [39, 458] on link "設計師排行榜" at bounding box center [76, 454] width 140 height 35
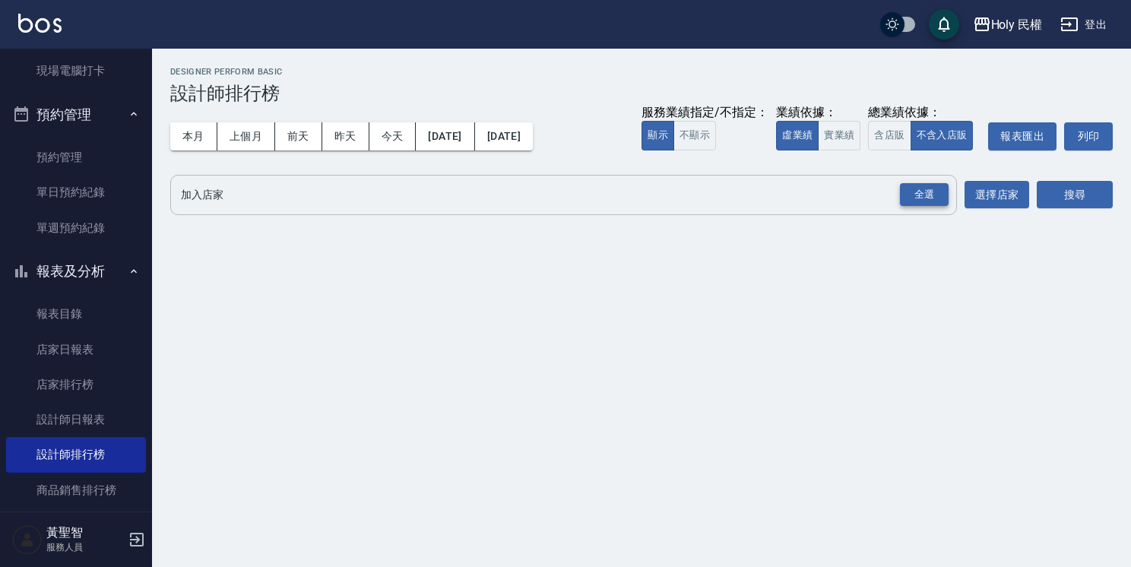
click at [925, 198] on div "全選" at bounding box center [924, 195] width 49 height 24
click at [1066, 191] on button "搜尋" at bounding box center [1075, 196] width 76 height 28
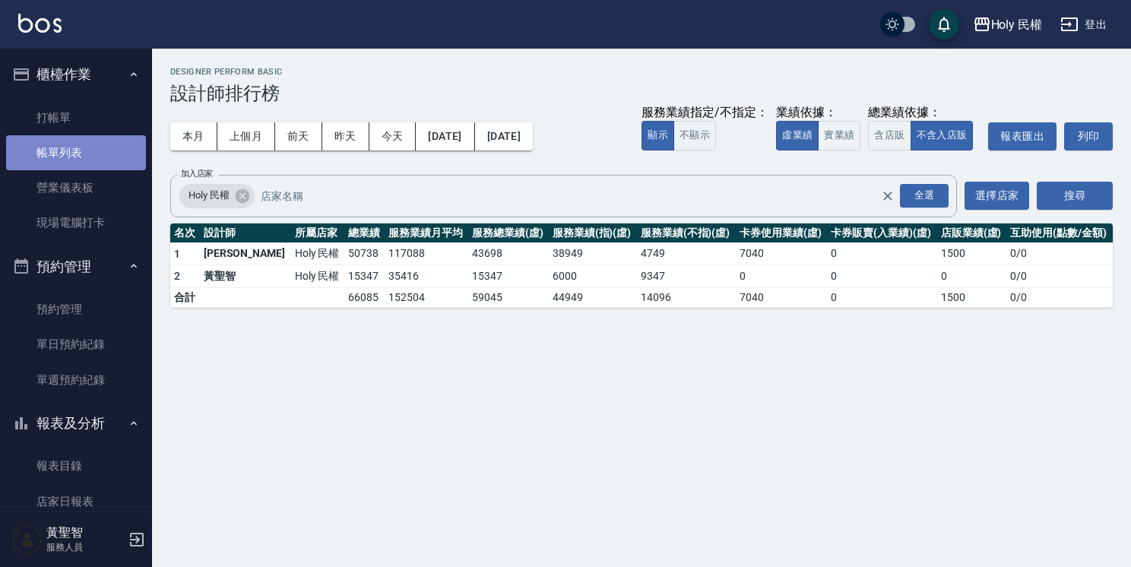
click at [83, 150] on link "帳單列表" at bounding box center [76, 152] width 140 height 35
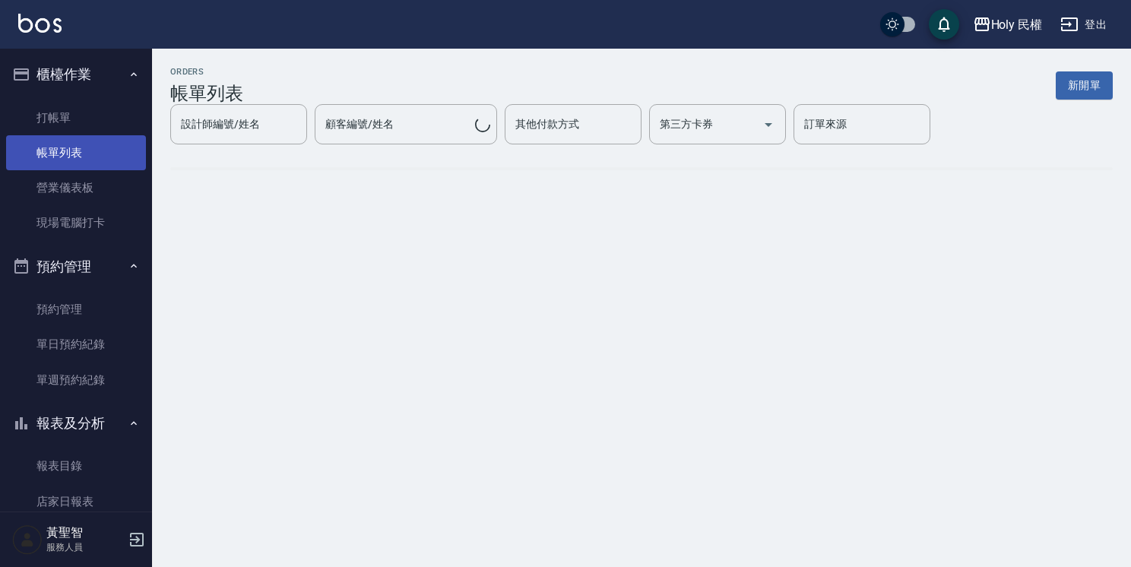
click at [85, 160] on link "帳單列表" at bounding box center [76, 152] width 140 height 35
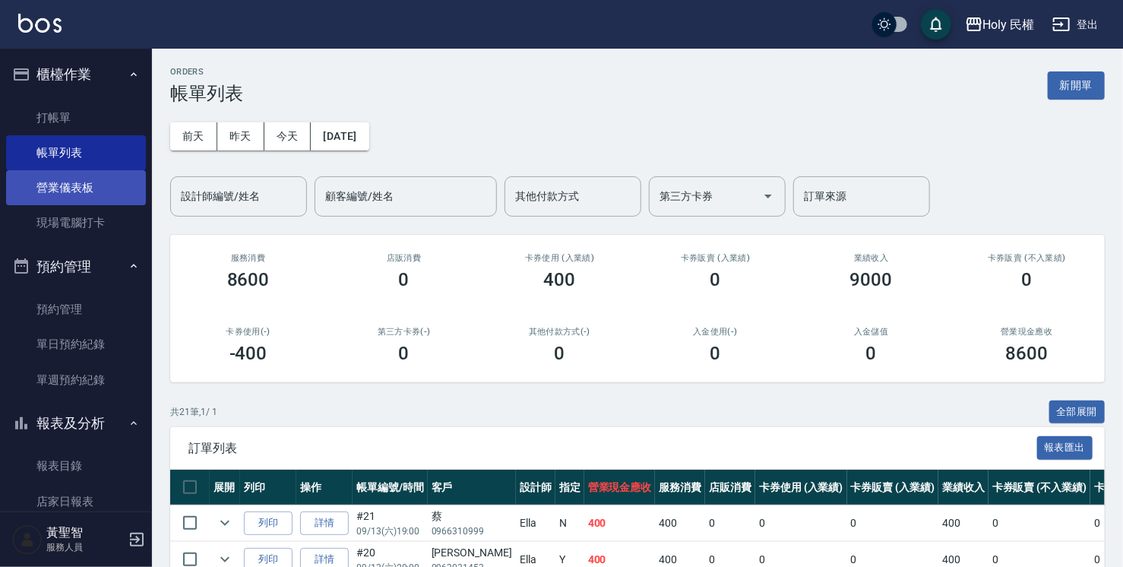
scroll to position [281, 0]
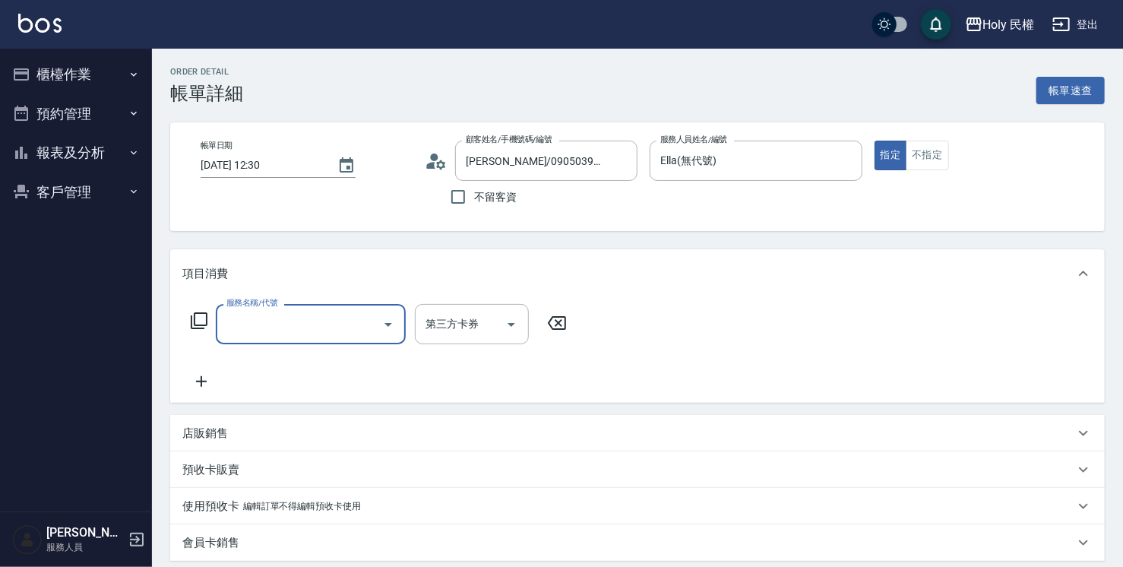
click at [329, 315] on input "服務名稱/代號" at bounding box center [300, 324] width 154 height 27
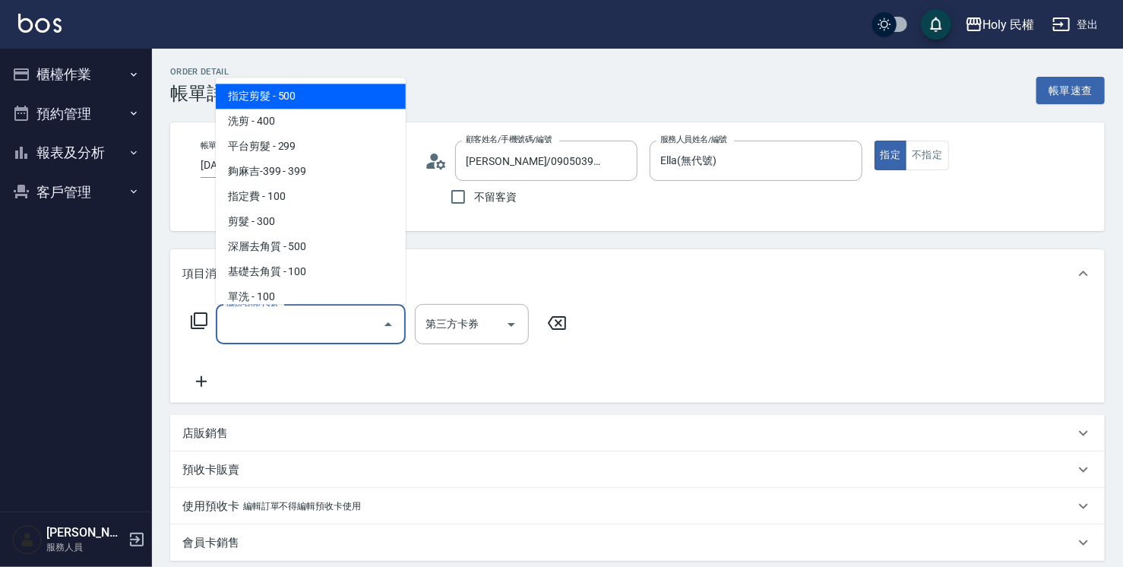
click at [322, 102] on span "指定剪髮 - 500" at bounding box center [311, 96] width 190 height 25
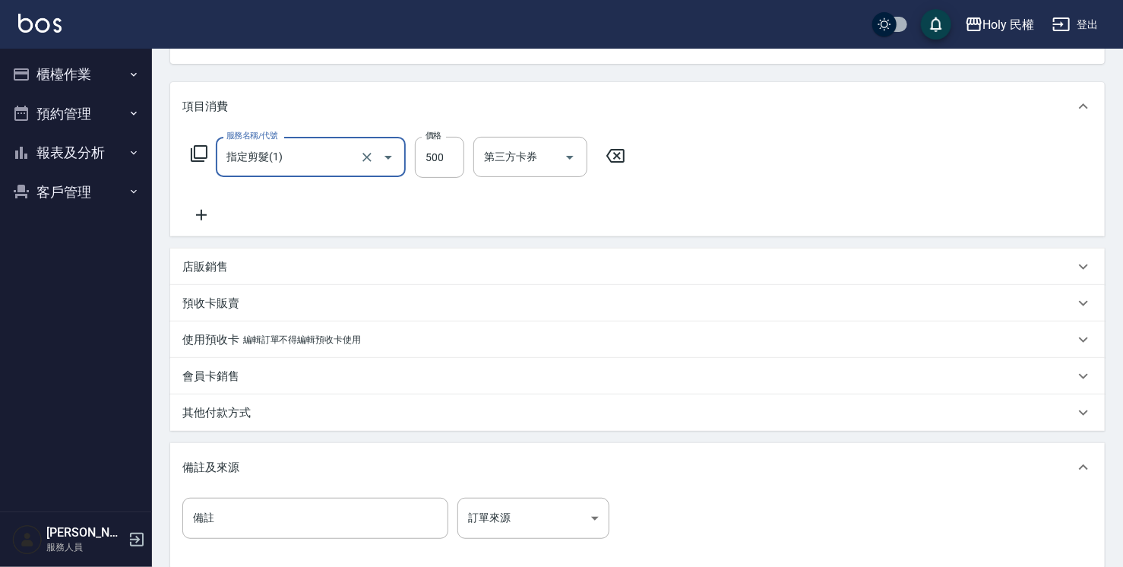
scroll to position [76, 0]
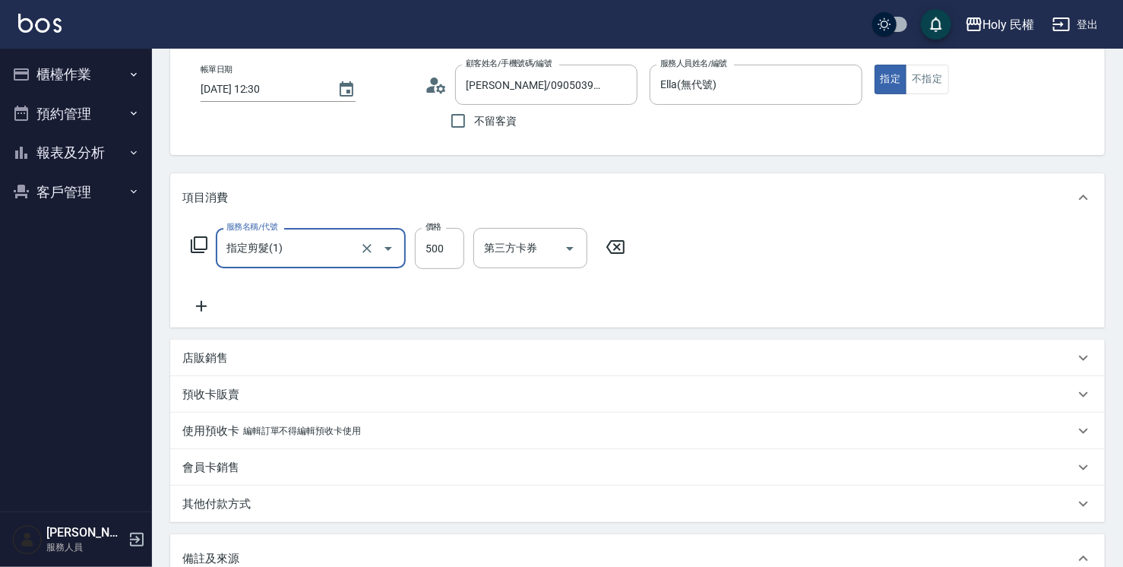
click at [377, 240] on div at bounding box center [377, 248] width 43 height 40
click at [398, 245] on button "Open" at bounding box center [388, 248] width 24 height 24
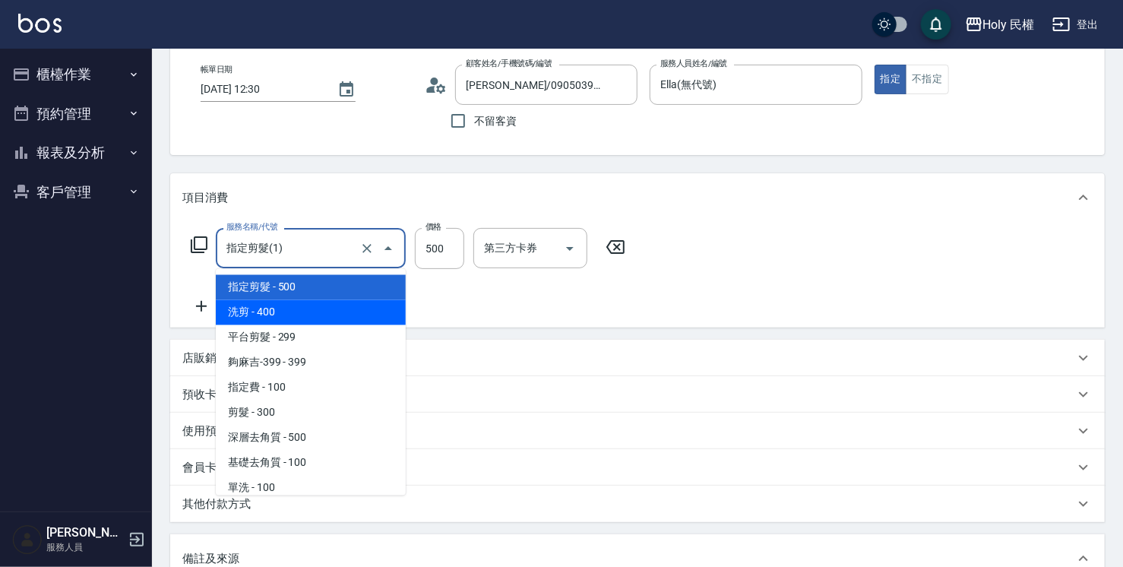
click at [353, 318] on span "洗剪 - 400" at bounding box center [311, 312] width 190 height 25
type input "洗剪(3)"
type input "400"
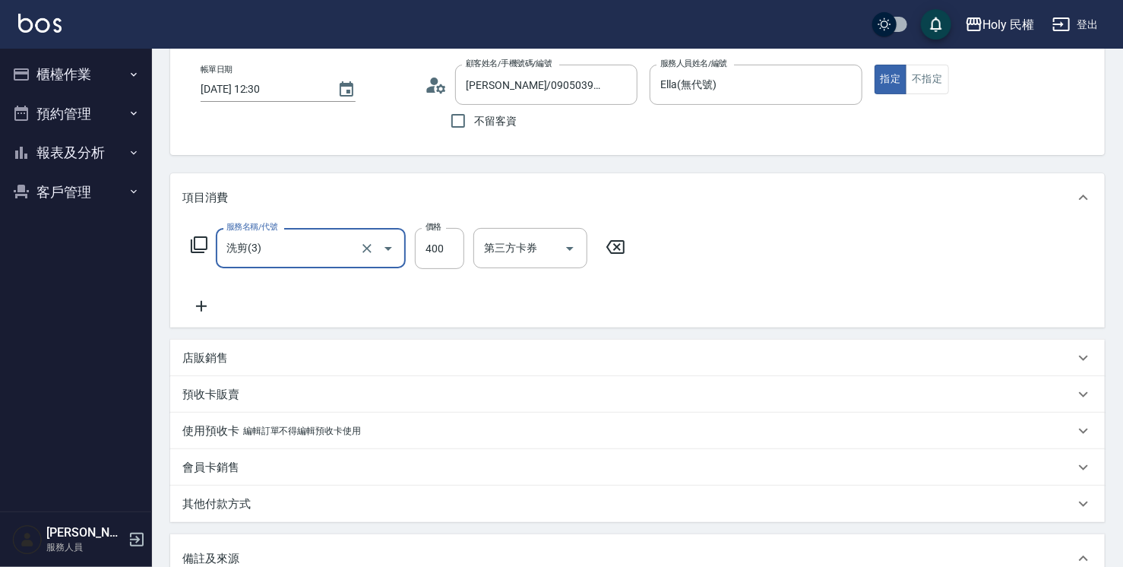
scroll to position [304, 0]
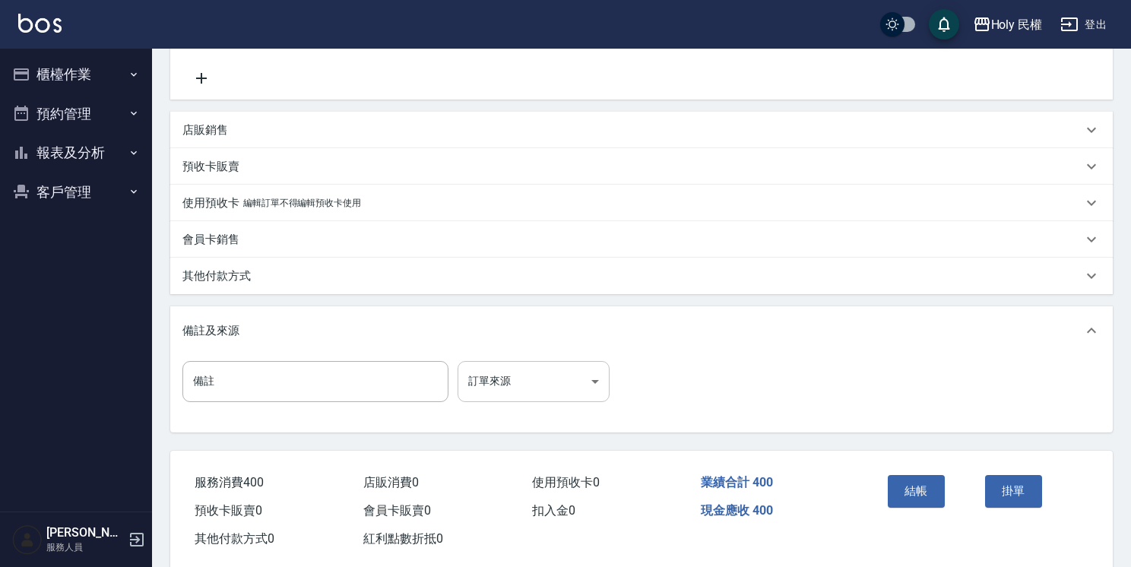
click at [600, 388] on body "Holy 民權 登出 櫃檯作業 打帳單 帳單列表 營業儀表板 現場電腦打卡 預約管理 預約管理 單日預約紀錄 單週預約紀錄 報表及分析 報表目錄 店家日報表 …" at bounding box center [565, 143] width 1131 height 894
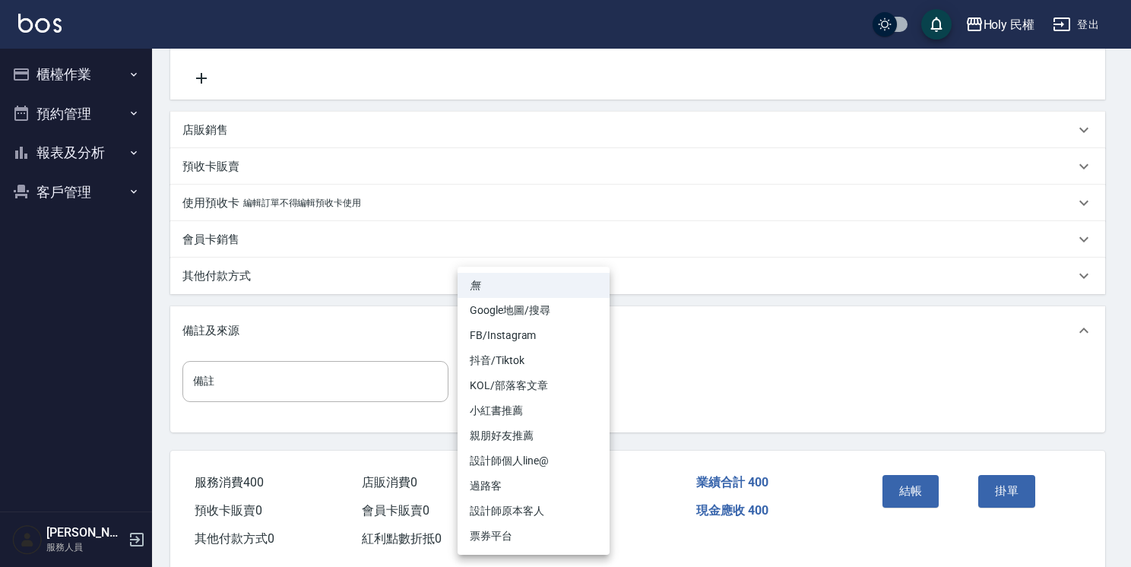
click at [563, 500] on li "設計師原本客人" at bounding box center [534, 511] width 152 height 25
type input "設計師原本客人"
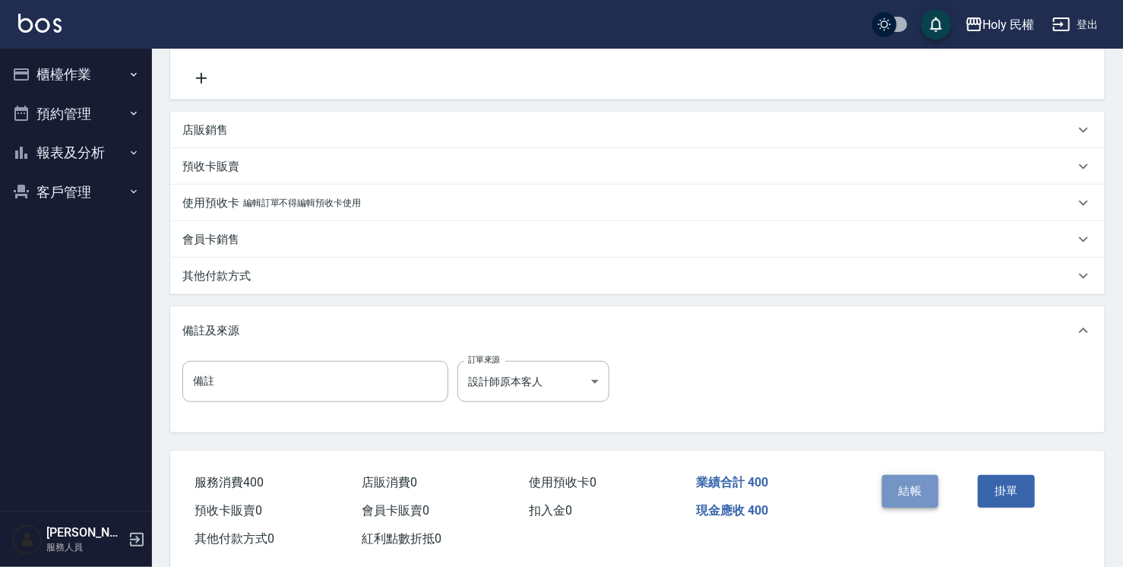
click at [929, 490] on button "結帳" at bounding box center [910, 491] width 57 height 32
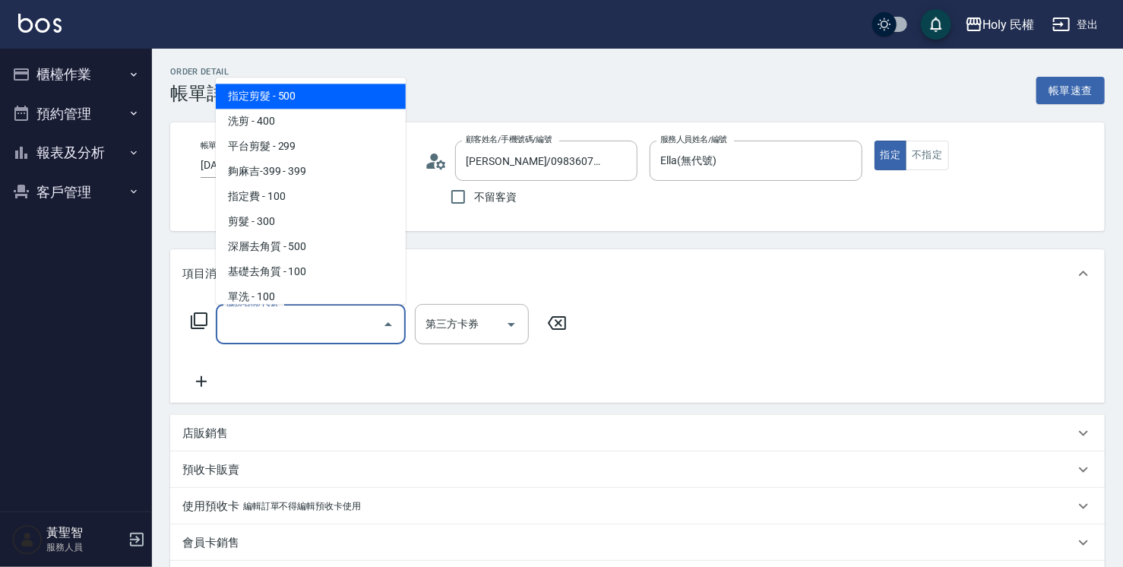
click at [374, 103] on span "指定剪髮 - 500" at bounding box center [311, 96] width 190 height 25
type input "指定剪髮(1)"
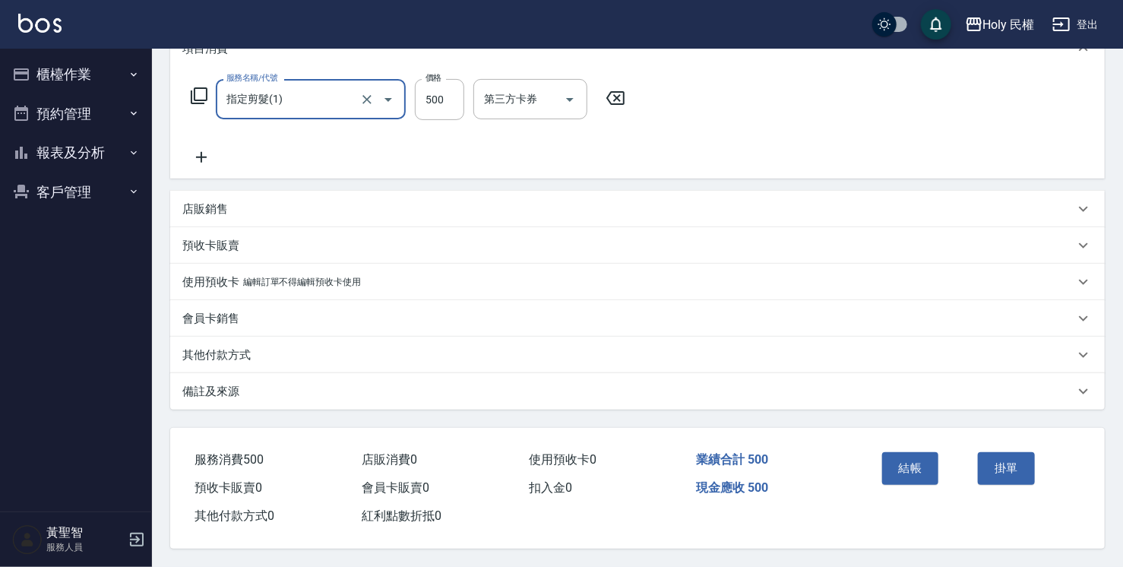
scroll to position [230, 0]
click at [488, 385] on div "備註及來源" at bounding box center [628, 392] width 892 height 16
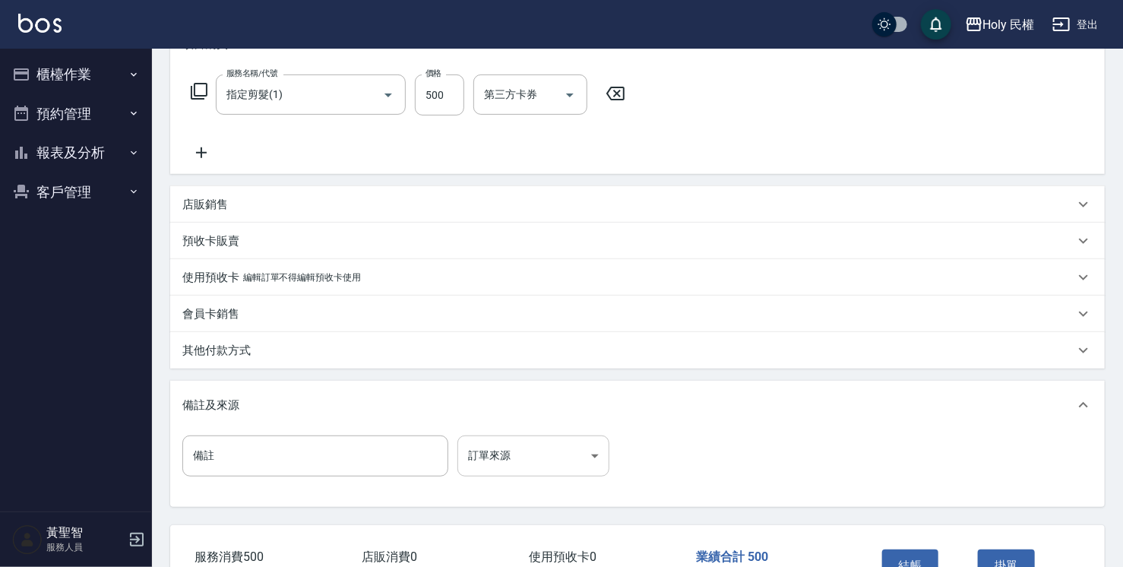
click at [476, 461] on body "Holy 民權 登出 櫃檯作業 打帳單 帳單列表 營業儀表板 現場電腦打卡 預約管理 預約管理 單日預約紀錄 單週預約紀錄 報表及分析 報表目錄 店家日報表 …" at bounding box center [561, 217] width 1123 height 894
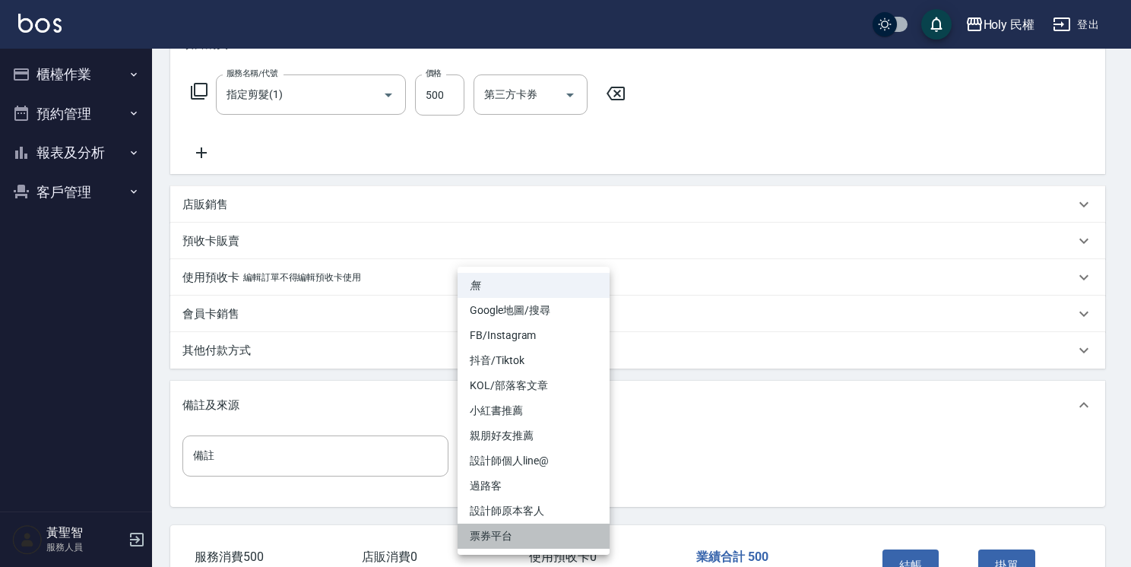
click at [502, 524] on li "票券平台" at bounding box center [534, 536] width 152 height 25
click at [532, 445] on body "Holy 民權 登出 櫃檯作業 打帳單 帳單列表 營業儀表板 現場電腦打卡 預約管理 預約管理 單日預約紀錄 單週預約紀錄 報表及分析 報表目錄 店家日報表 …" at bounding box center [565, 217] width 1131 height 894
click at [572, 518] on li "設計師原本客人" at bounding box center [534, 511] width 152 height 25
type input "設計師原本客人"
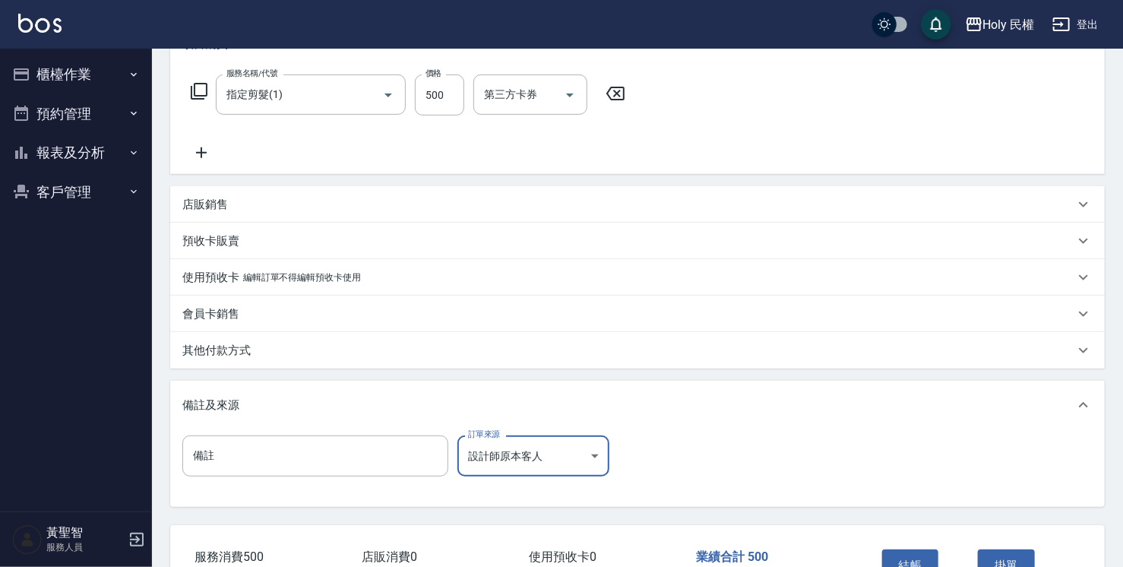
click at [939, 552] on div "結帳" at bounding box center [924, 576] width 97 height 66
click at [930, 556] on button "結帳" at bounding box center [910, 566] width 57 height 32
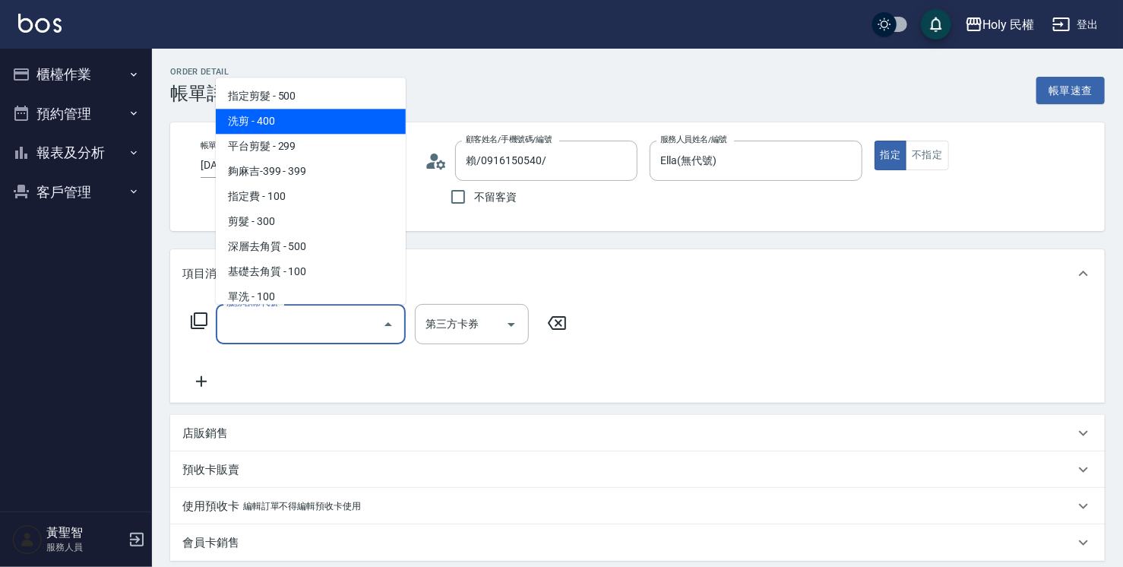
click at [356, 125] on span "洗剪 - 400" at bounding box center [311, 121] width 190 height 25
type input "洗剪(3)"
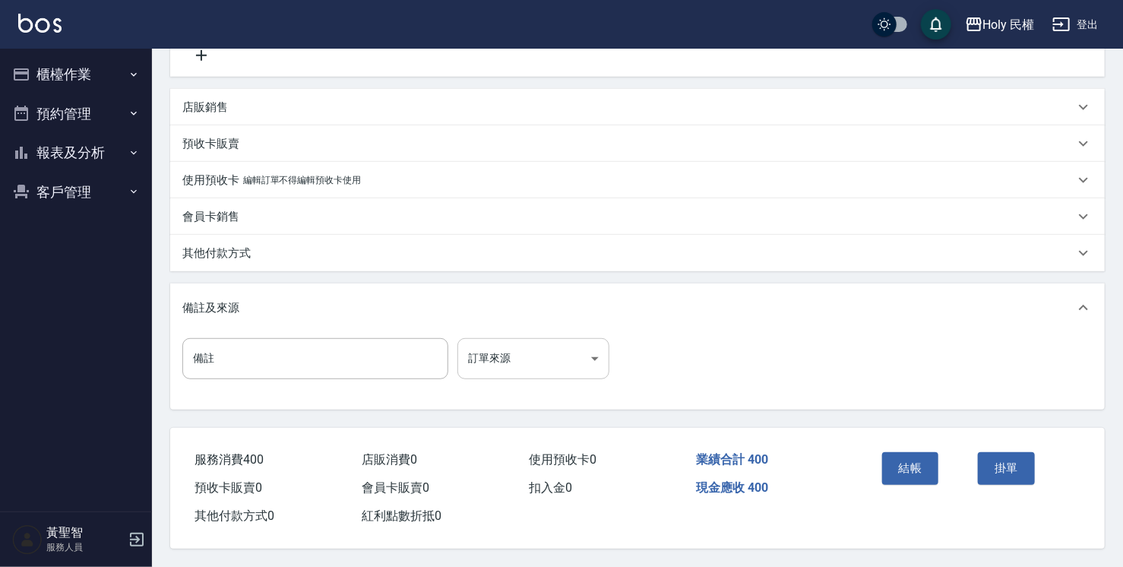
scroll to position [331, 0]
click at [511, 351] on body "Holy 民權 登出 櫃檯作業 打帳單 帳單列表 營業儀表板 現場電腦打卡 預約管理 預約管理 單日預約紀錄 單週預約紀錄 報表及分析 報表目錄 店家日報表 …" at bounding box center [561, 120] width 1123 height 894
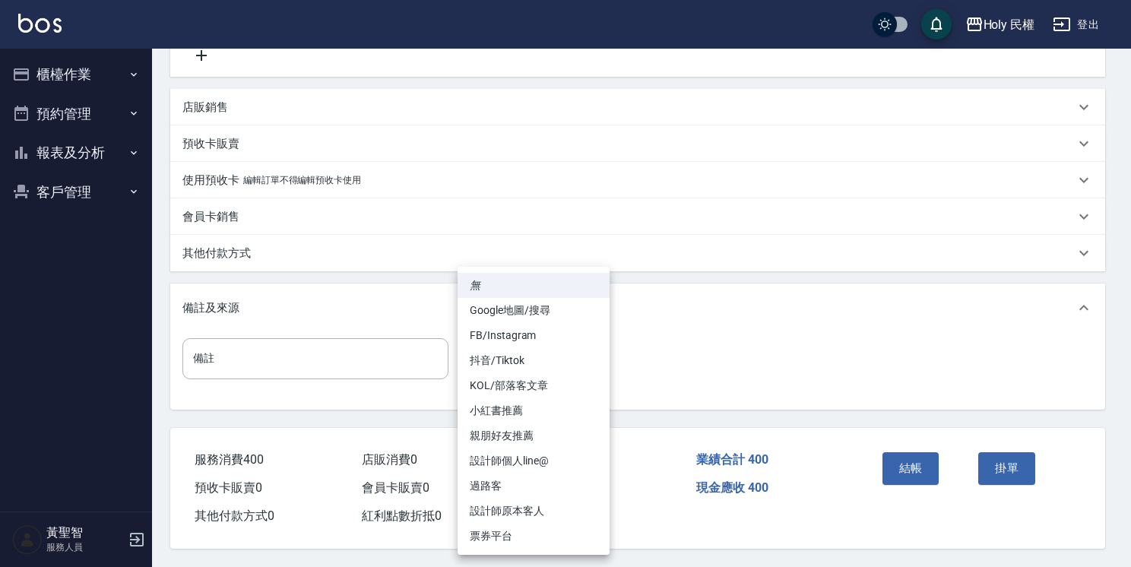
click at [561, 501] on li "設計師原本客人" at bounding box center [534, 511] width 152 height 25
type input "設計師原本客人"
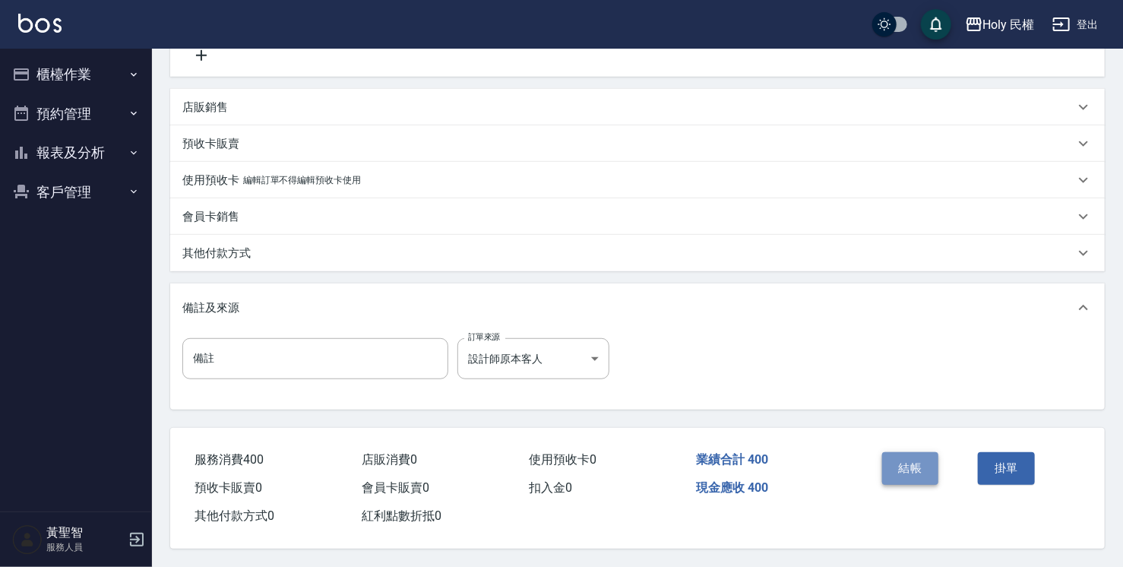
click at [922, 461] on button "結帳" at bounding box center [910, 468] width 57 height 32
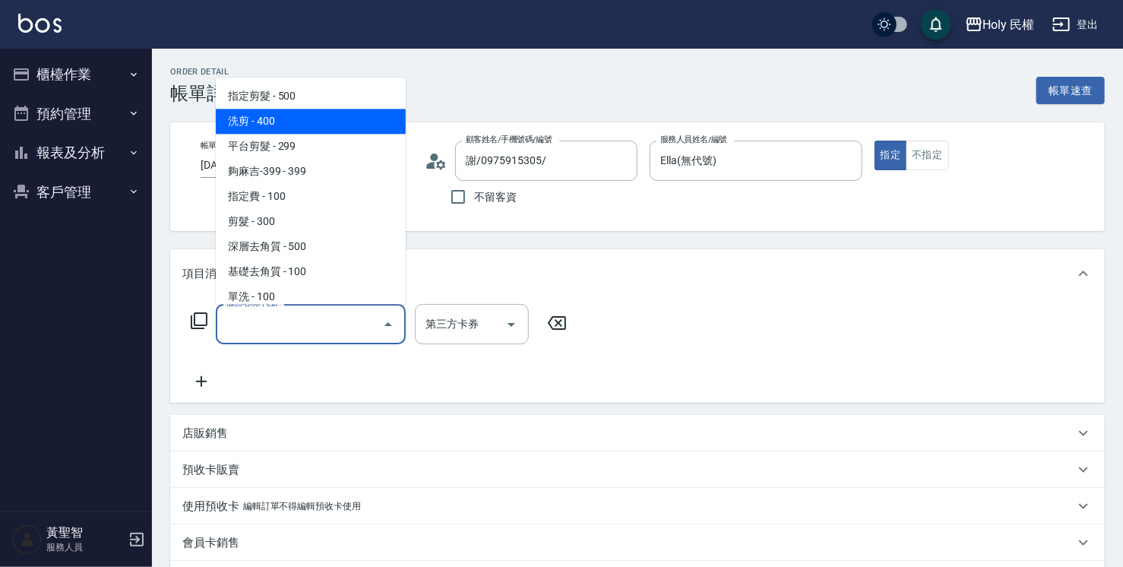
click at [368, 119] on span "洗剪 - 400" at bounding box center [311, 121] width 190 height 25
type input "洗剪(3)"
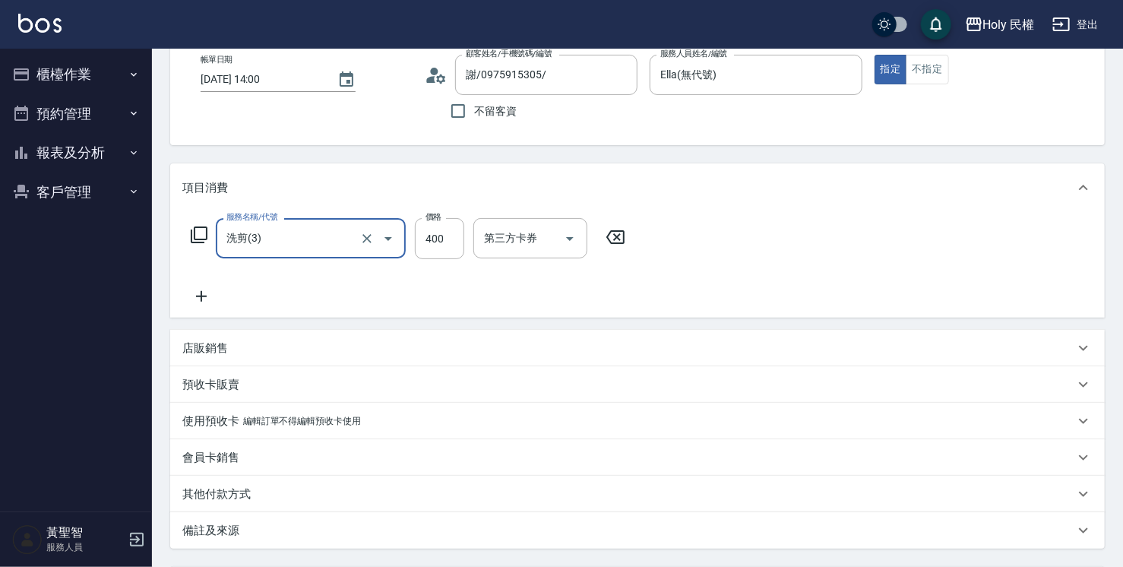
scroll to position [228, 0]
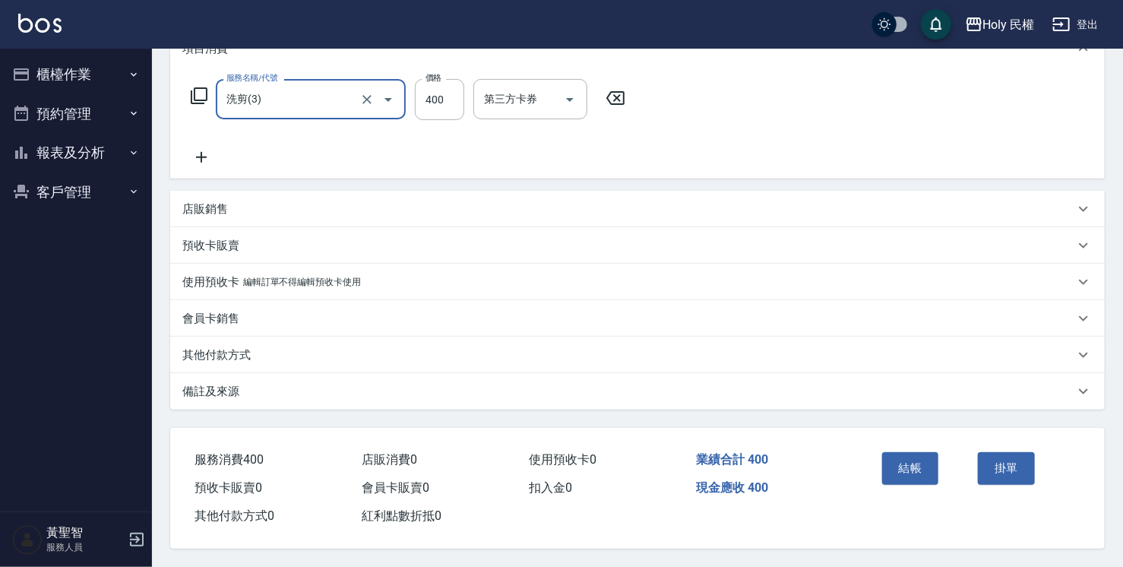
click at [743, 385] on div "備註及來源" at bounding box center [628, 392] width 892 height 16
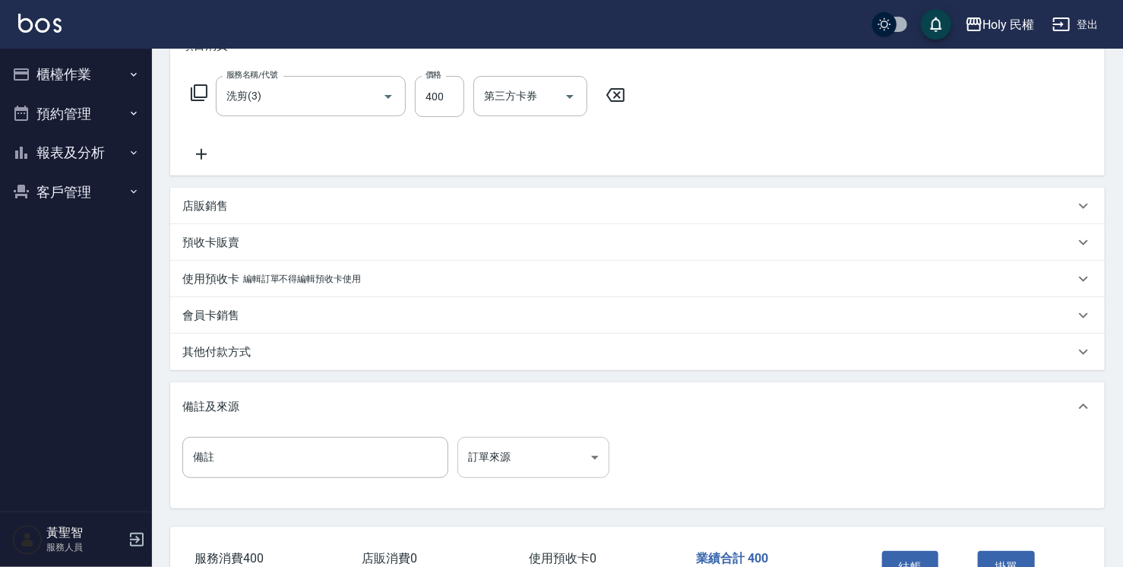
click at [567, 470] on body "Holy 民權 登出 櫃檯作業 打帳單 帳單列表 營業儀表板 現場電腦打卡 預約管理 預約管理 單日預約紀錄 單週預約紀錄 報表及分析 報表目錄 店家日報表 …" at bounding box center [561, 219] width 1123 height 894
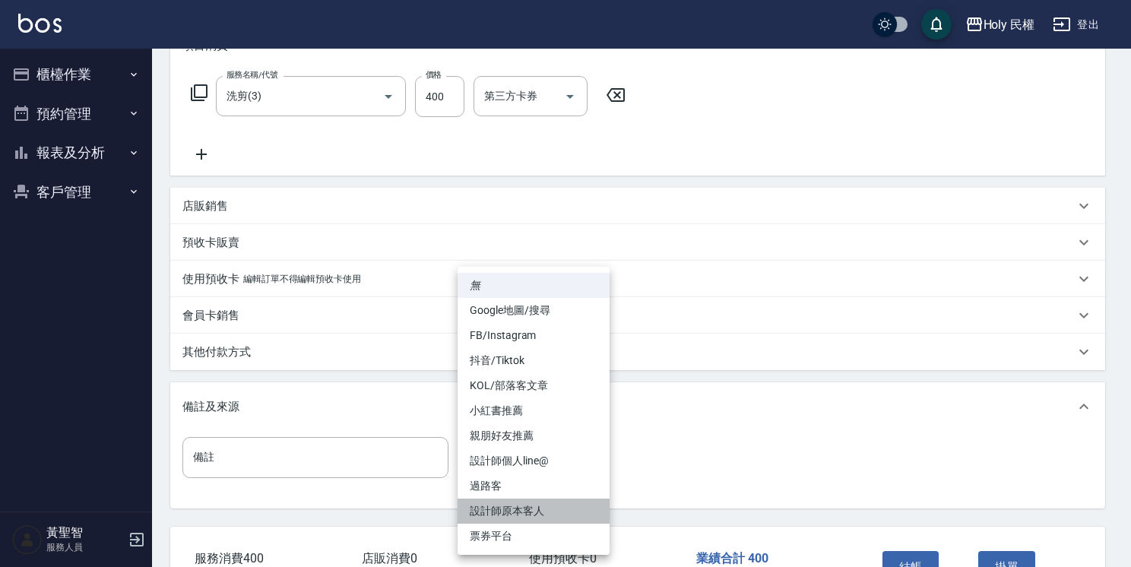
click at [562, 508] on li "設計師原本客人" at bounding box center [534, 511] width 152 height 25
type input "設計師原本客人"
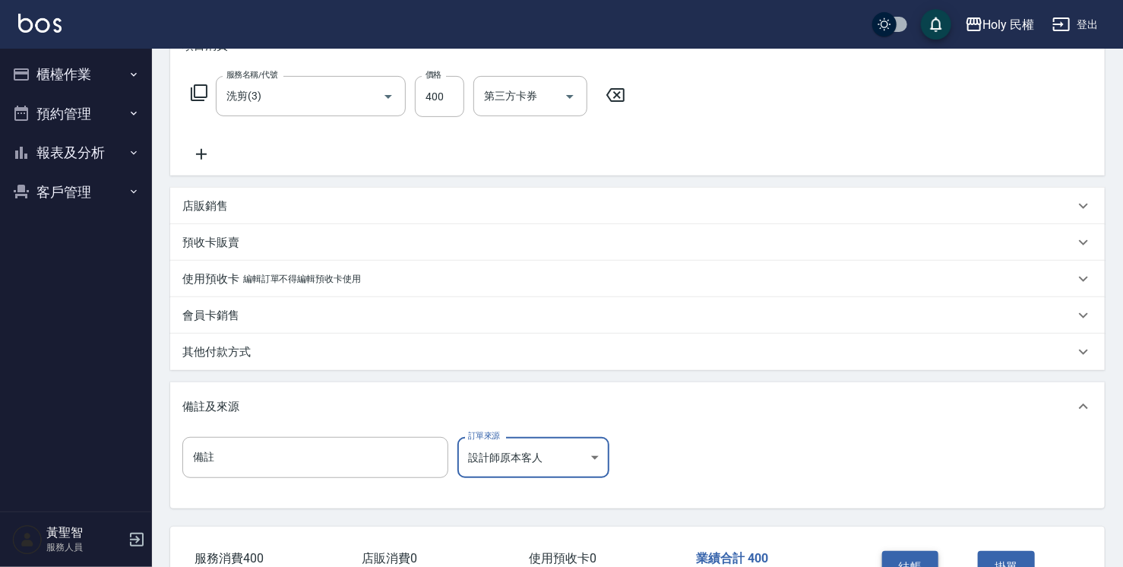
click at [887, 553] on button "結帳" at bounding box center [910, 567] width 57 height 32
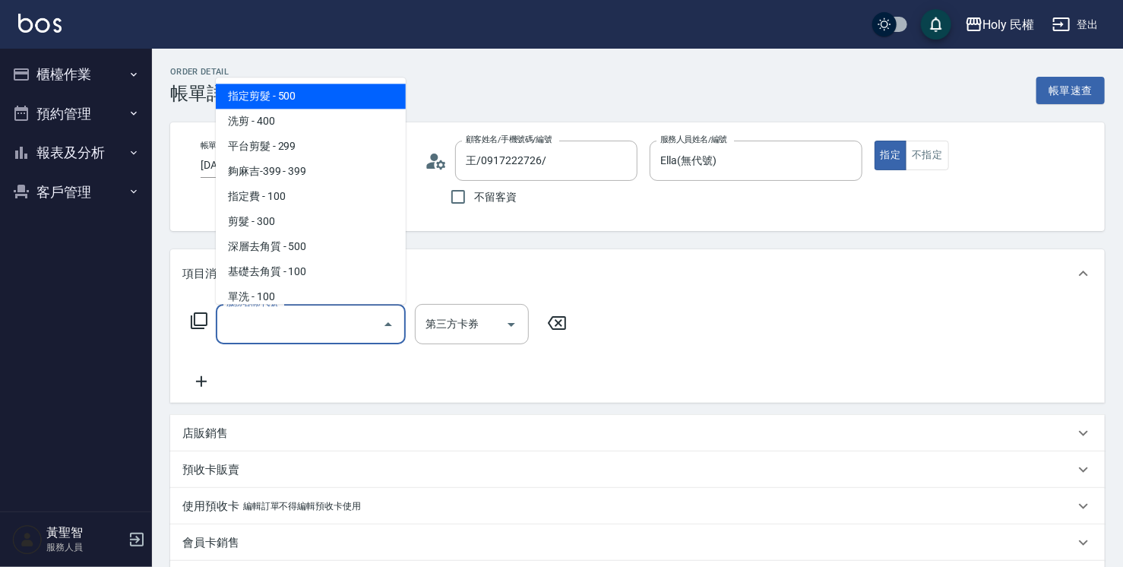
click at [350, 103] on span "指定剪髮 - 500" at bounding box center [311, 96] width 190 height 25
type input "指定剪髮(1)"
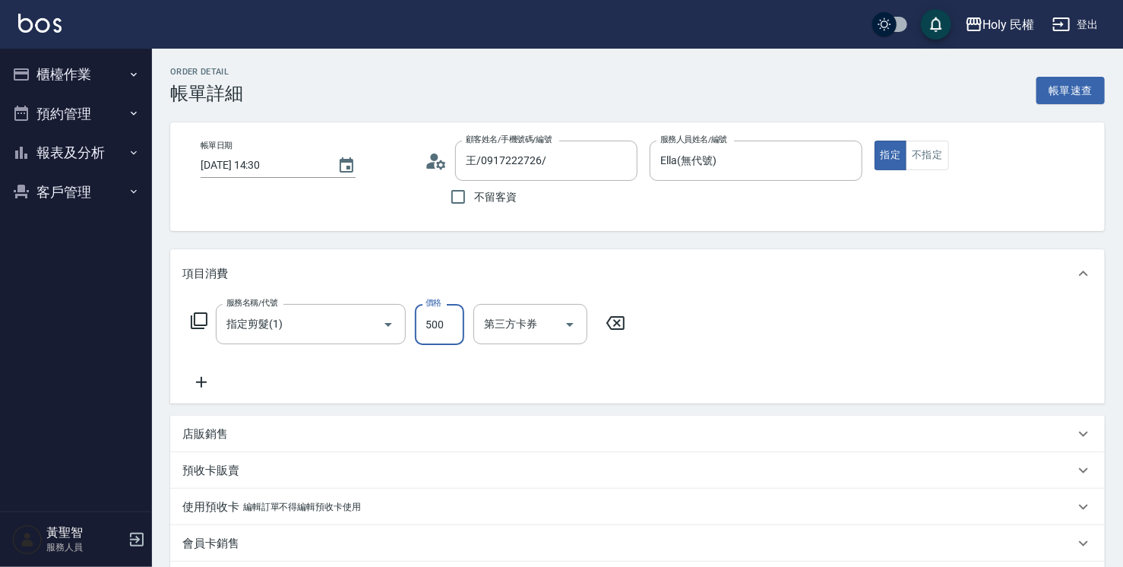
click at [445, 341] on input "500" at bounding box center [439, 324] width 49 height 41
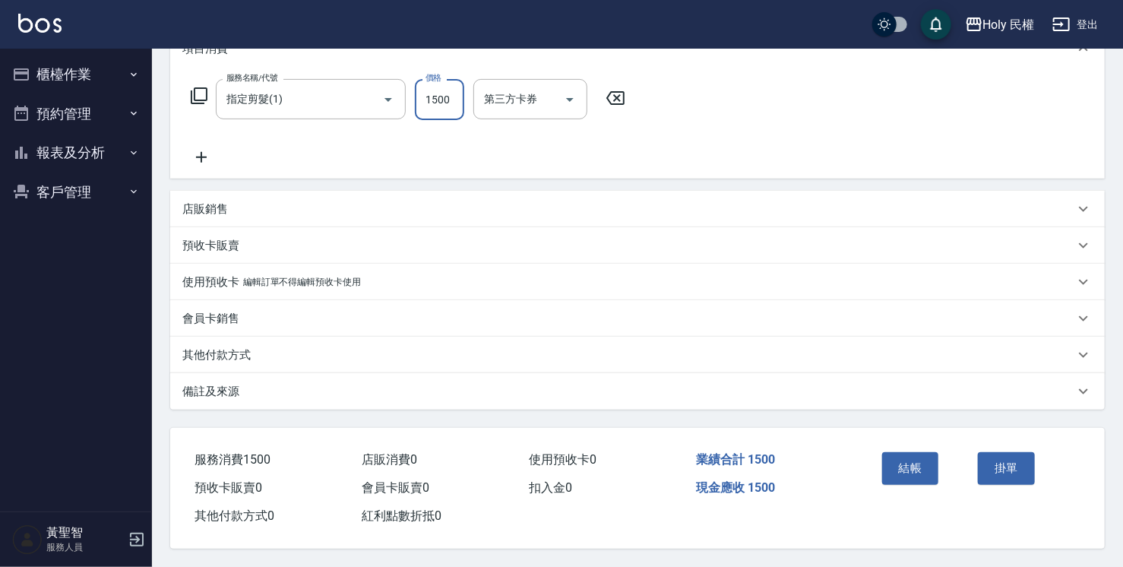
scroll to position [230, 0]
type input "1500"
click at [526, 388] on div "備註及來源" at bounding box center [628, 392] width 892 height 16
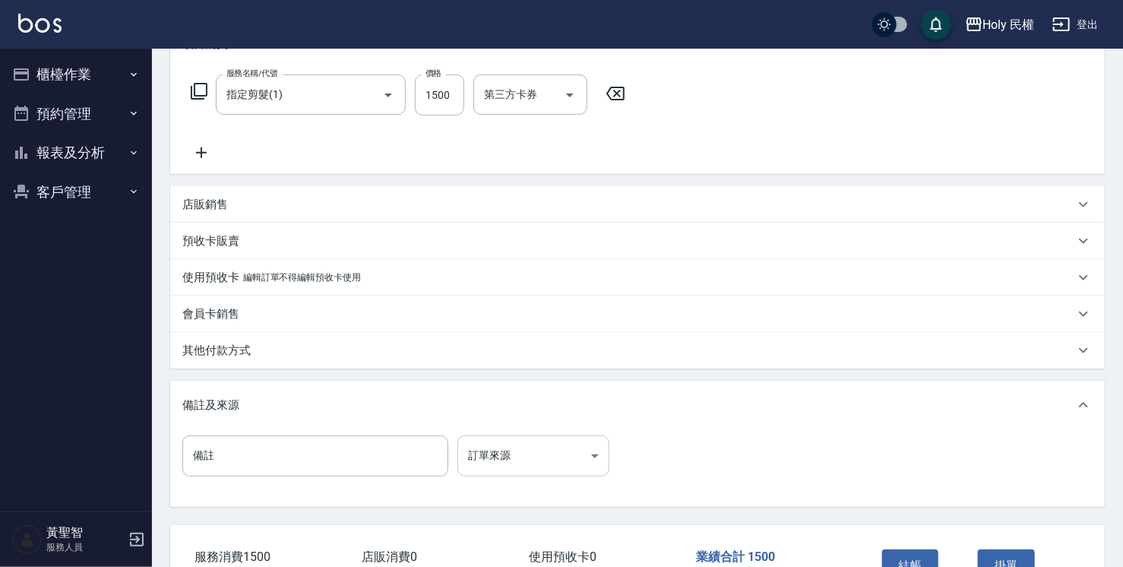
click at [471, 455] on body "Holy 民權 登出 櫃檯作業 打帳單 帳單列表 營業儀表板 現場電腦打卡 預約管理 預約管理 單日預約紀錄 單週預約紀錄 報表及分析 報表目錄 店家日報表 …" at bounding box center [561, 217] width 1123 height 894
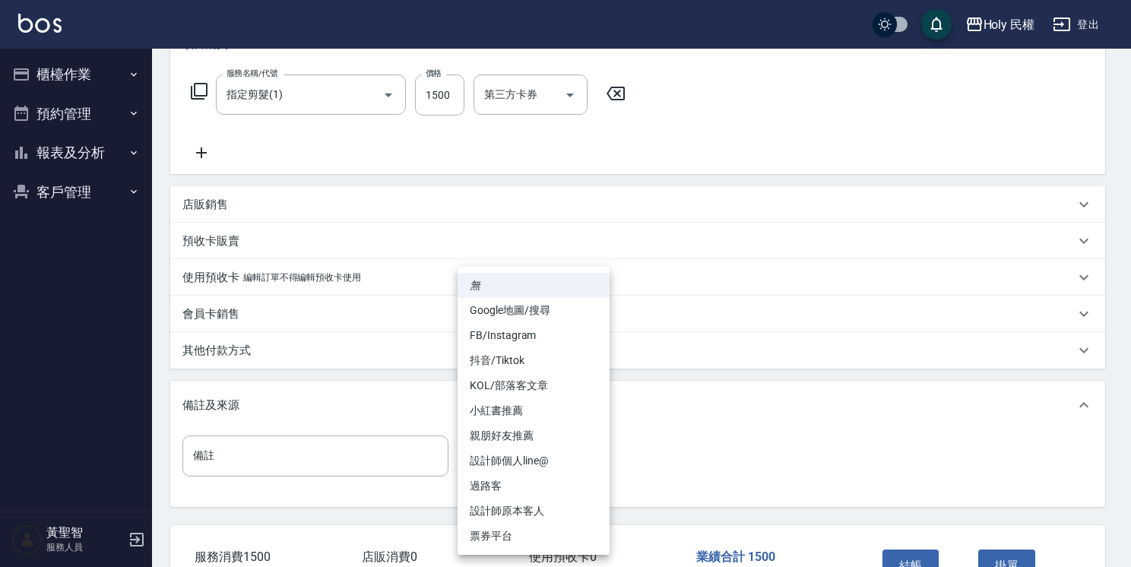
click at [572, 508] on li "設計師原本客人" at bounding box center [534, 511] width 152 height 25
type input "設計師原本客人"
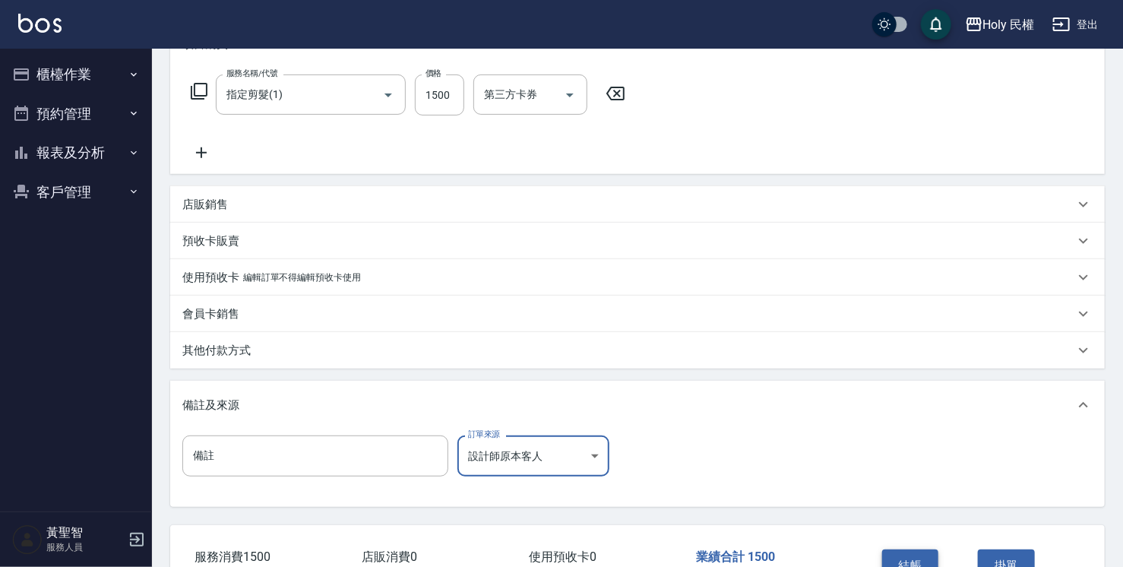
click at [926, 558] on button "結帳" at bounding box center [910, 566] width 57 height 32
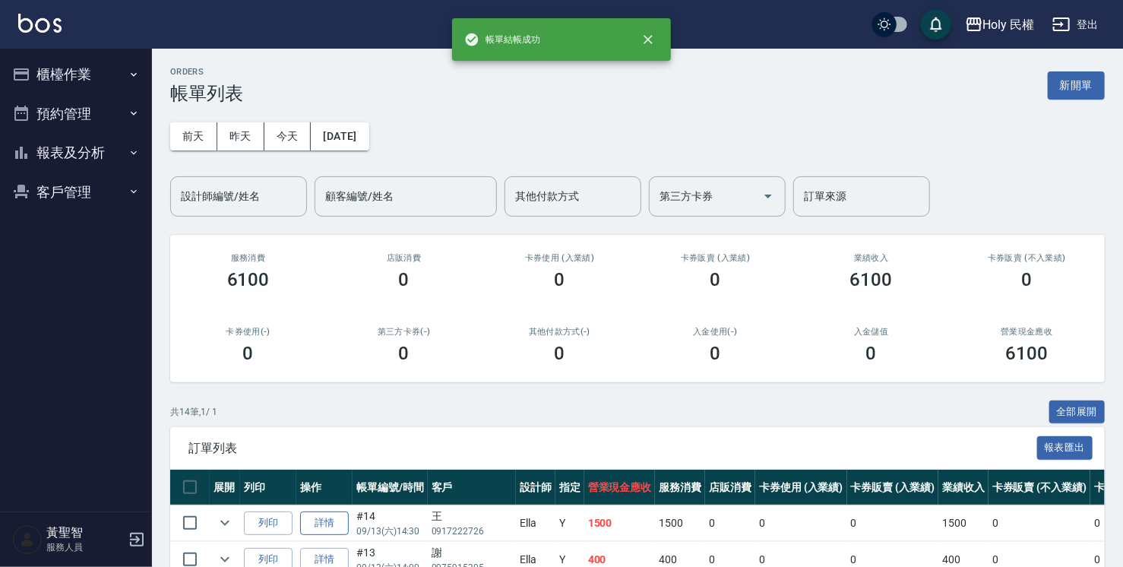
click at [329, 521] on link "詳情" at bounding box center [324, 524] width 49 height 24
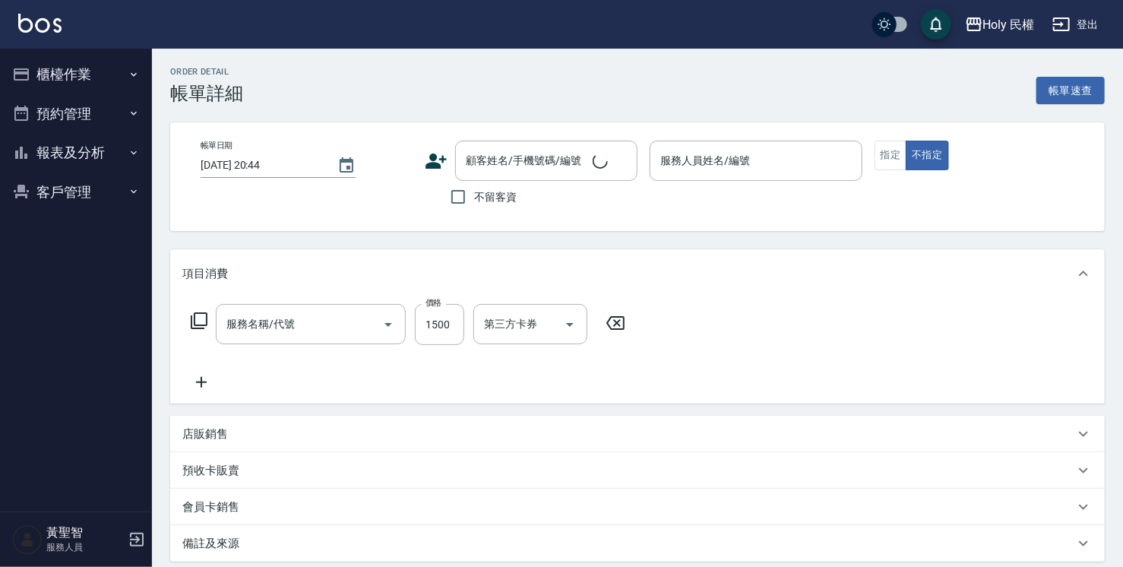
type input "[DATE] 14:30"
type input "Ella(無代號)"
type input "設計師原本客人"
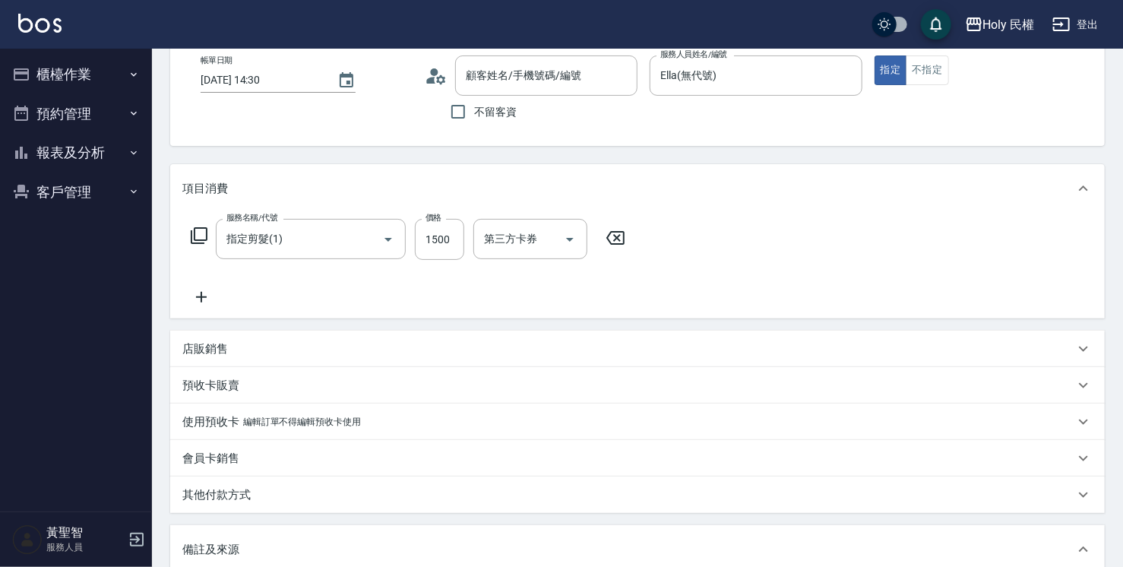
type input "指定剪髮(1)"
type input "王/0917222726/"
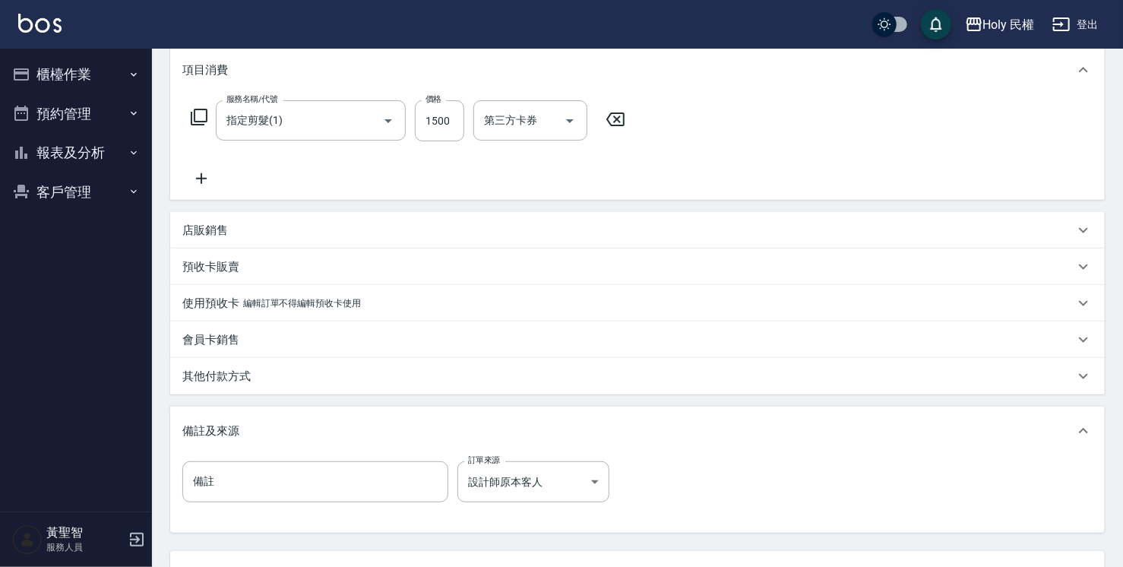
scroll to position [304, 0]
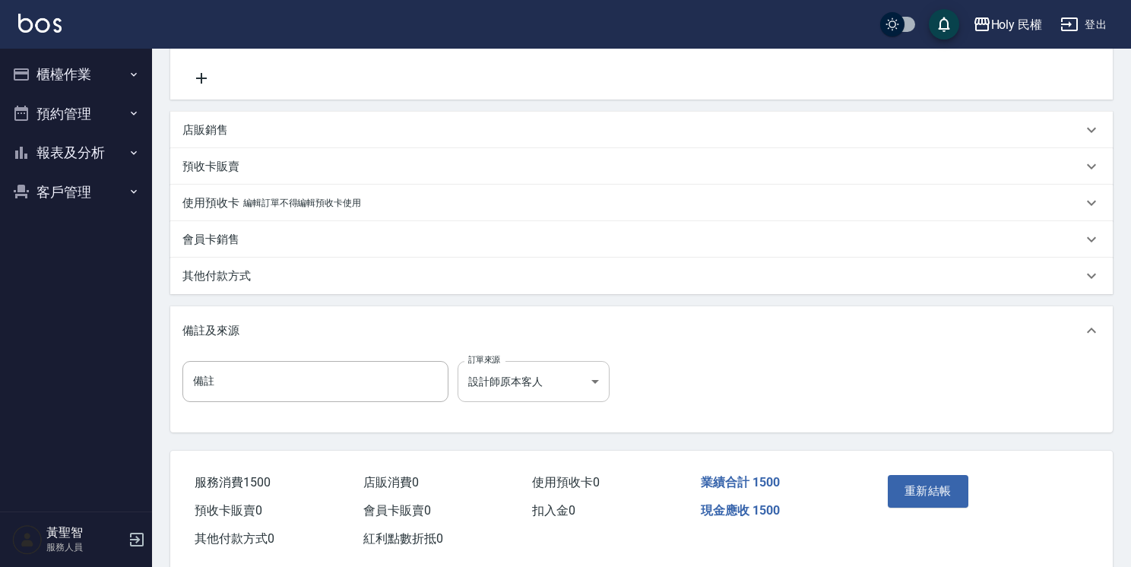
click at [550, 402] on body "Holy 民權 登出 櫃檯作業 打帳單 帳單列表 營業儀表板 現場電腦打卡 預約管理 預約管理 單日預約紀錄 單週預約紀錄 報表及分析 報表目錄 店家日報表 …" at bounding box center [565, 143] width 1131 height 894
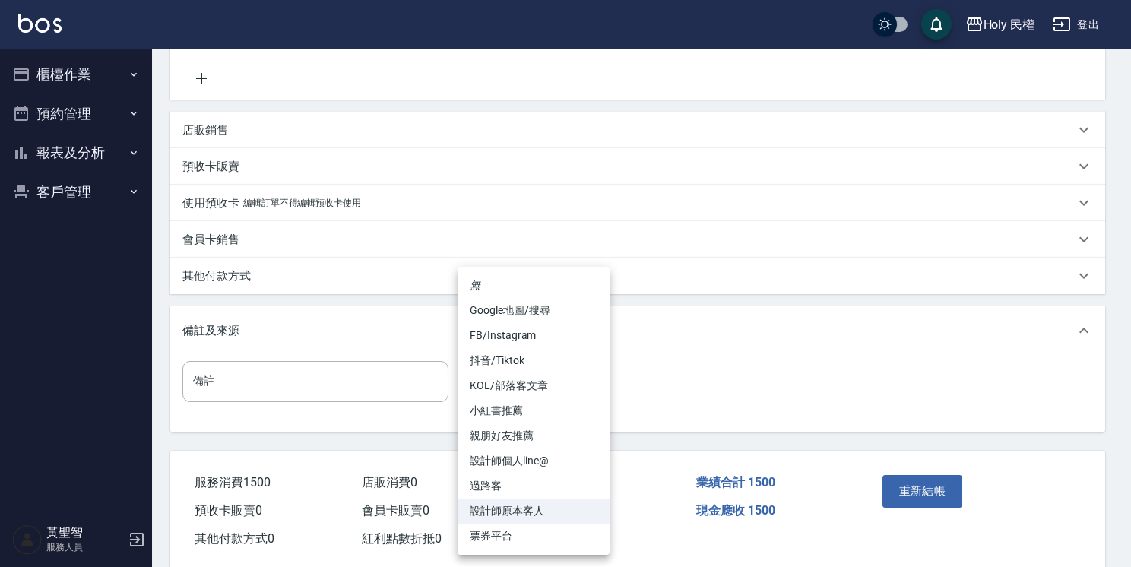
click at [544, 315] on li "Google地圖/搜尋" at bounding box center [534, 310] width 152 height 25
type input "Google地圖/搜尋"
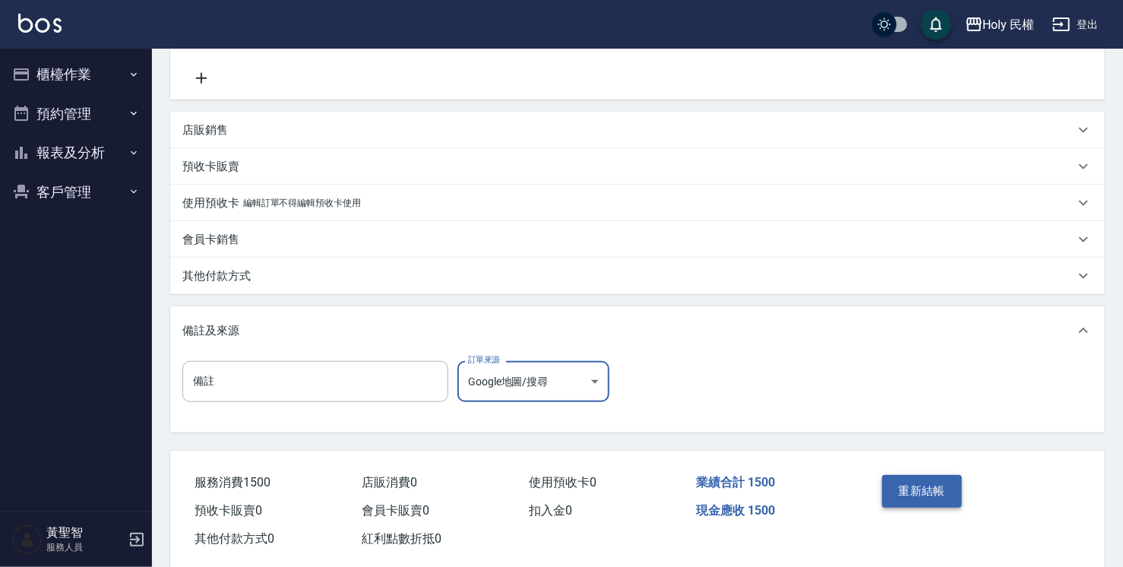
click at [935, 491] on button "重新結帳" at bounding box center [922, 491] width 81 height 32
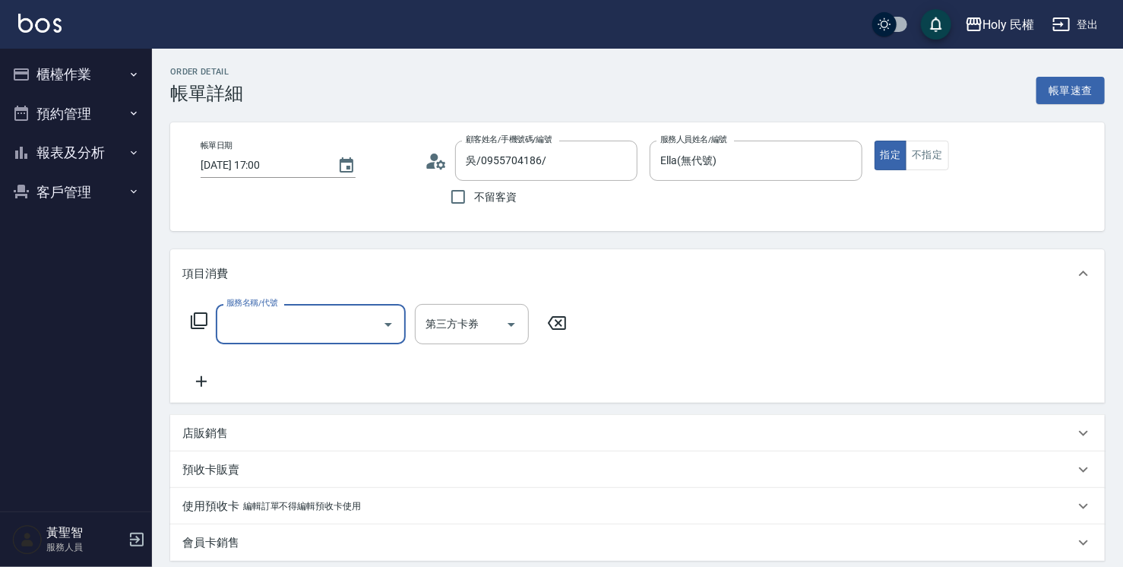
click at [314, 312] on input "服務名稱/代號" at bounding box center [300, 324] width 154 height 27
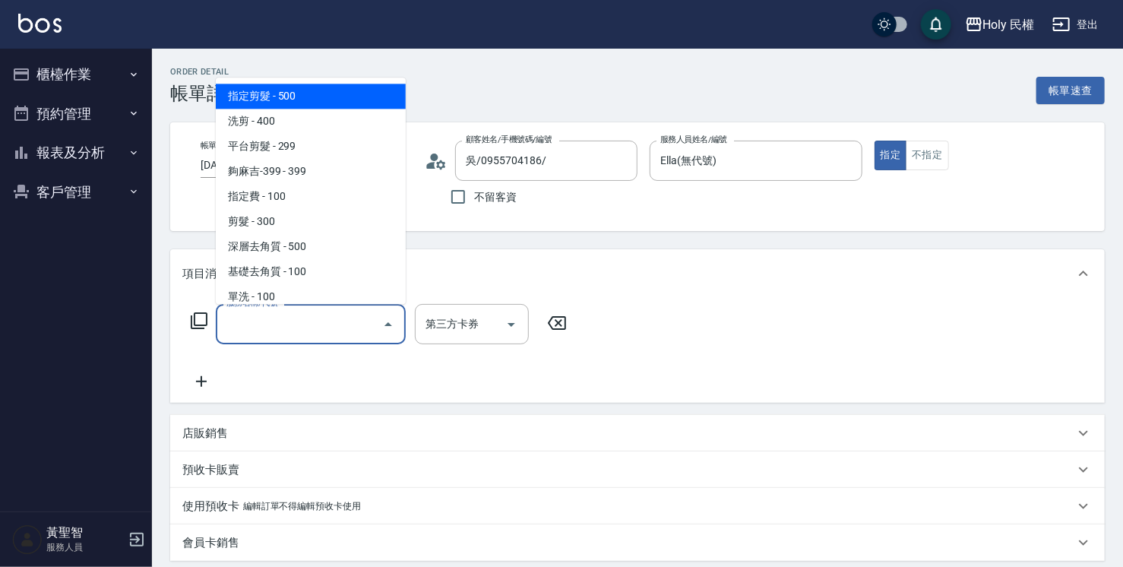
click at [293, 99] on span "指定剪髮 - 500" at bounding box center [311, 96] width 190 height 25
type input "指定剪髮(1)"
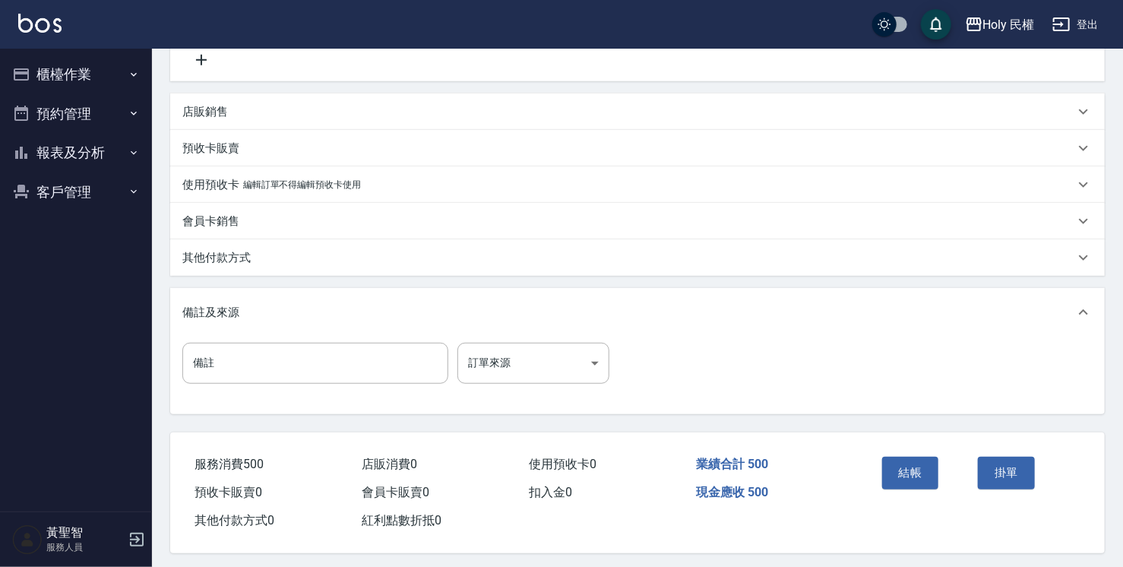
scroll to position [331, 0]
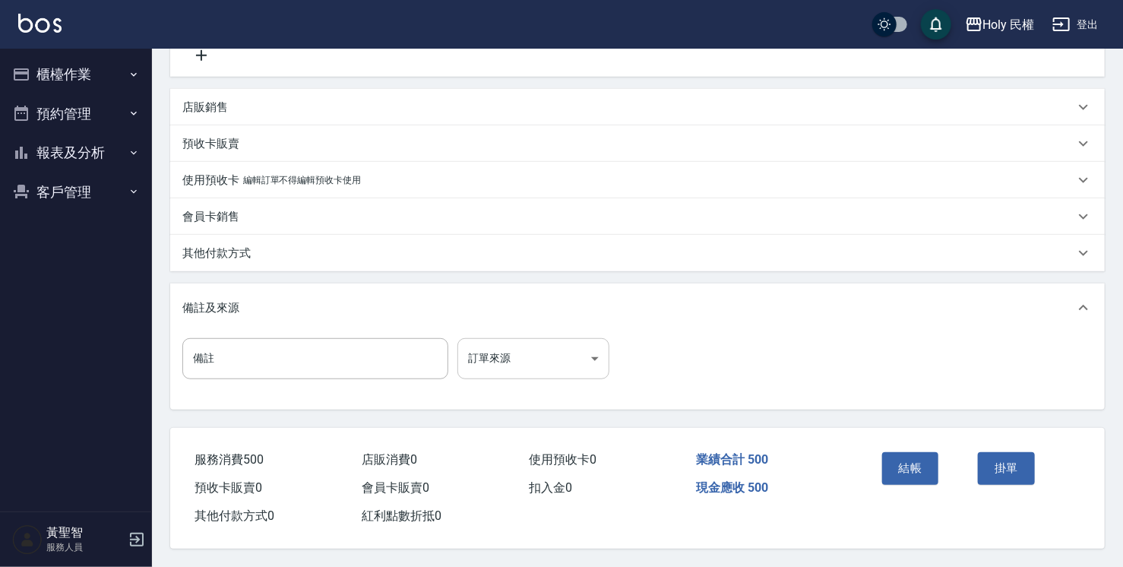
click at [568, 351] on body "Holy 民權 登出 櫃檯作業 打帳單 帳單列表 營業儀表板 現場電腦打卡 預約管理 預約管理 單日預約紀錄 單週預約紀錄 報表及分析 報表目錄 店家日報表 …" at bounding box center [561, 120] width 1123 height 894
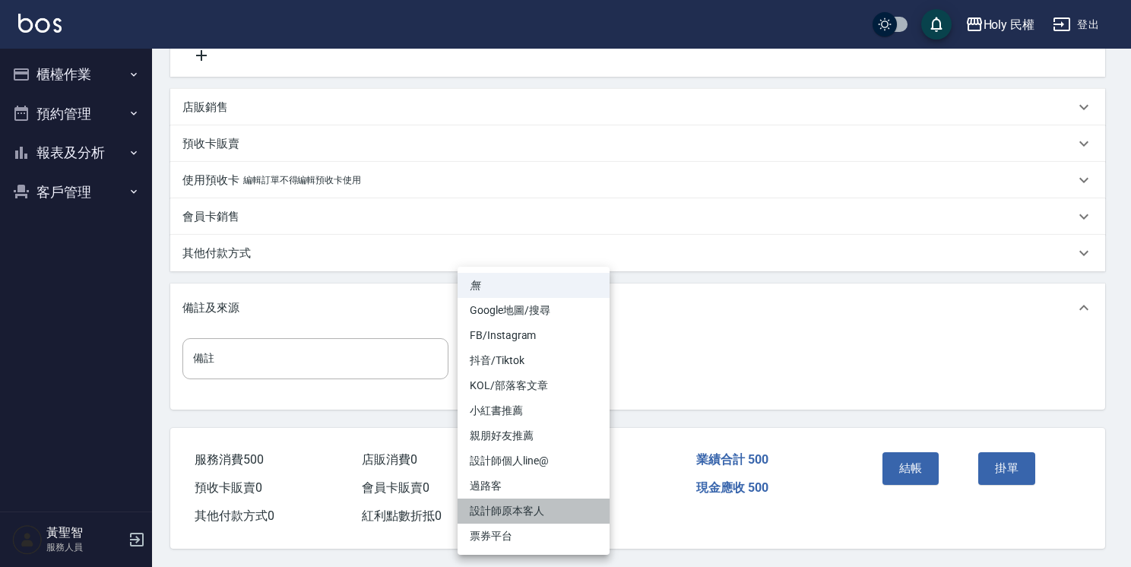
click at [538, 515] on li "設計師原本客人" at bounding box center [534, 511] width 152 height 25
type input "設計師原本客人"
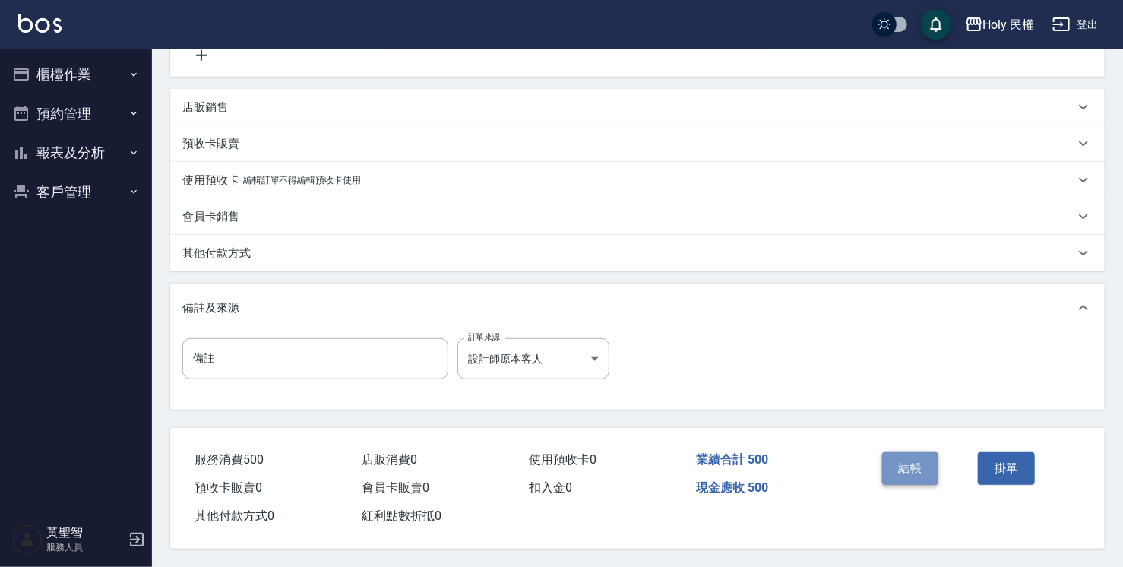
click at [911, 467] on button "結帳" at bounding box center [910, 468] width 57 height 32
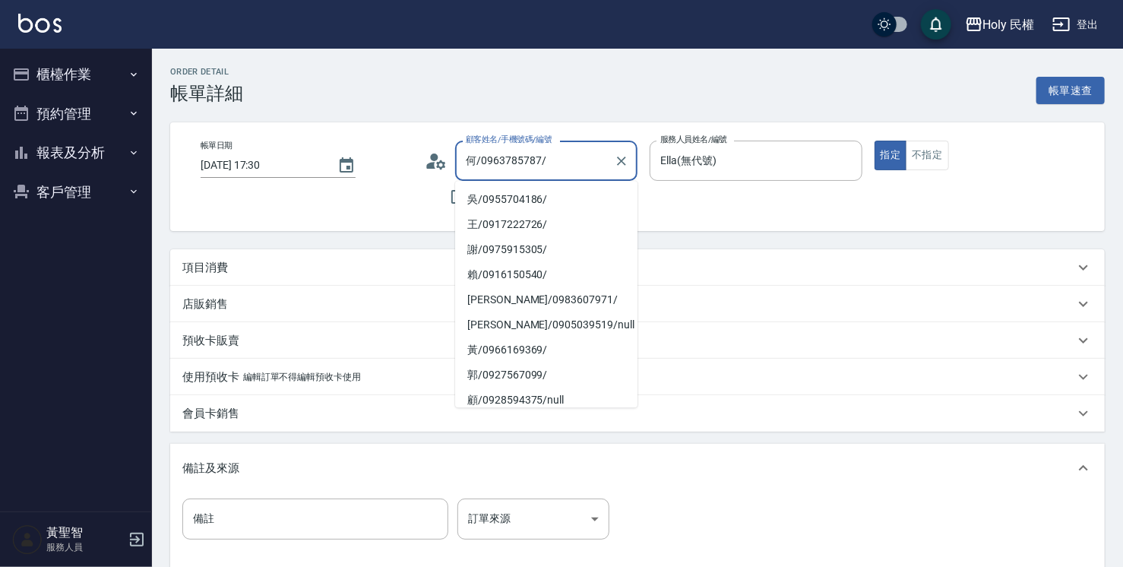
drag, startPoint x: 507, startPoint y: 160, endPoint x: 539, endPoint y: 162, distance: 32.0
click at [539, 162] on input "何/0963785787/" at bounding box center [535, 160] width 146 height 27
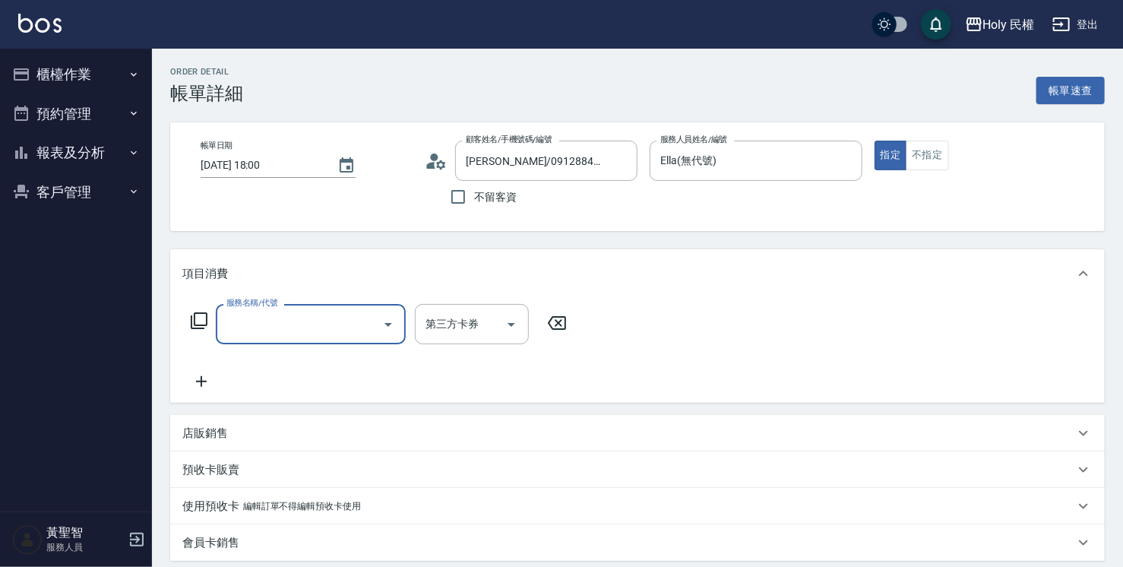
click at [376, 321] on div at bounding box center [387, 324] width 23 height 40
click at [382, 319] on icon "Open" at bounding box center [388, 324] width 18 height 18
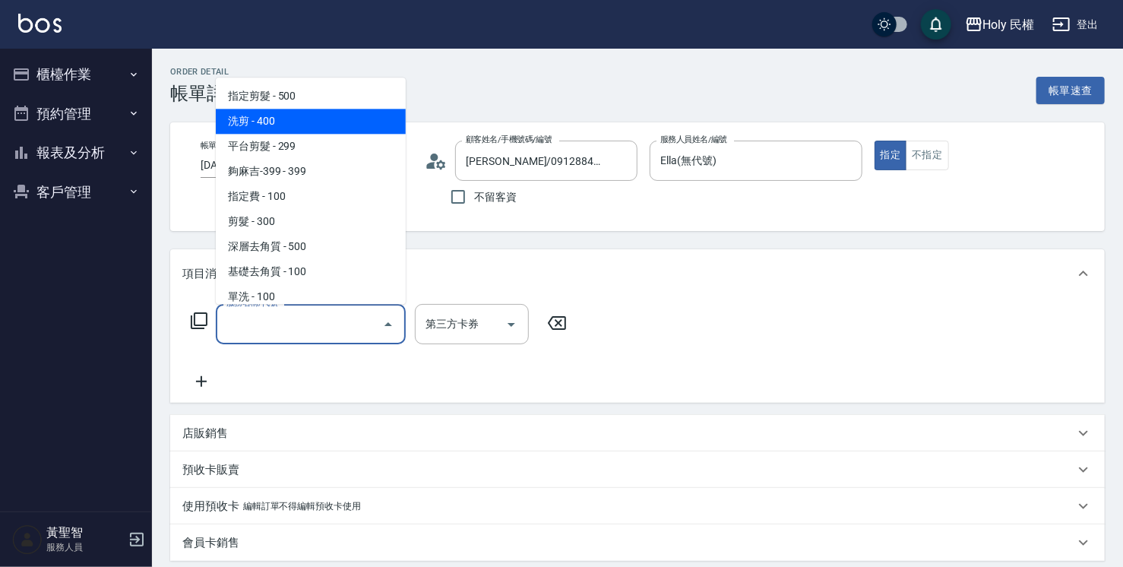
click at [344, 129] on span "洗剪 - 400" at bounding box center [311, 121] width 190 height 25
type input "洗剪(3)"
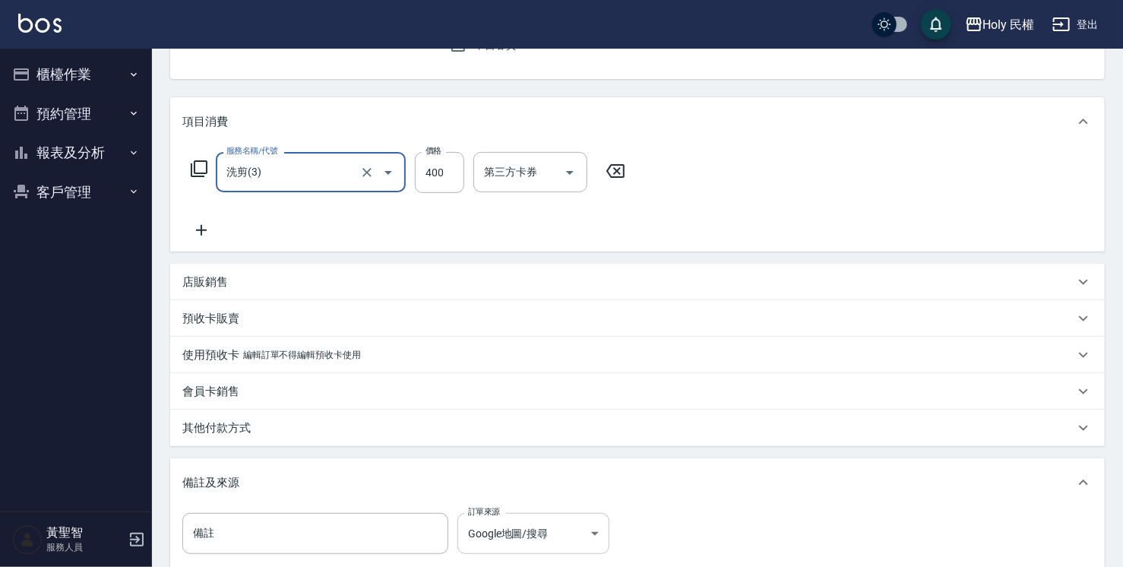
scroll to position [304, 0]
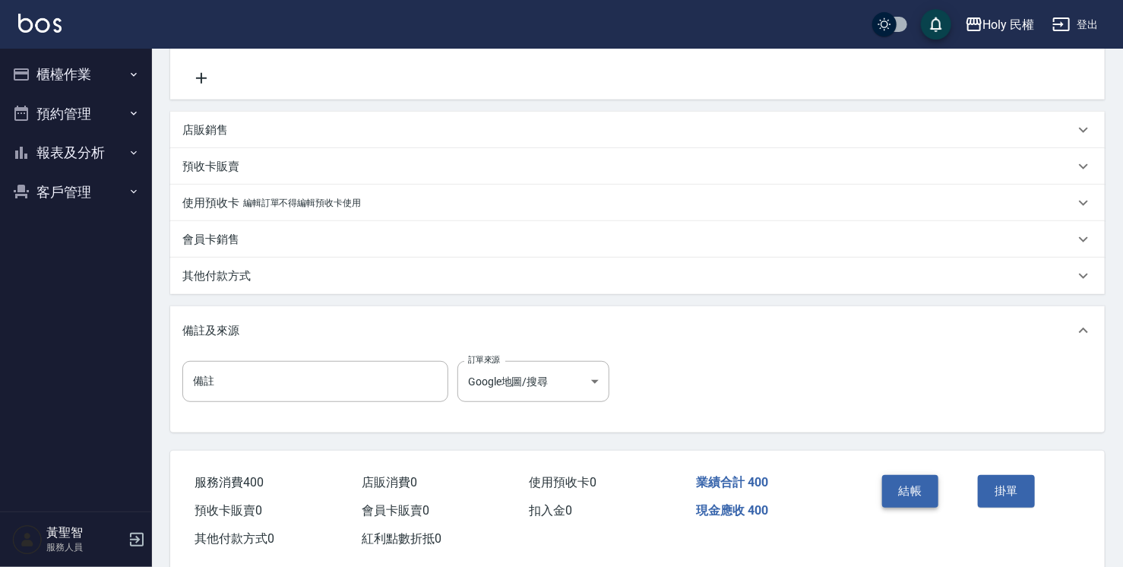
click at [907, 488] on button "結帳" at bounding box center [910, 491] width 57 height 32
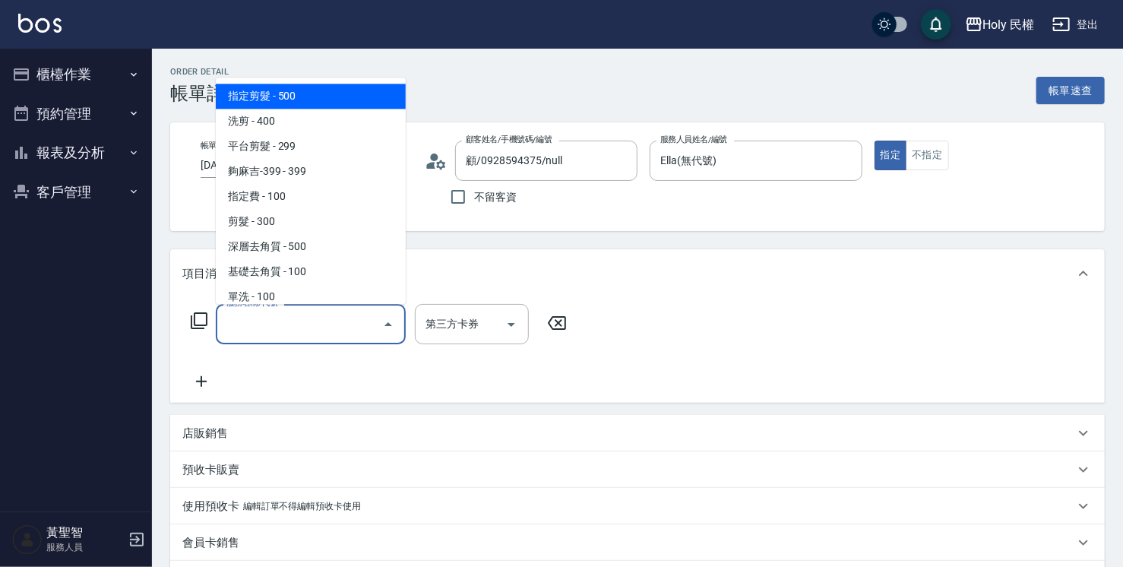
click at [355, 312] on input "服務名稱/代號" at bounding box center [300, 324] width 154 height 27
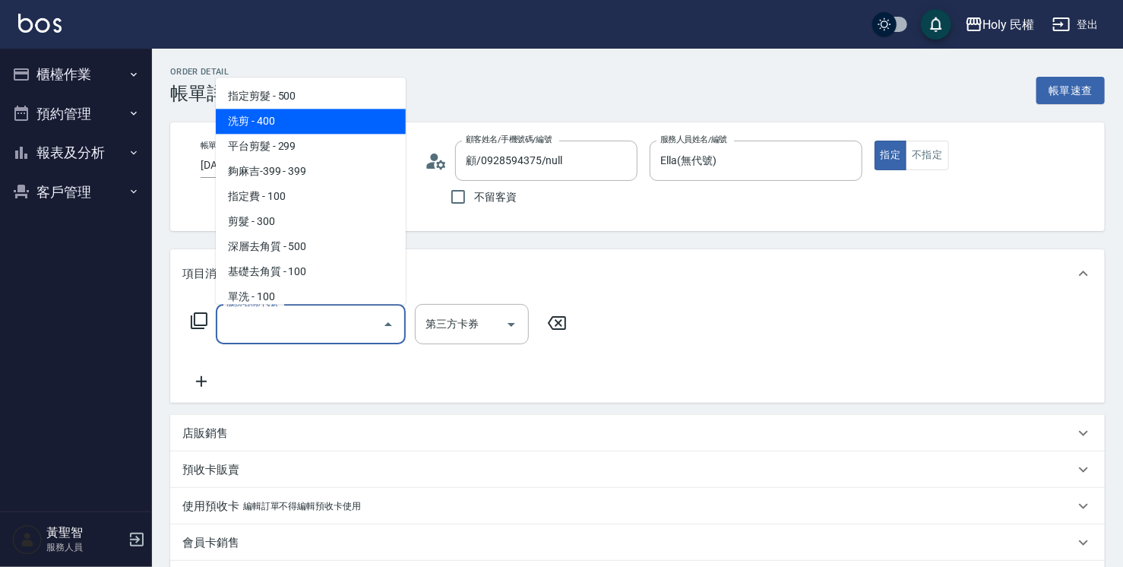
click at [350, 118] on span "洗剪 - 400" at bounding box center [311, 121] width 190 height 25
type input "洗剪(3)"
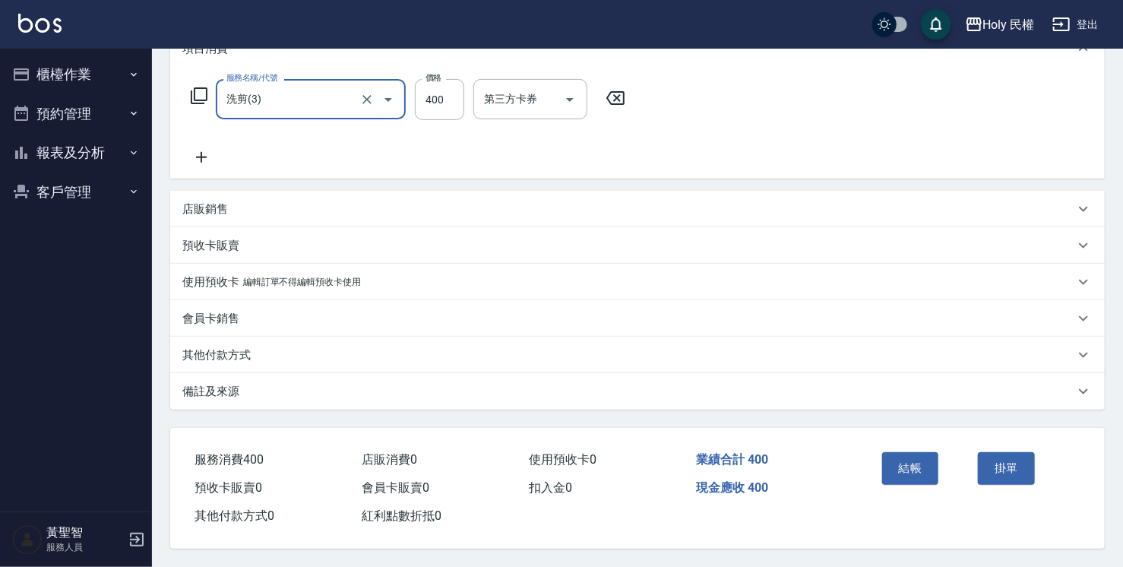
scroll to position [230, 0]
click at [626, 375] on div "備註及來源" at bounding box center [637, 391] width 935 height 36
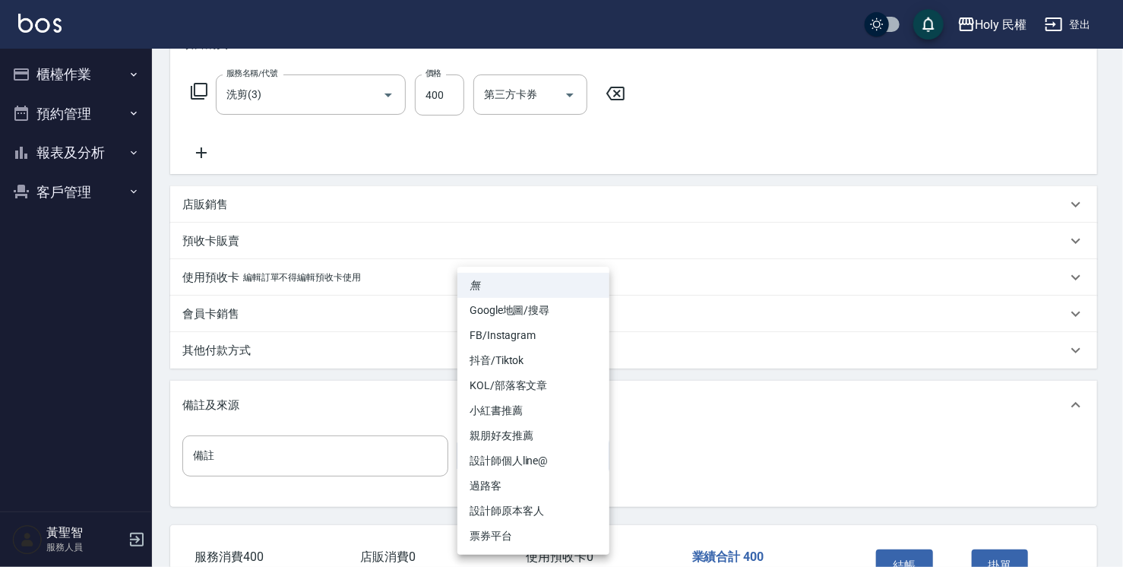
click at [562, 445] on body "Holy 民權 登出 櫃檯作業 打帳單 帳單列表 營業儀表板 現場電腦打卡 預約管理 預約管理 單日預約紀錄 單週預約紀錄 報表及分析 報表目錄 店家日報表 …" at bounding box center [561, 217] width 1123 height 894
click at [572, 315] on li "Google地圖/搜尋" at bounding box center [534, 310] width 152 height 25
type input "Google地圖/搜尋"
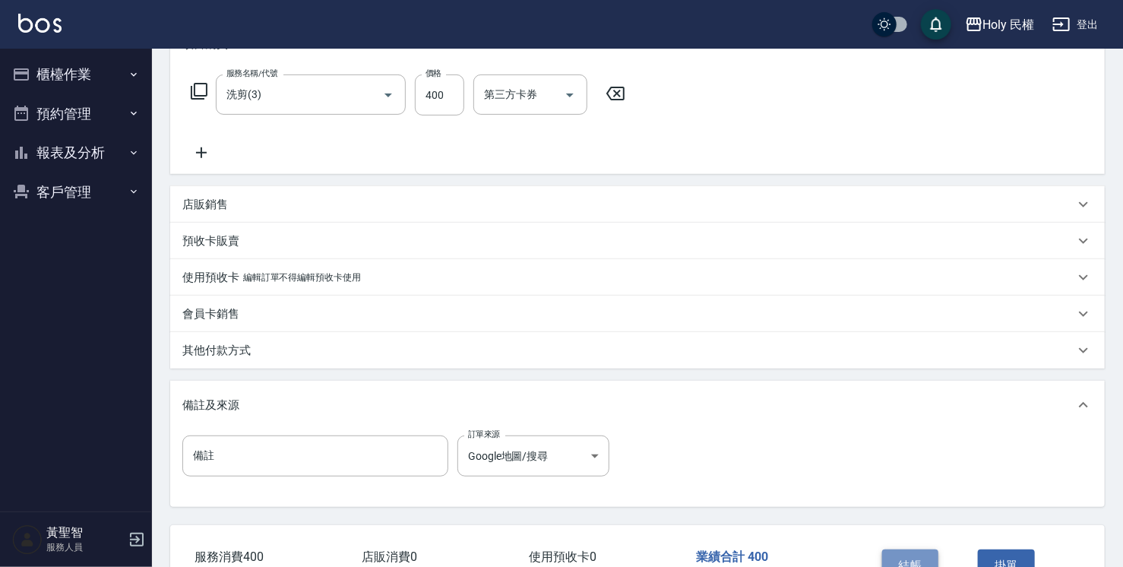
click at [884, 552] on button "結帳" at bounding box center [910, 566] width 57 height 32
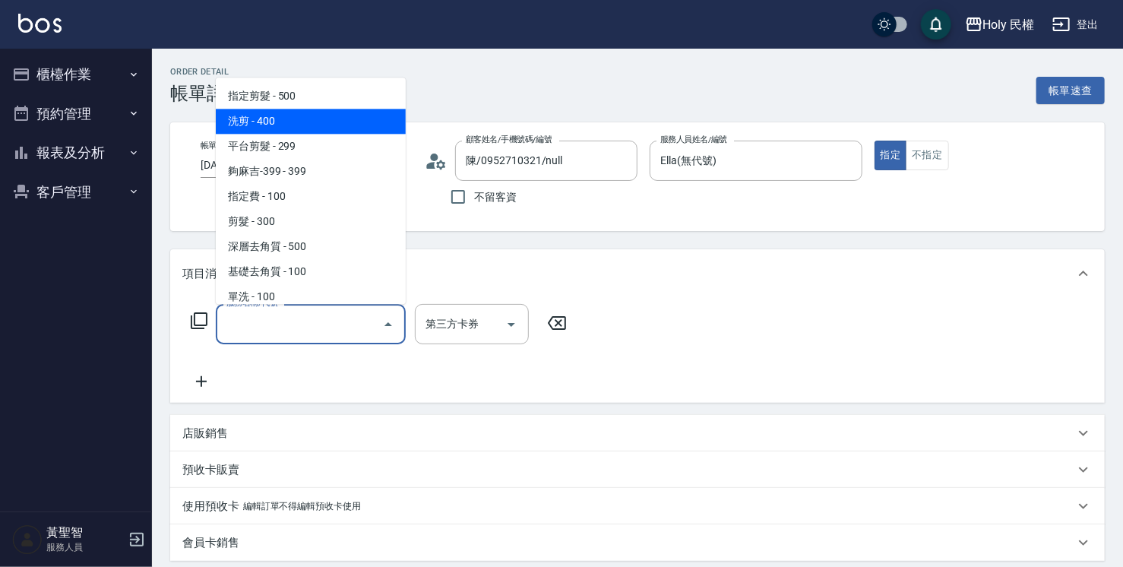
click at [332, 125] on span "洗剪 - 400" at bounding box center [311, 121] width 190 height 25
type input "洗剪(3)"
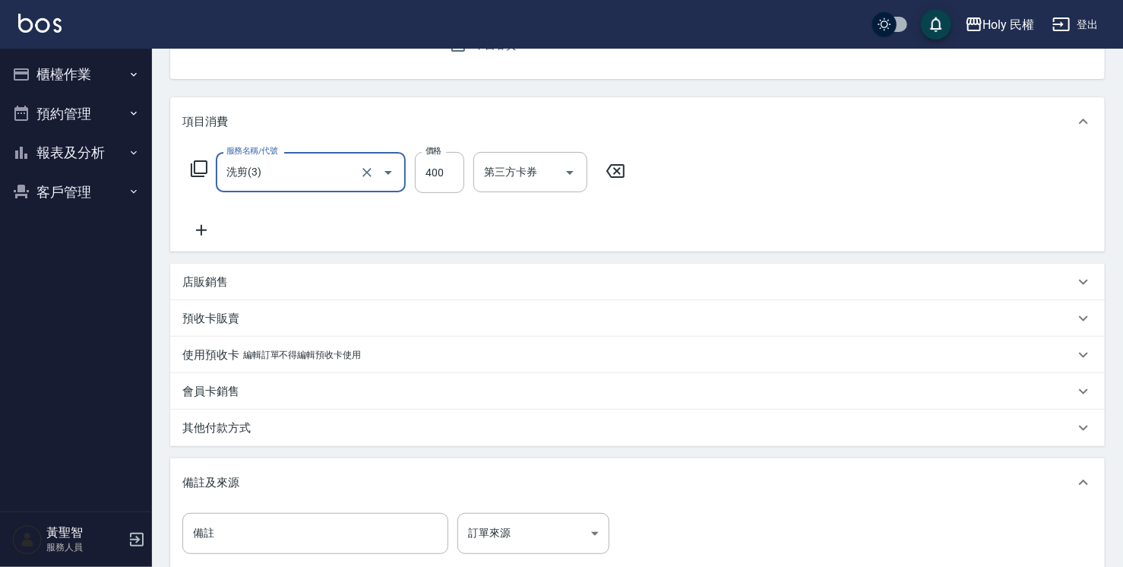
scroll to position [304, 0]
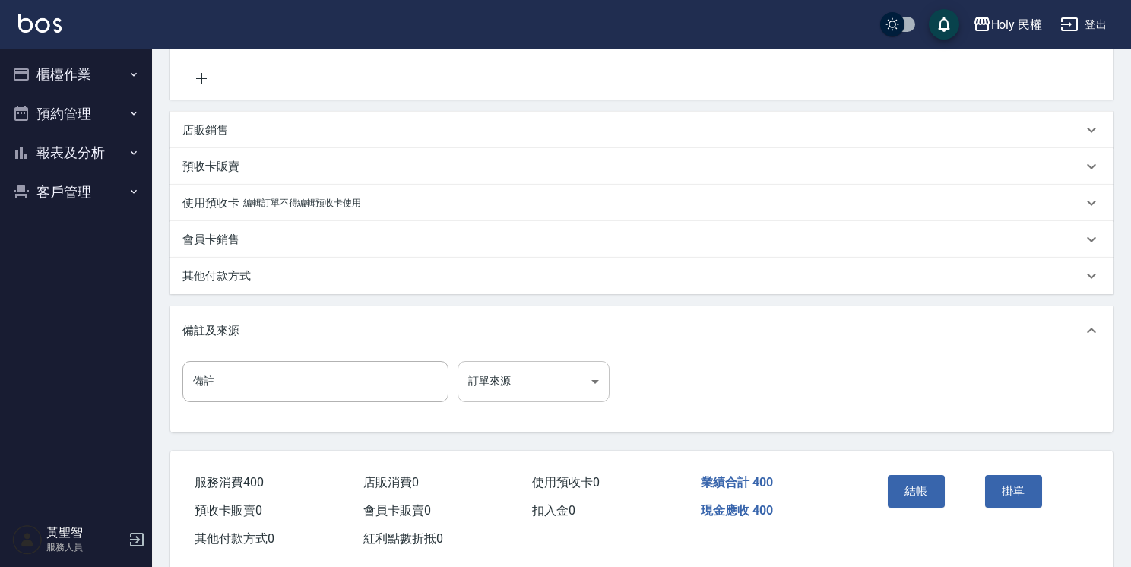
click at [545, 395] on body "Holy 民權 登出 櫃檯作業 打帳單 帳單列表 營業儀表板 現場電腦打卡 預約管理 預約管理 單日預約紀錄 單週預約紀錄 報表及分析 報表目錄 店家日報表 …" at bounding box center [565, 143] width 1131 height 894
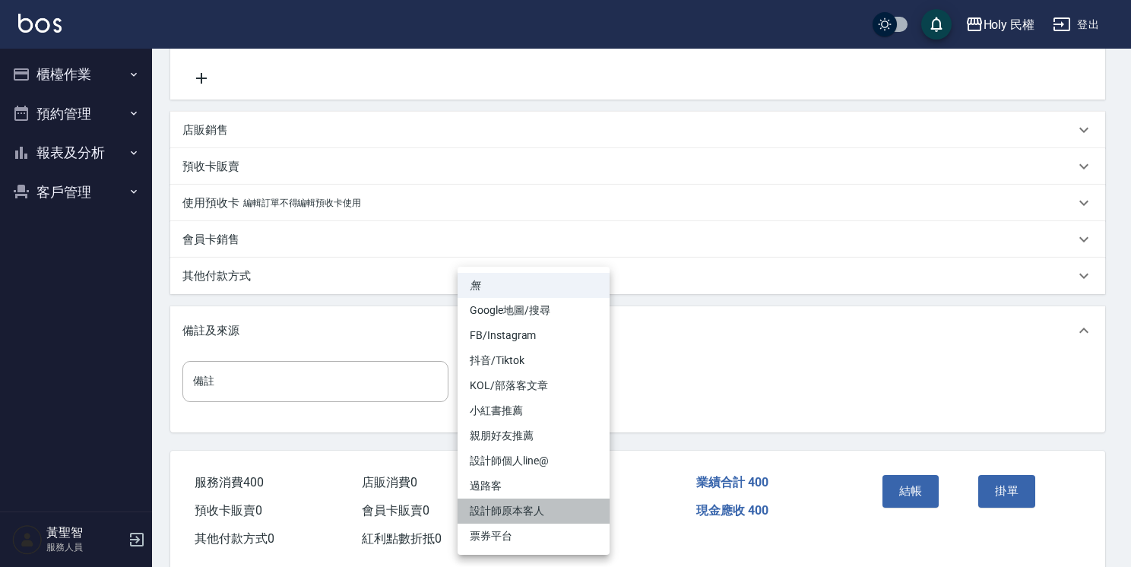
click at [537, 509] on li "設計師原本客人" at bounding box center [534, 511] width 152 height 25
type input "設計師原本客人"
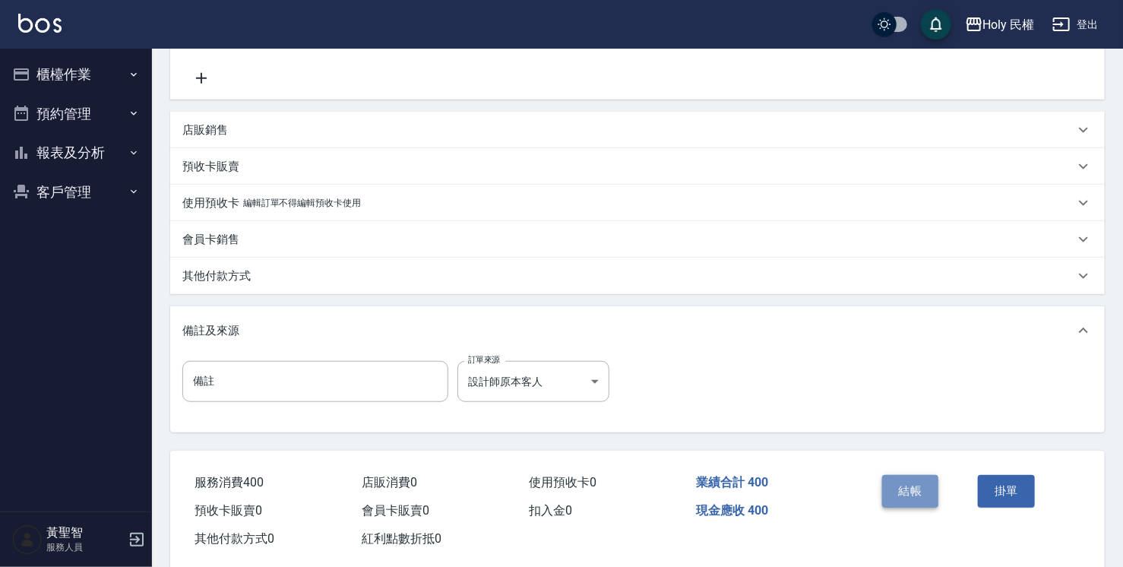
click at [904, 483] on button "結帳" at bounding box center [910, 491] width 57 height 32
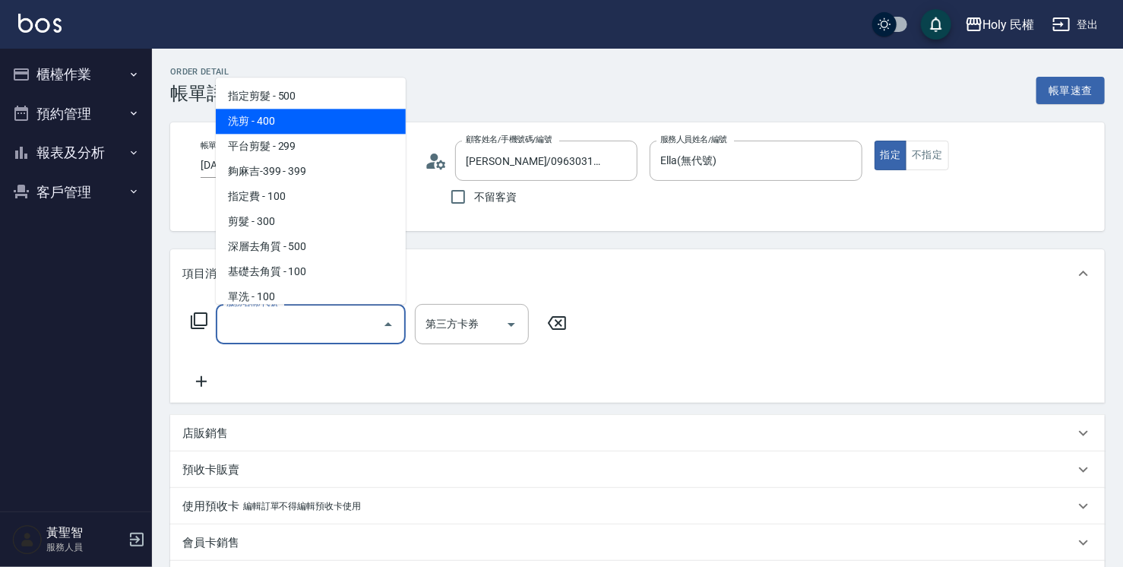
click at [360, 131] on span "洗剪 - 400" at bounding box center [311, 121] width 190 height 25
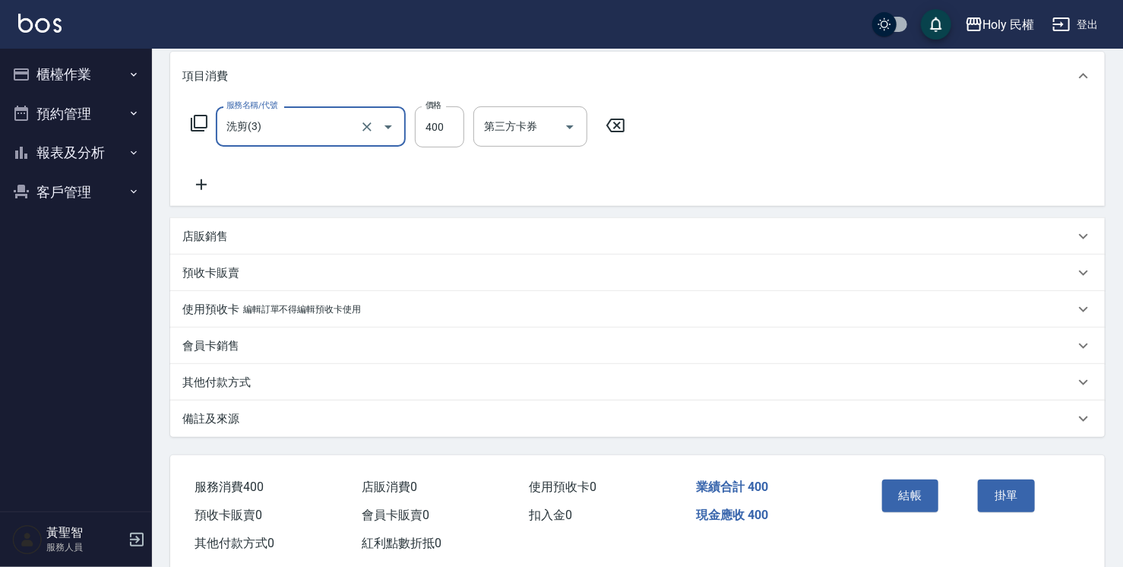
scroll to position [230, 0]
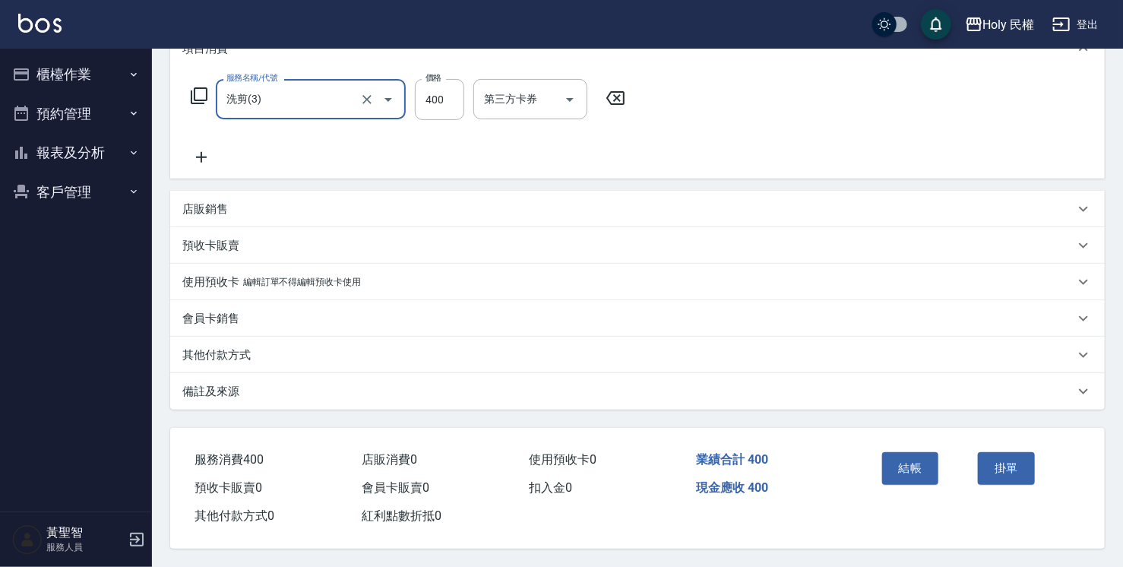
click at [586, 392] on div "備註及來源" at bounding box center [628, 392] width 892 height 16
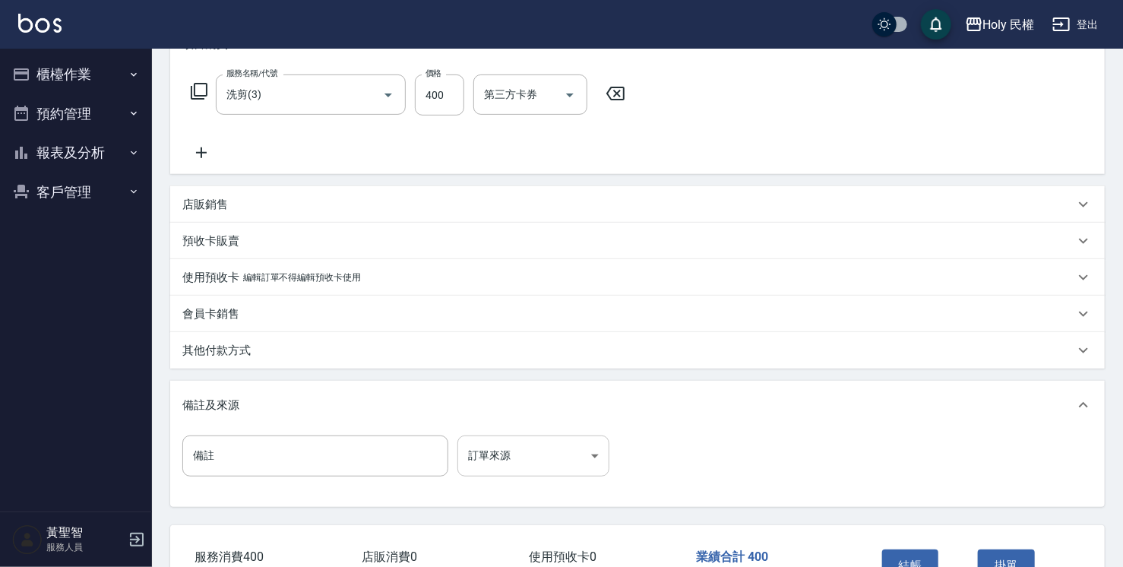
click at [559, 455] on body "Holy 民權 登出 櫃檯作業 打帳單 帳單列表 營業儀表板 現場電腦打卡 預約管理 預約管理 單日預約紀錄 單週預約紀錄 報表及分析 報表目錄 店家日報表 …" at bounding box center [561, 217] width 1123 height 894
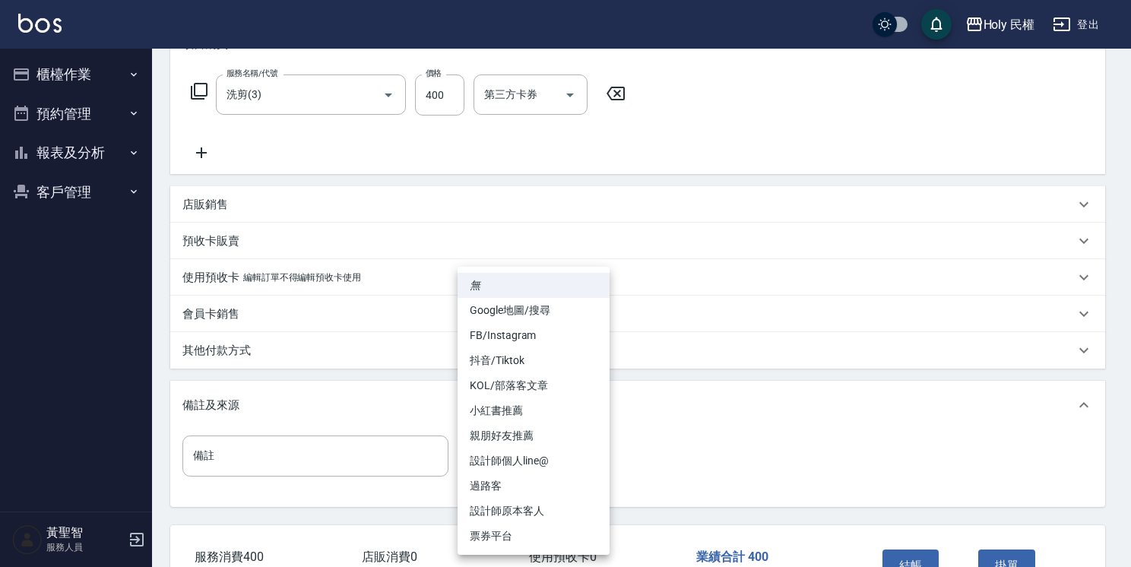
click at [562, 512] on li "設計師原本客人" at bounding box center [534, 511] width 152 height 25
type input "設計師原本客人"
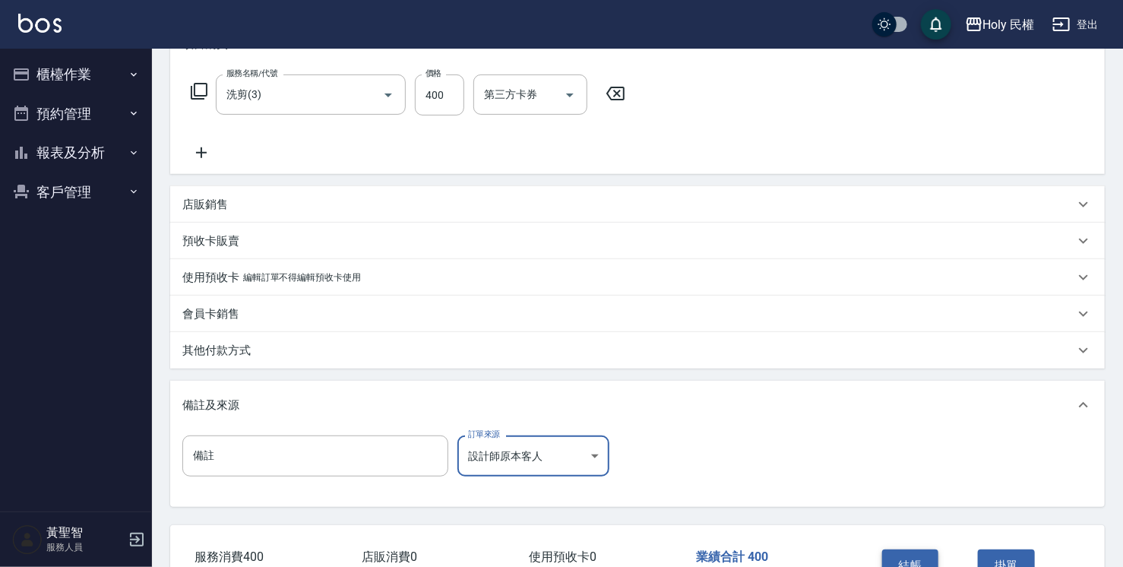
click at [893, 556] on button "結帳" at bounding box center [910, 566] width 57 height 32
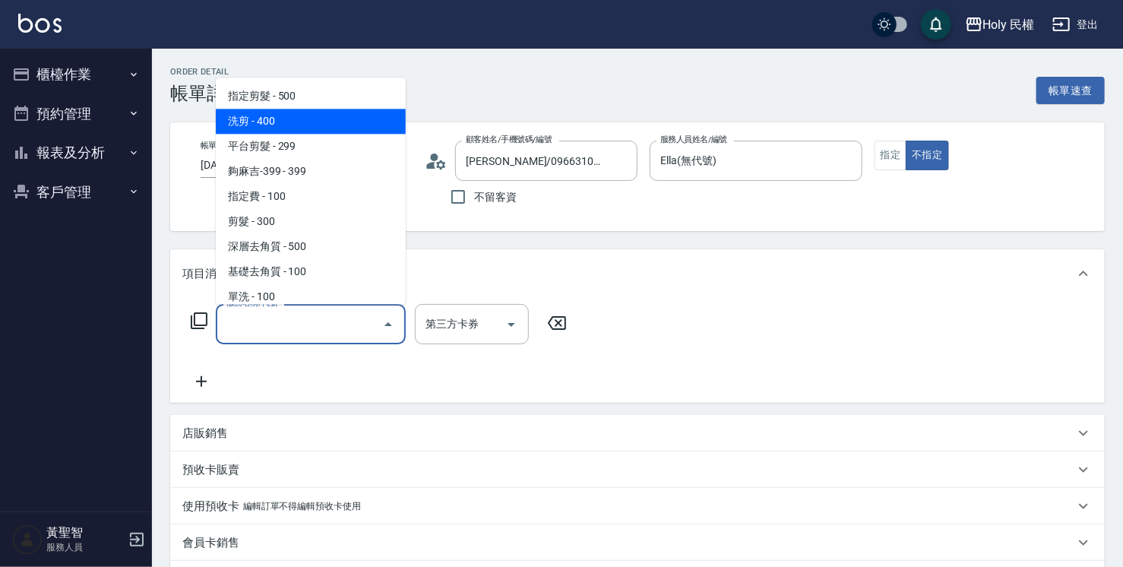
click at [321, 115] on span "洗剪 - 400" at bounding box center [311, 121] width 190 height 25
type input "洗剪(3)"
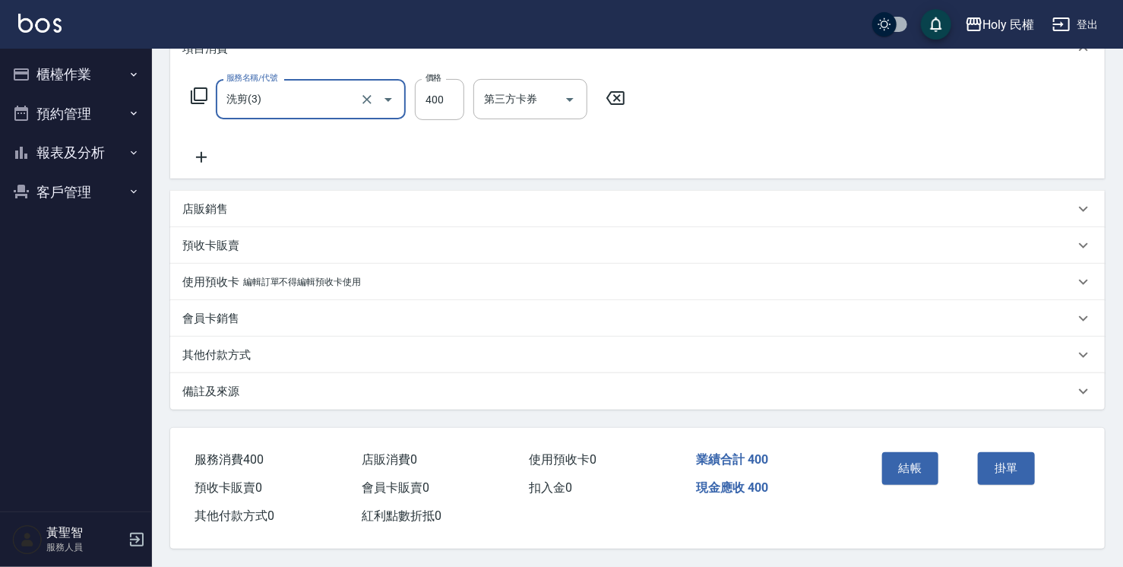
scroll to position [230, 0]
click at [775, 389] on div "備註及來源" at bounding box center [628, 392] width 892 height 16
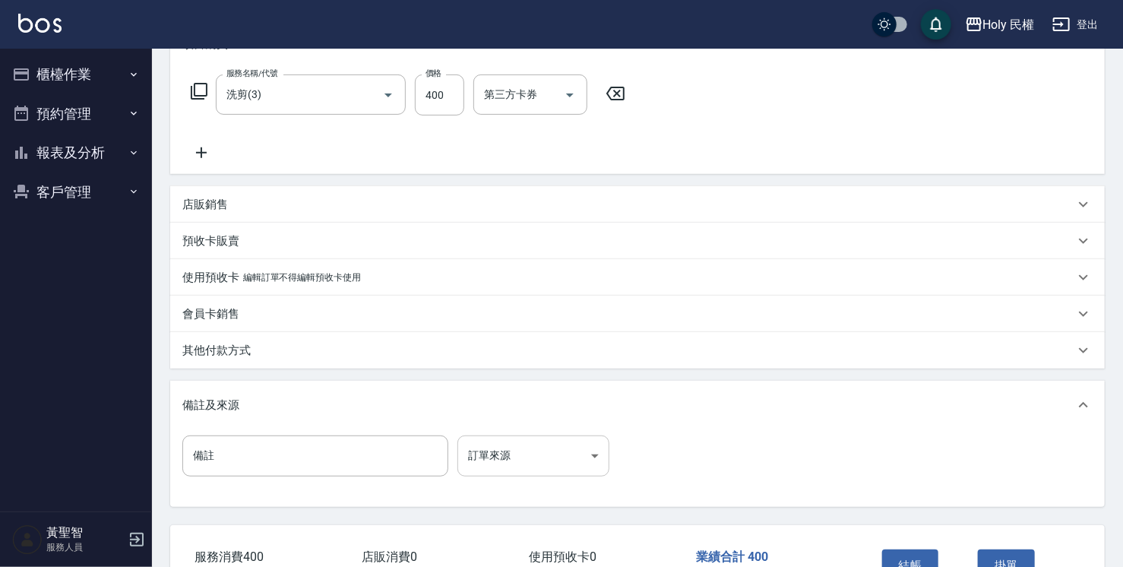
click at [566, 454] on body "Holy 民權 登出 櫃檯作業 打帳單 帳單列表 營業儀表板 現場電腦打卡 預約管理 預約管理 單日預約紀錄 單週預約紀錄 報表及分析 報表目錄 店家日報表 …" at bounding box center [561, 217] width 1123 height 894
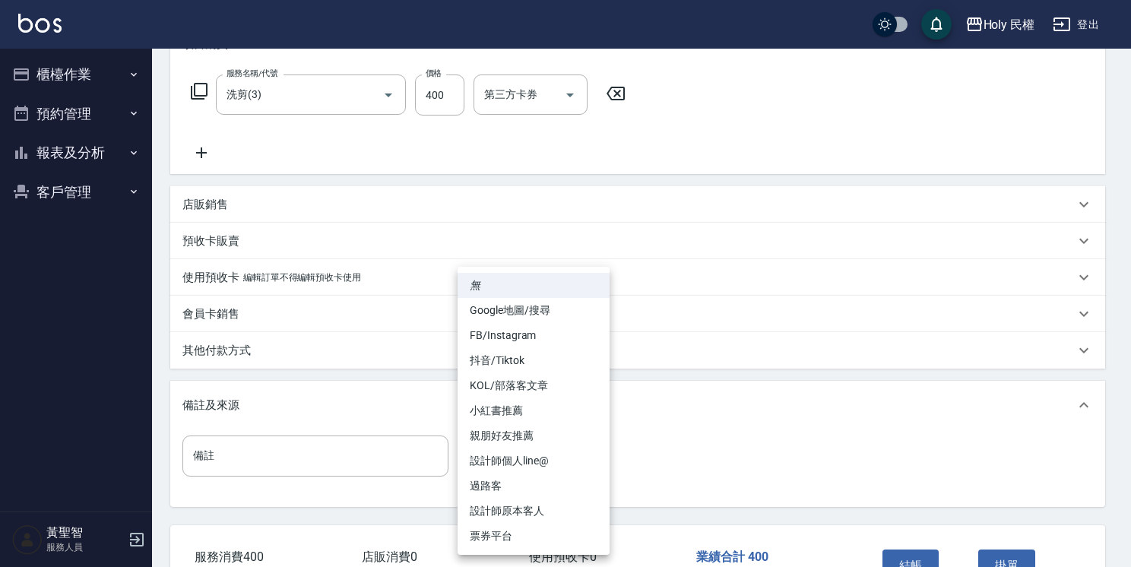
click at [553, 316] on li "Google地圖/搜尋" at bounding box center [534, 310] width 152 height 25
type input "Google地圖/搜尋"
